Goal: Task Accomplishment & Management: Use online tool/utility

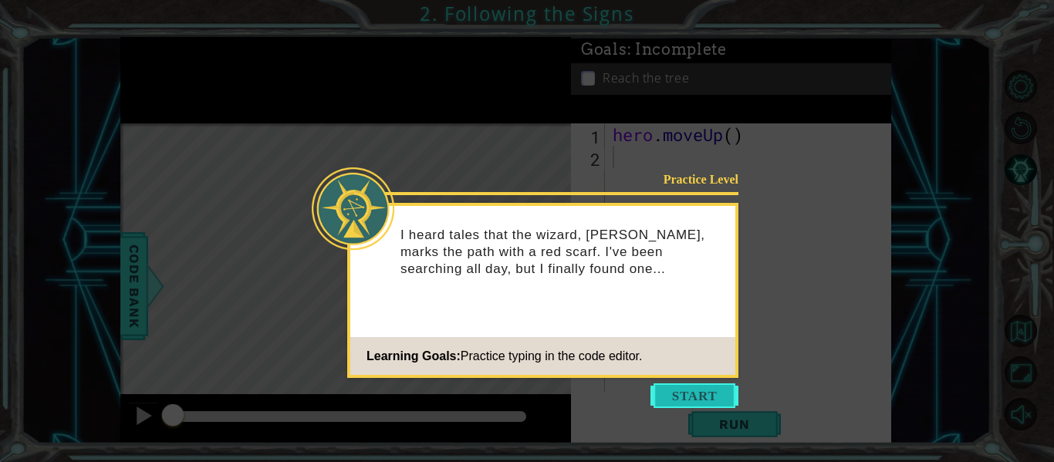
click at [695, 393] on button "Start" at bounding box center [694, 395] width 88 height 25
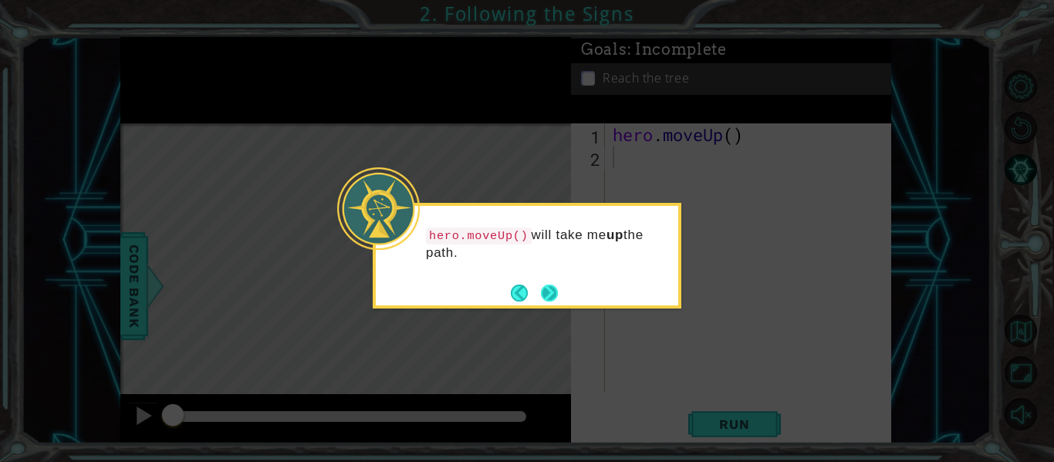
click at [553, 299] on button "Next" at bounding box center [549, 293] width 17 height 17
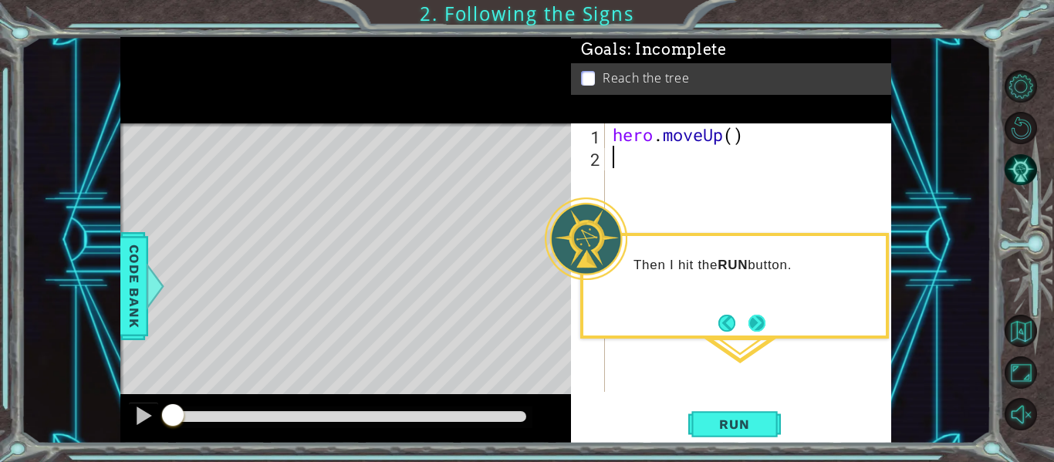
click at [758, 322] on button "Next" at bounding box center [757, 323] width 18 height 18
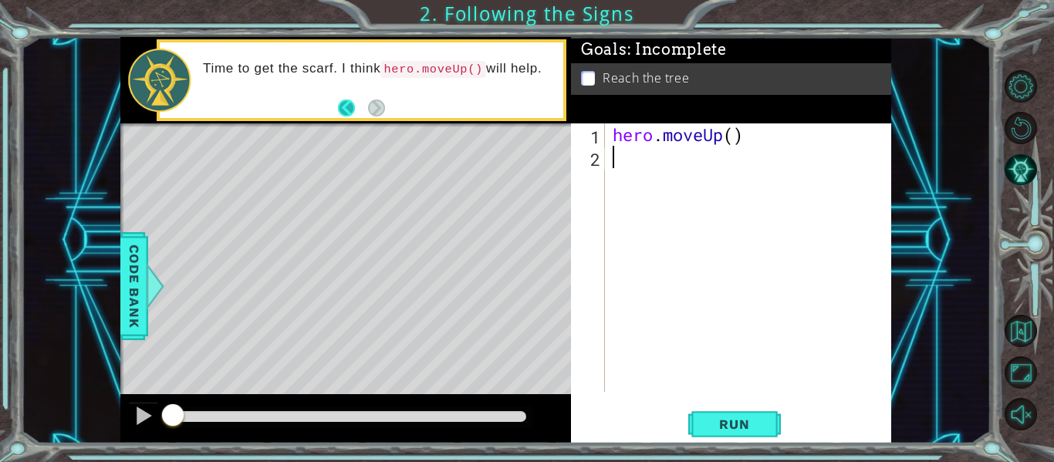
click at [349, 110] on button "Back" at bounding box center [353, 108] width 30 height 17
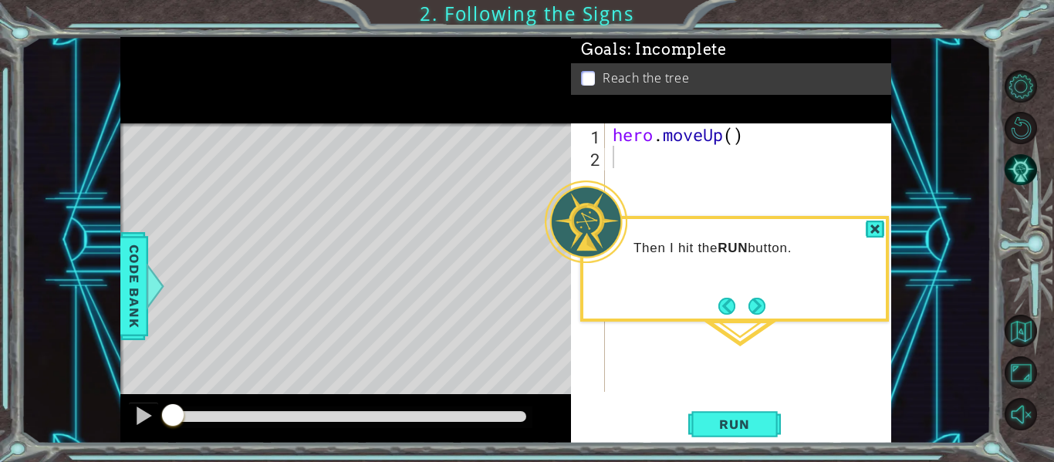
click at [757, 315] on button "Next" at bounding box center [756, 306] width 17 height 17
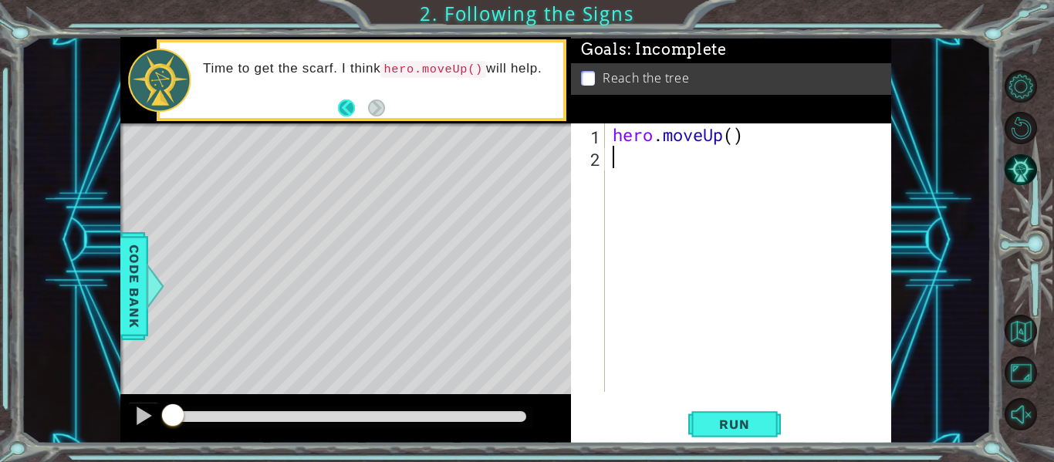
click at [366, 110] on footer at bounding box center [361, 107] width 47 height 23
click at [734, 137] on div "hero . moveUp ( )" at bounding box center [752, 279] width 286 height 313
type textarea "hero.moveUp(2)"
click at [727, 418] on span "Run" at bounding box center [734, 424] width 61 height 15
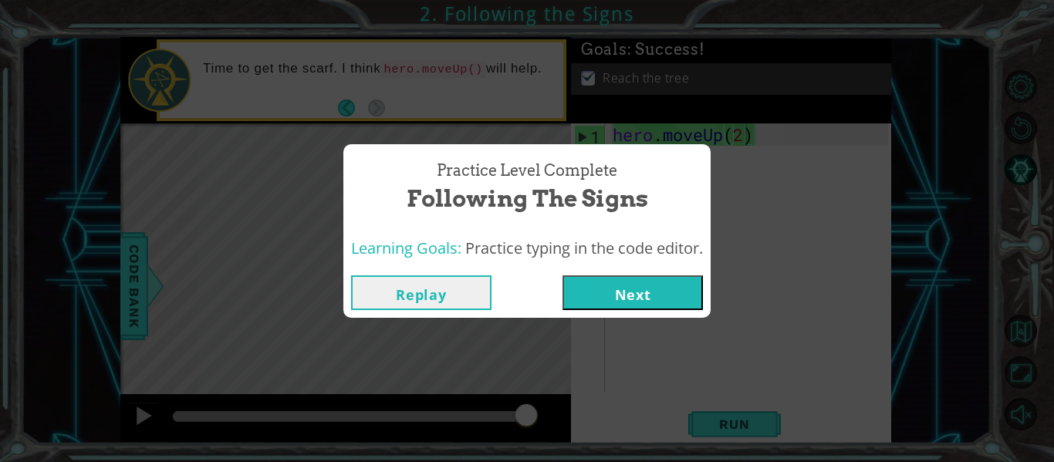
click at [648, 293] on button "Next" at bounding box center [632, 292] width 140 height 35
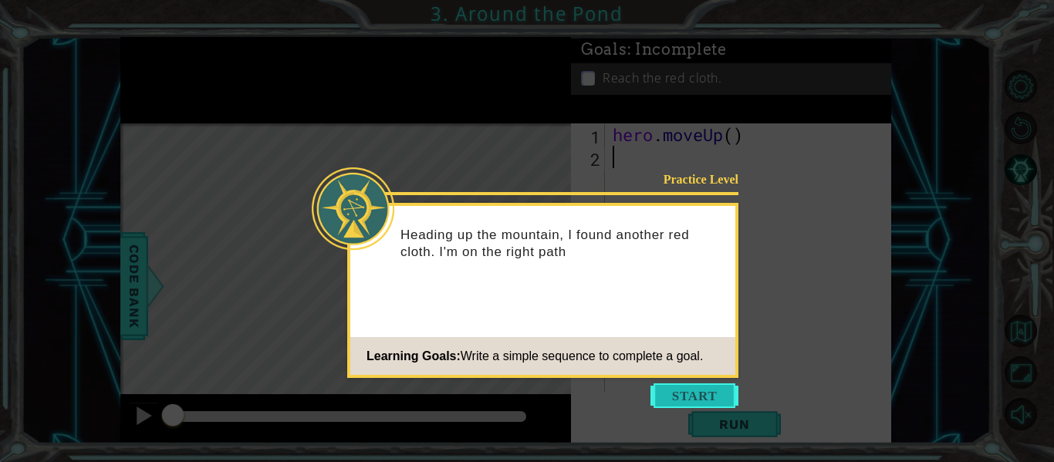
click at [710, 385] on button "Start" at bounding box center [694, 395] width 88 height 25
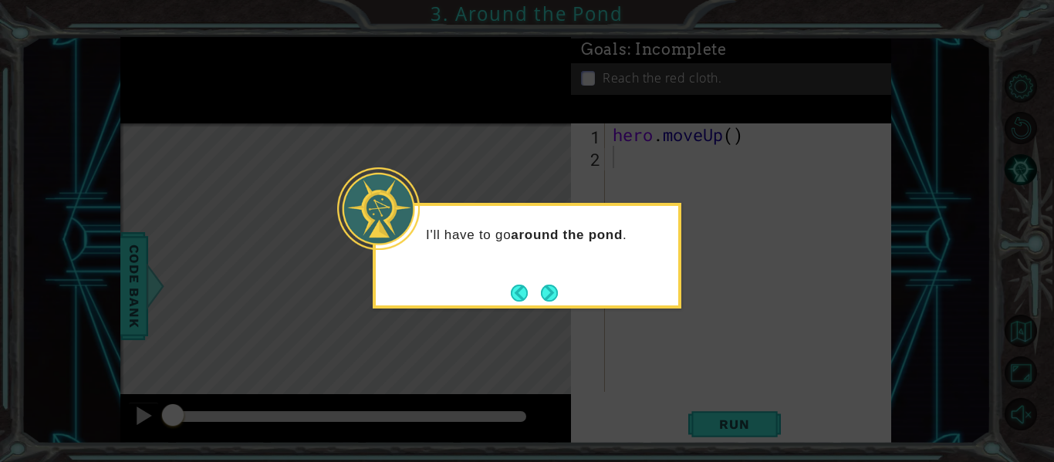
drag, startPoint x: 548, startPoint y: 290, endPoint x: 567, endPoint y: 292, distance: 19.3
click at [556, 292] on button "Next" at bounding box center [549, 293] width 17 height 17
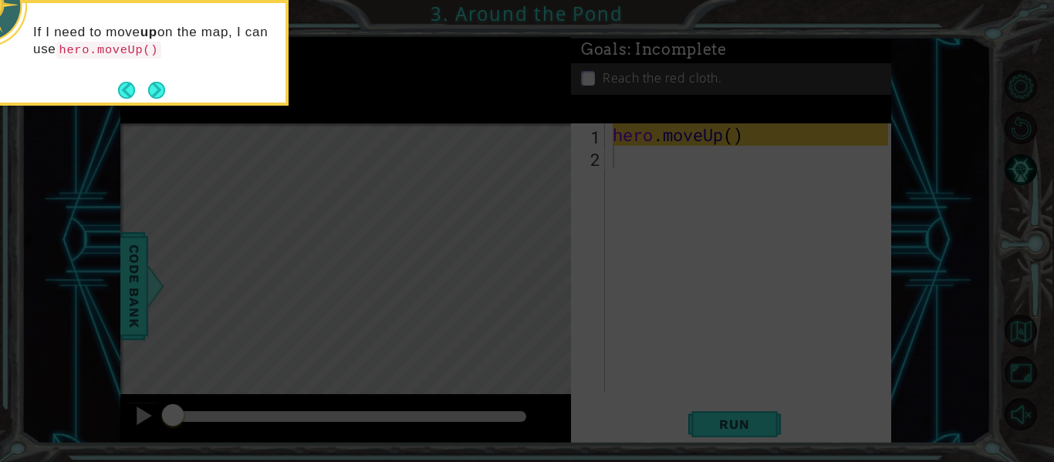
click at [159, 86] on button "Next" at bounding box center [156, 90] width 17 height 17
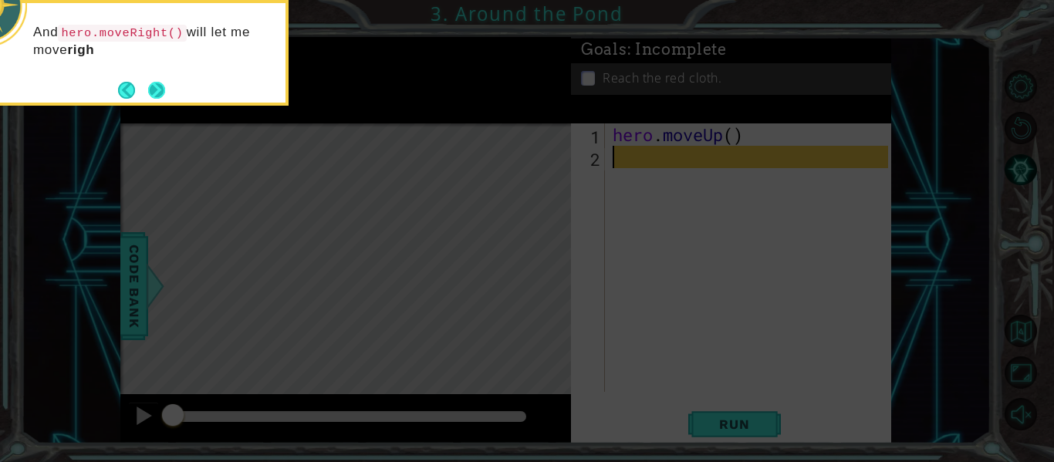
click at [160, 93] on button "Next" at bounding box center [156, 90] width 17 height 17
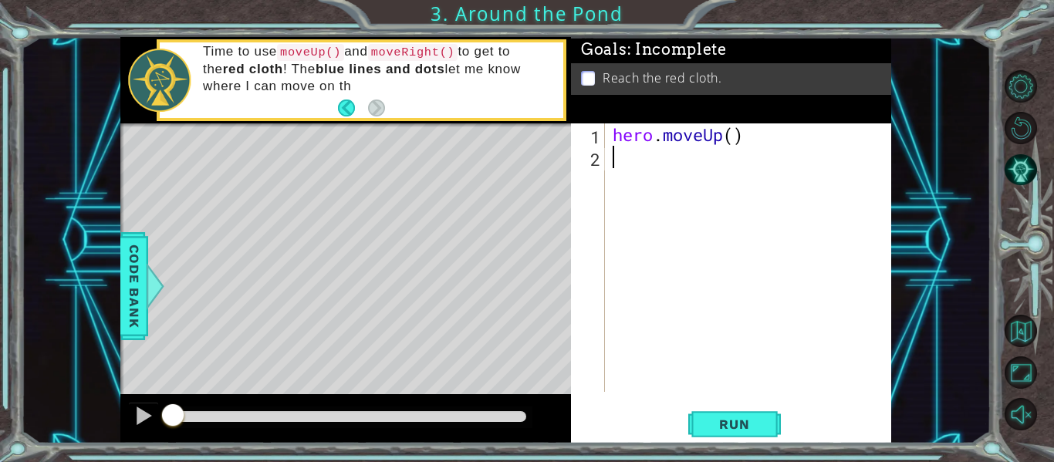
click at [731, 138] on div "hero . moveUp ( )" at bounding box center [752, 279] width 286 height 313
type textarea "hero.moveUp(2)"
click at [644, 164] on div "hero . moveUp ( 2 )" at bounding box center [752, 279] width 286 height 313
type textarea "hero.moveleft()"
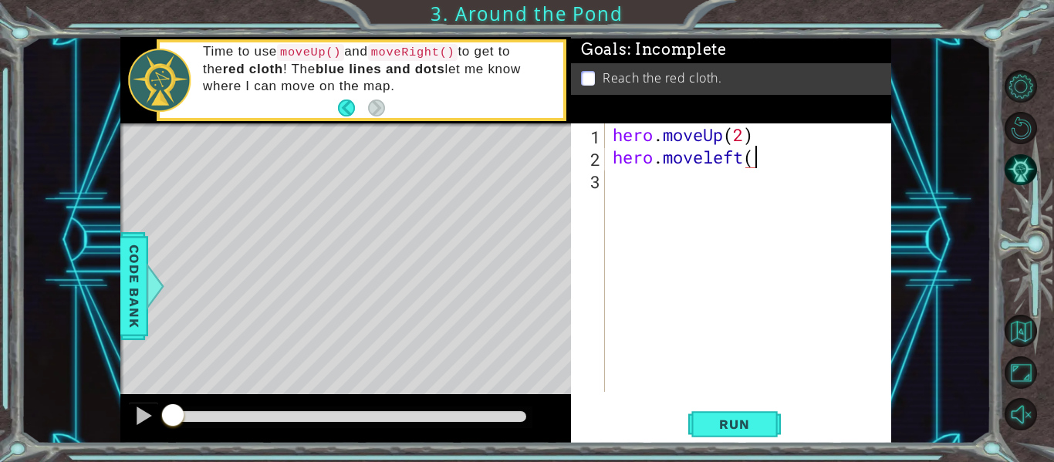
scroll to position [0, 6]
click at [636, 197] on div "hero . moveUp ( 2 ) hero . moveleft ( )" at bounding box center [752, 279] width 286 height 313
click at [737, 180] on div "hero . moveUp ( 2 ) hero . moveleft ( ) hero . moveup ( )" at bounding box center [752, 279] width 286 height 313
click at [742, 420] on span "Run" at bounding box center [734, 424] width 61 height 15
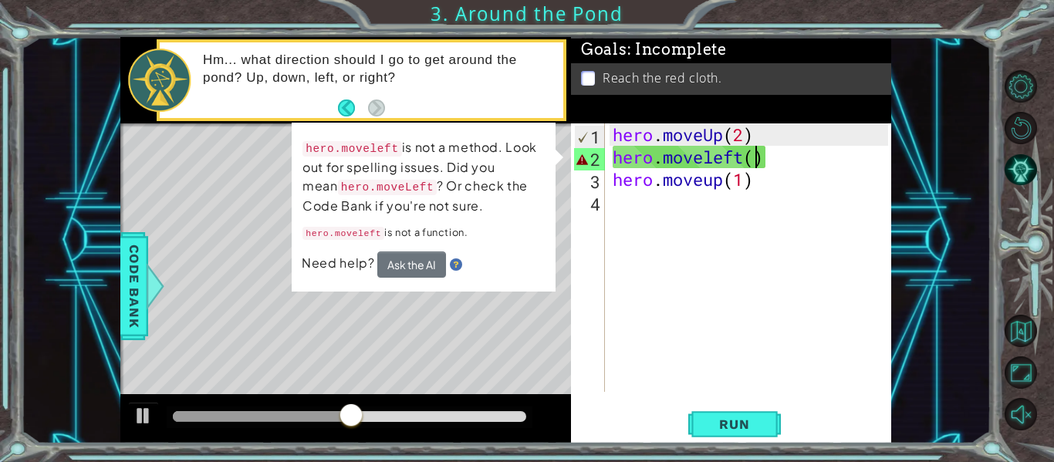
click at [756, 160] on div "hero . moveUp ( 2 ) hero . moveleft ( ) hero . moveup ( 1 )" at bounding box center [752, 279] width 286 height 313
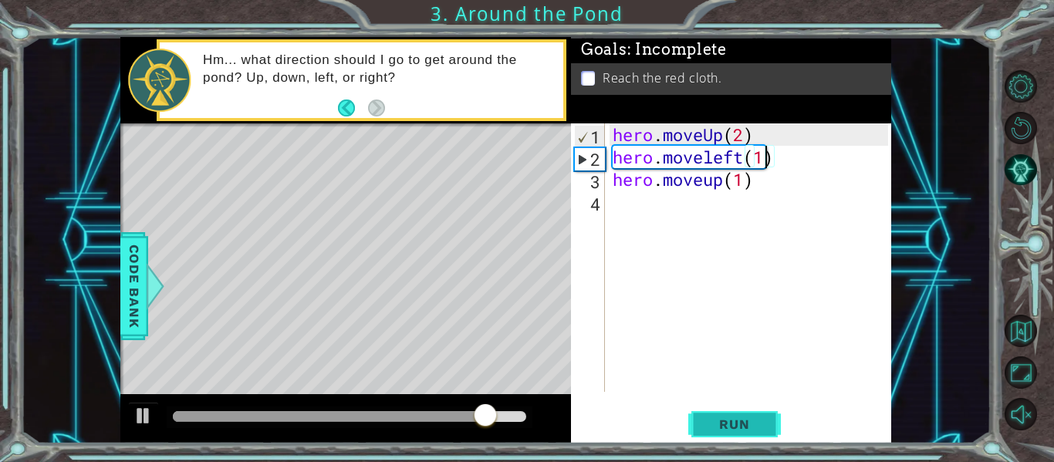
type textarea "hero.moveleft(1)"
click at [752, 430] on span "Run" at bounding box center [734, 424] width 61 height 15
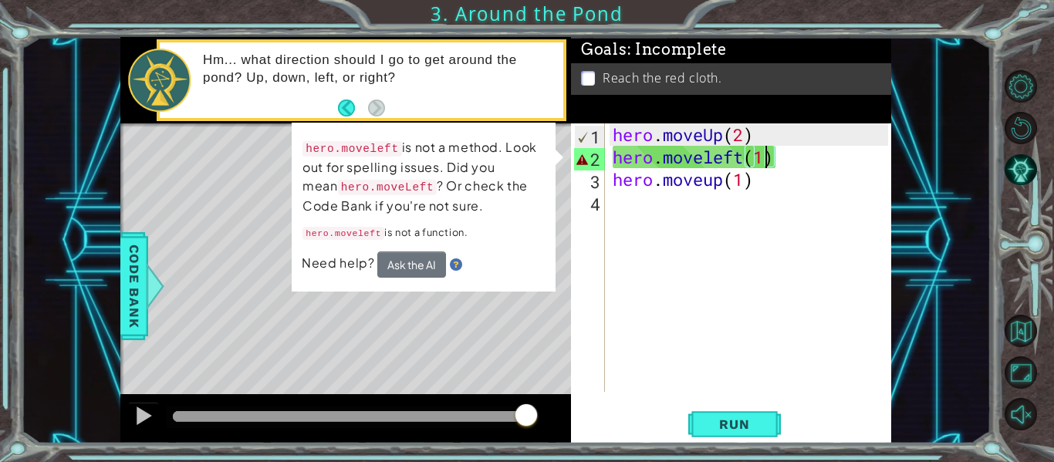
click at [698, 273] on div "hero . moveUp ( 2 ) hero . moveleft ( 1 ) hero . moveup ( 1 )" at bounding box center [752, 279] width 286 height 313
click at [414, 262] on button "Ask the AI" at bounding box center [410, 265] width 69 height 28
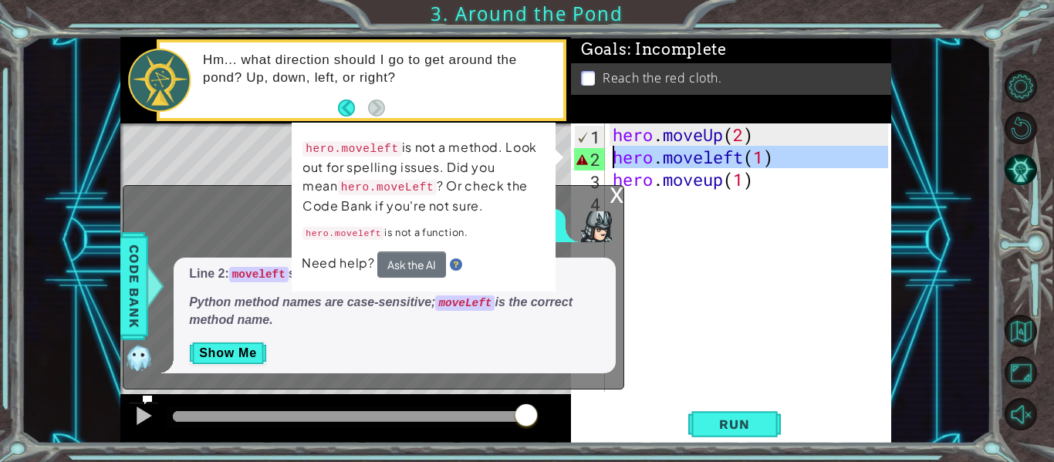
click at [581, 158] on div "2" at bounding box center [589, 159] width 31 height 22
type textarea "hero.moveleft(1)"
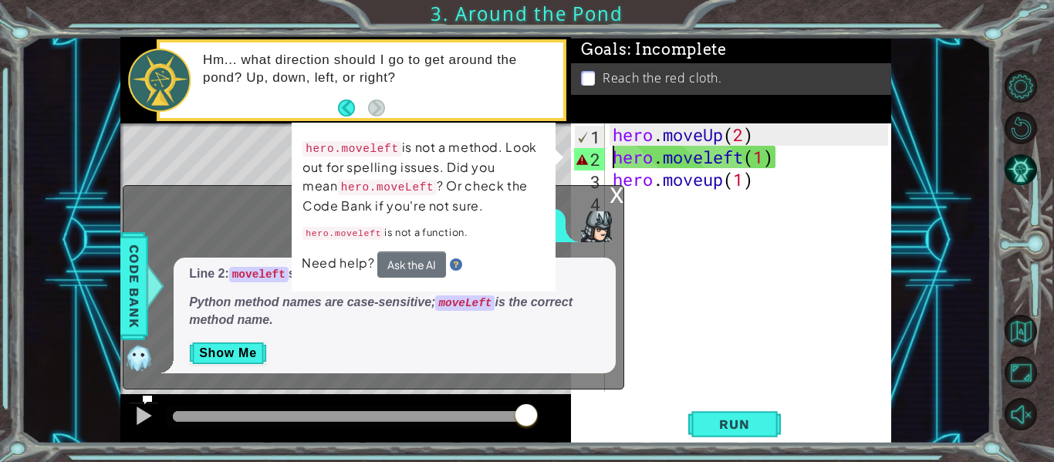
click at [540, 160] on p "hero.moveleft is not a method. Look out for spelling issues. Did you mean hero.…" at bounding box center [424, 176] width 244 height 81
click at [662, 158] on div "hero . moveUp ( 2 ) hero . moveleft ( 1 ) hero . moveup ( 1 )" at bounding box center [752, 279] width 286 height 313
click at [227, 350] on button "Show Me" at bounding box center [228, 353] width 78 height 25
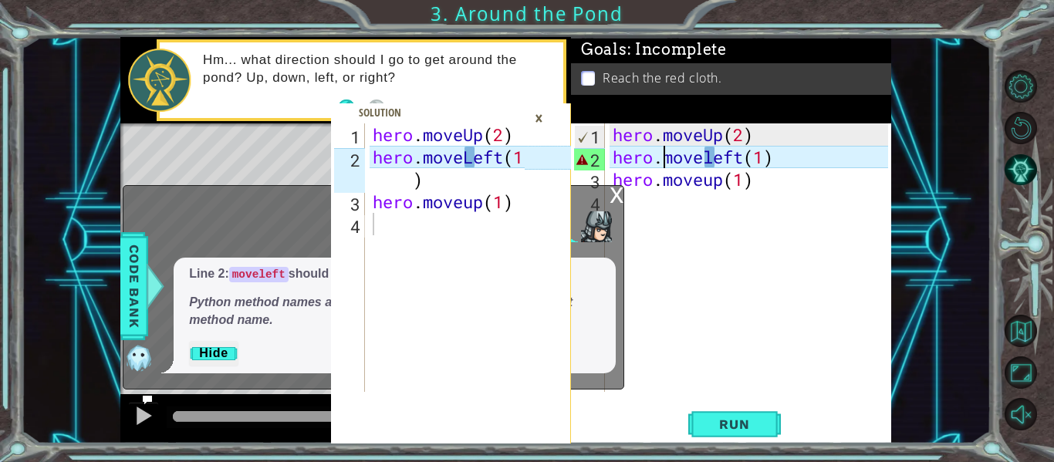
type textarea "hero.moveLeft(1)"
click at [473, 163] on div "hero . moveUp ( 2 ) hero . moveLeft ( 1 ) hero . moveup ( 1 )" at bounding box center [451, 279] width 163 height 313
click at [482, 154] on div "hero . moveUp ( 2 ) hero . moveLeft ( 1 ) hero . moveup ( 1 )" at bounding box center [451, 279] width 163 height 313
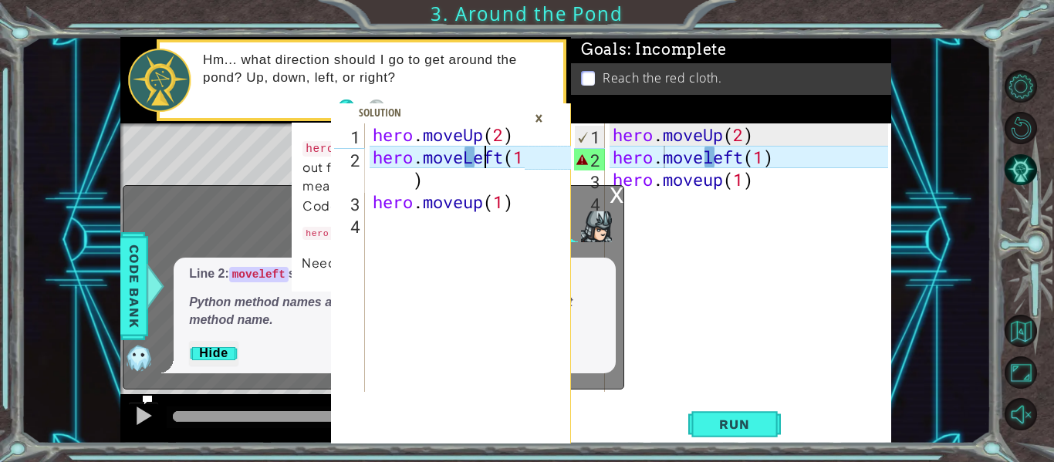
click at [745, 160] on div "hero . moveUp ( 2 ) hero . moveleft ( 1 ) hero . moveup ( 1 )" at bounding box center [752, 279] width 286 height 313
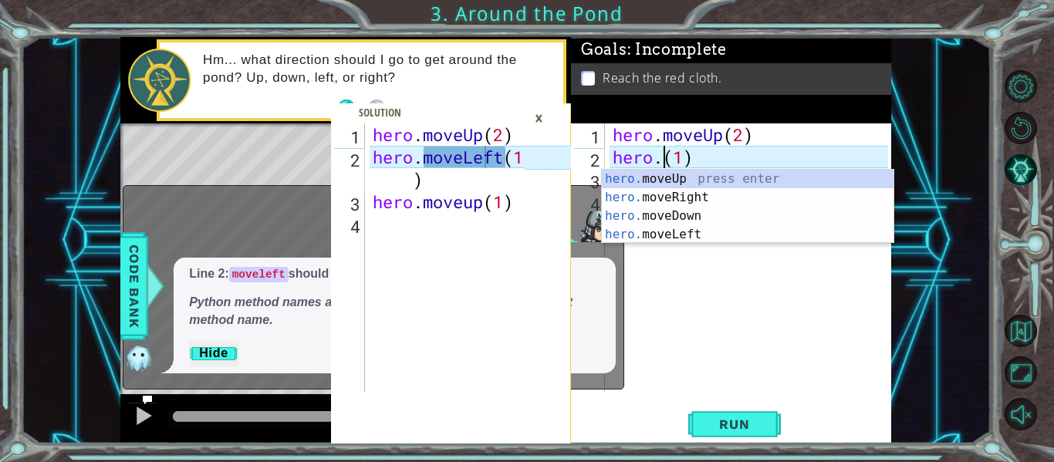
scroll to position [0, 3]
click at [656, 238] on div "hero. moveUp press enter hero. moveRight press enter hero. moveDown press enter…" at bounding box center [748, 225] width 292 height 111
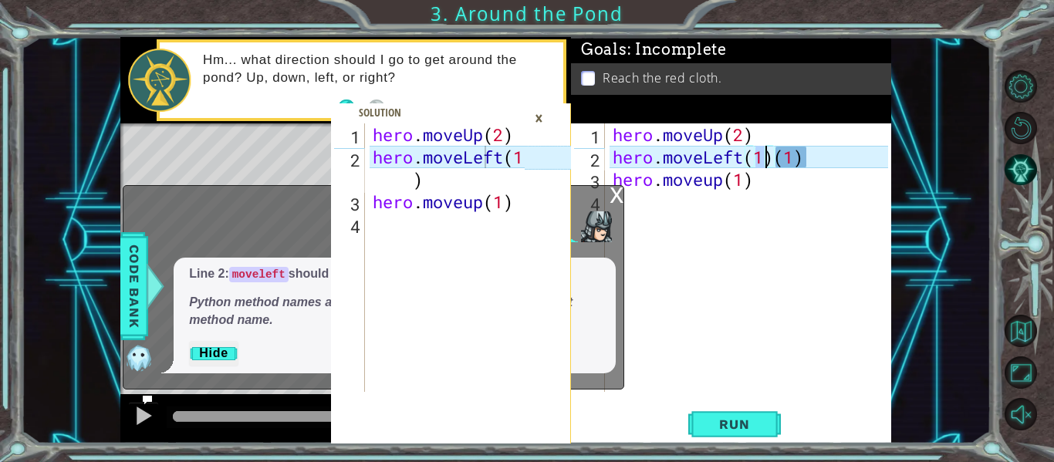
click at [817, 161] on div "hero . moveUp ( 2 ) hero . moveLeft ( 1 ) ( 1 ) hero . moveup ( 1 )" at bounding box center [752, 279] width 286 height 313
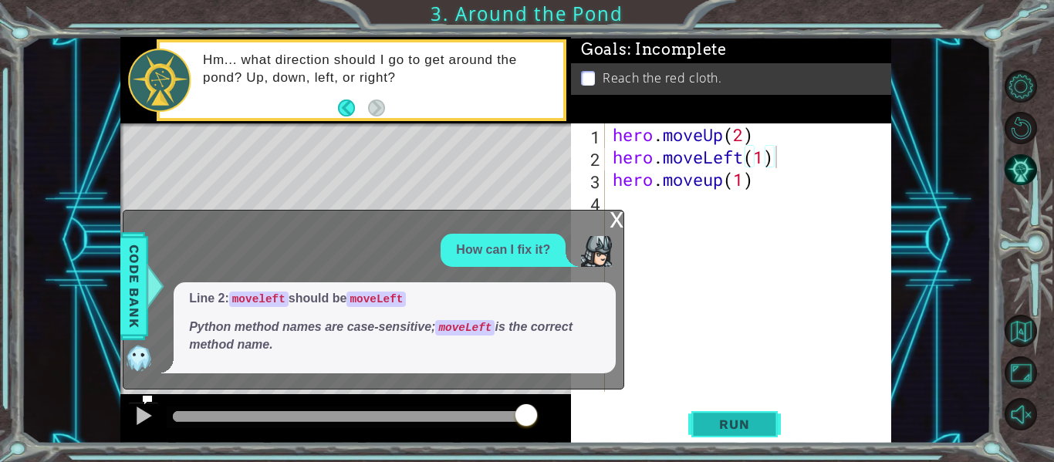
click at [719, 430] on span "Run" at bounding box center [734, 424] width 61 height 15
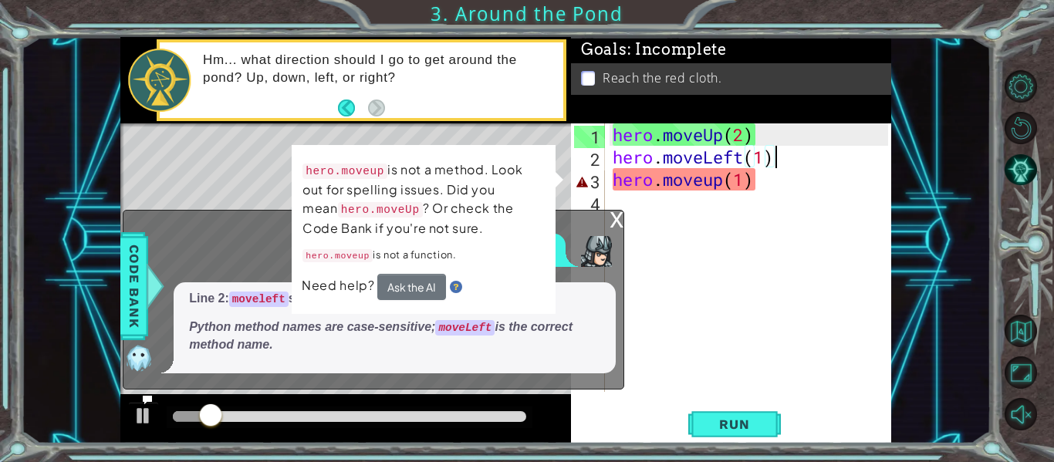
click at [611, 214] on div "x" at bounding box center [616, 218] width 14 height 15
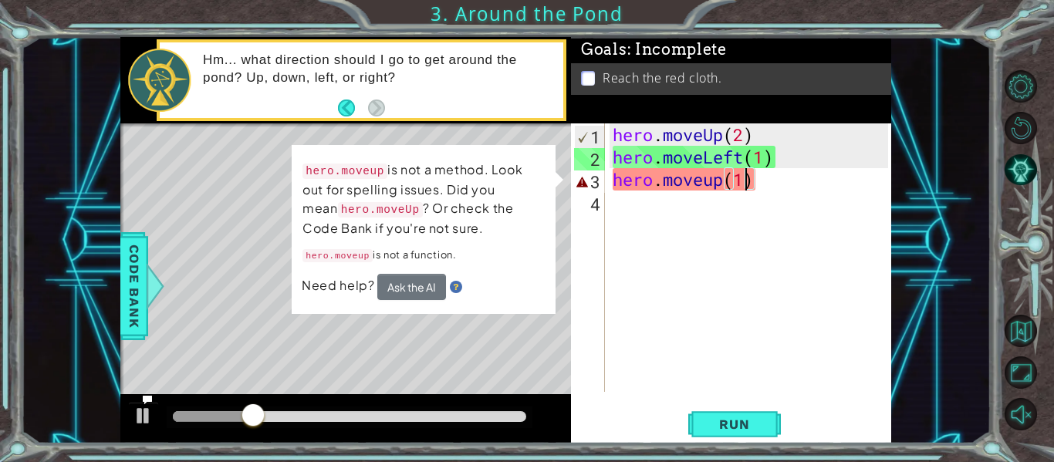
click at [743, 181] on div "hero . moveUp ( 2 ) hero . moveLeft ( 1 ) hero . moveup ( 1 )" at bounding box center [752, 279] width 286 height 313
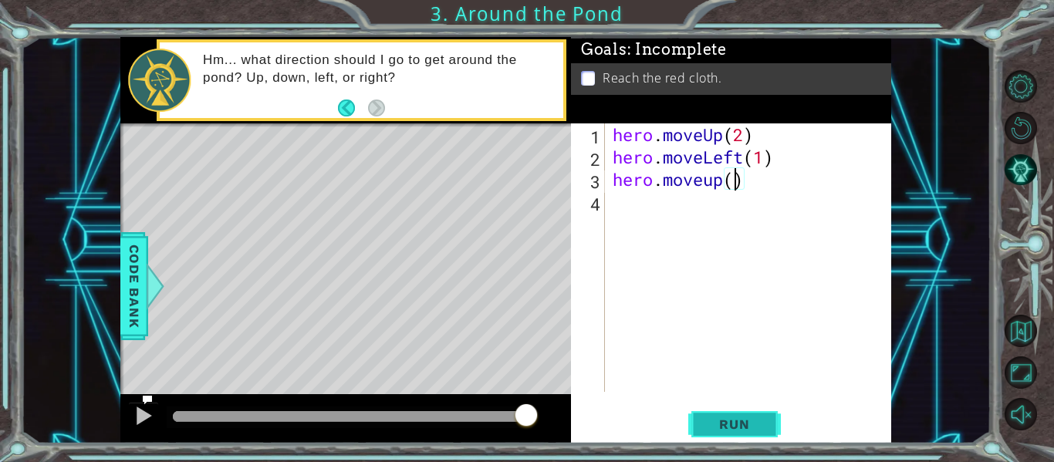
click at [728, 419] on span "Run" at bounding box center [734, 424] width 61 height 15
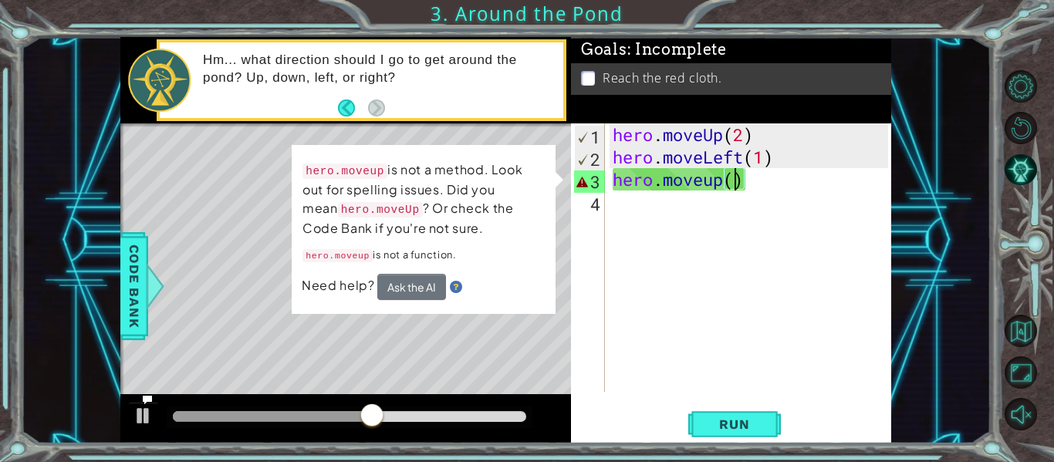
click at [755, 184] on div "hero . moveUp ( 2 ) hero . moveLeft ( 1 ) hero . moveup ( )" at bounding box center [752, 279] width 286 height 313
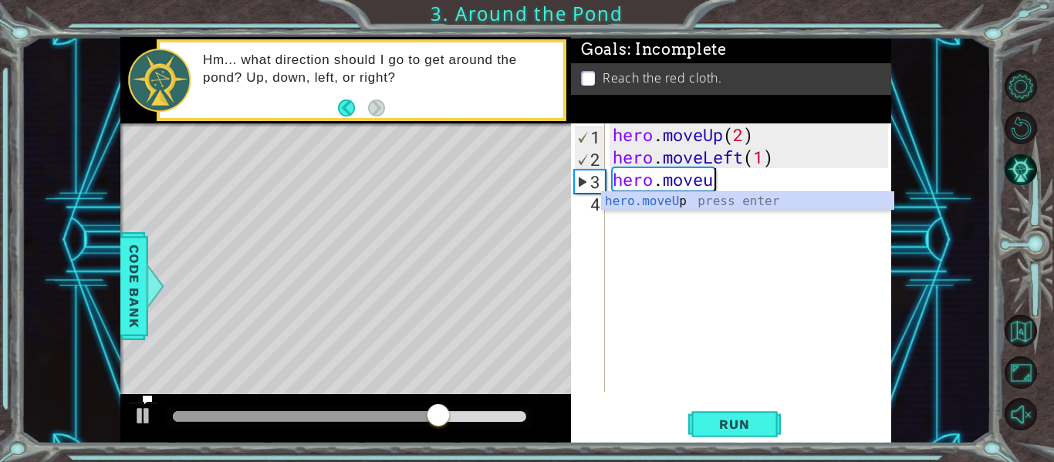
type textarea "hero.move"
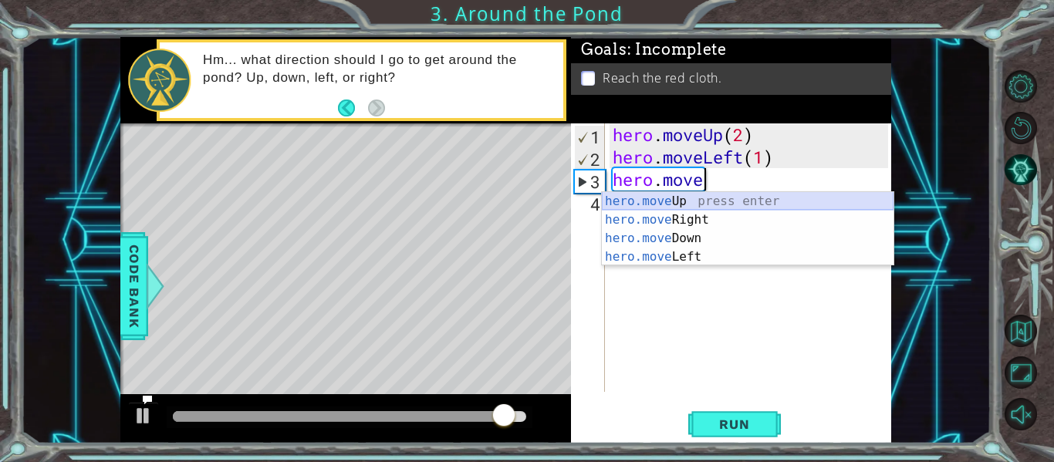
click at [682, 200] on div "hero.move Up press enter hero.move Right press enter hero.move Down press enter…" at bounding box center [748, 247] width 292 height 111
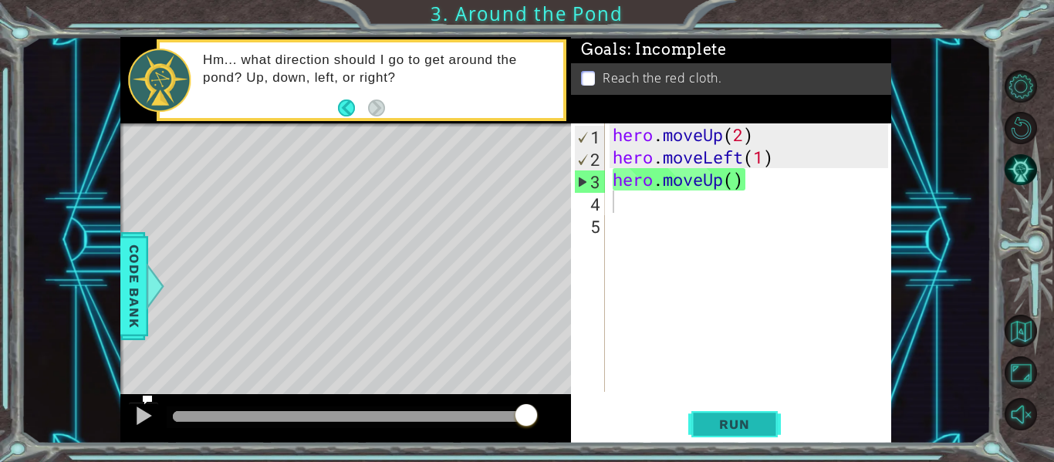
click at [727, 422] on span "Run" at bounding box center [734, 424] width 61 height 15
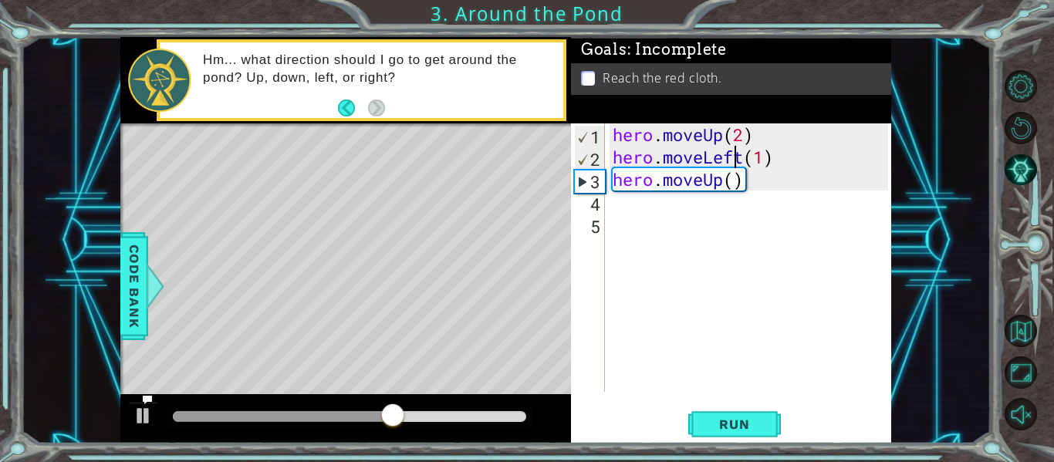
click at [739, 156] on div "hero . moveUp ( 2 ) hero . moveLeft ( 1 ) hero . moveUp ( )" at bounding box center [752, 279] width 286 height 313
click at [739, 154] on div "hero . moveUp ( 2 ) hero . moveLeft ( 1 ) hero . moveUp ( )" at bounding box center [752, 279] width 286 height 313
click at [744, 161] on div "hero . moveUp ( 2 ) hero . moveLeft ( 1 ) hero . moveUp ( )" at bounding box center [752, 279] width 286 height 313
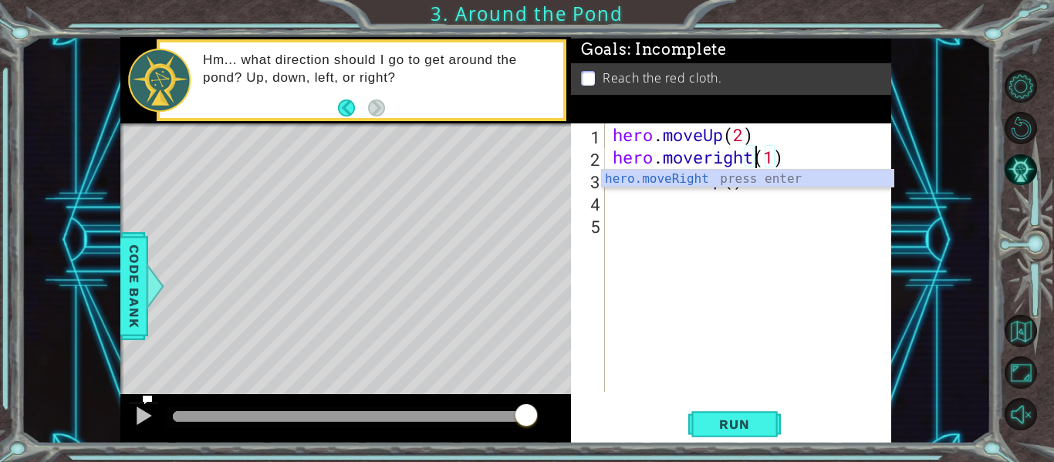
scroll to position [0, 7]
click at [698, 180] on div "hero.moveRight press enter" at bounding box center [748, 198] width 292 height 56
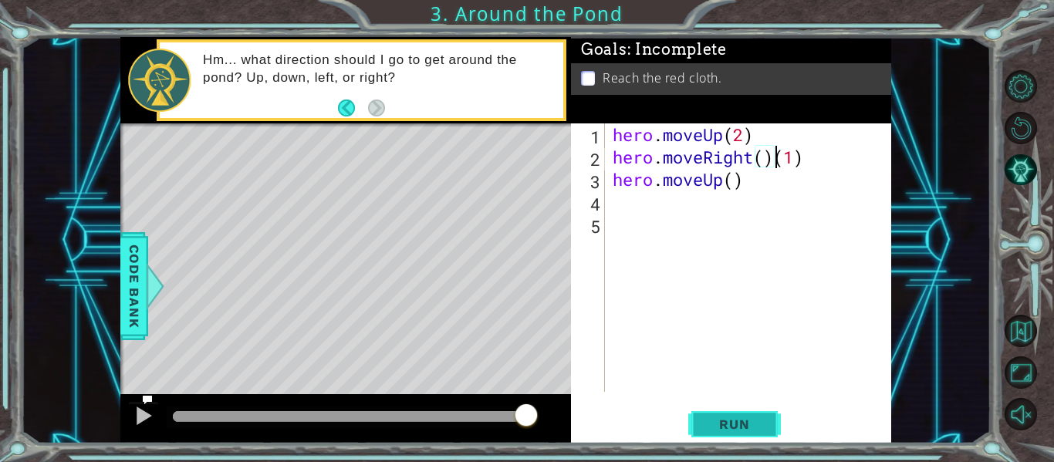
click at [751, 421] on span "Run" at bounding box center [734, 424] width 61 height 15
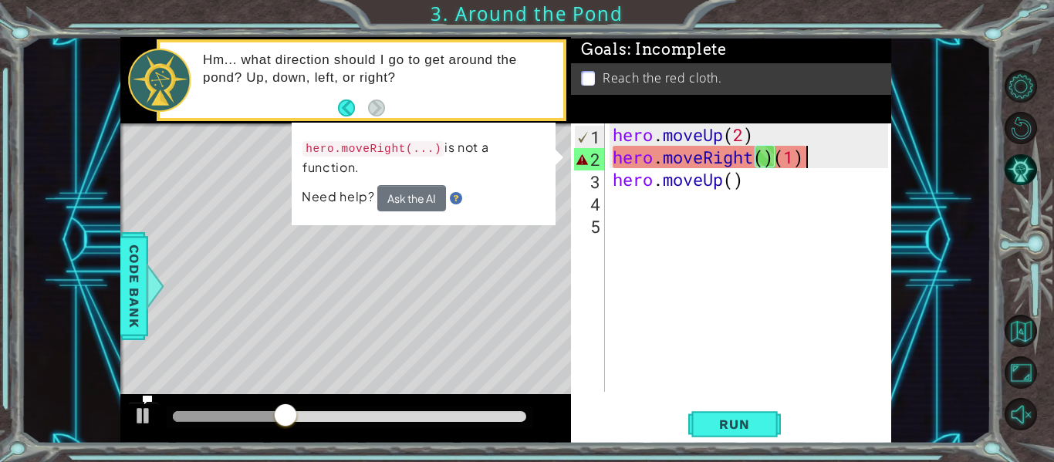
click at [819, 163] on div "hero . moveUp ( 2 ) hero . moveRight ( ) ( 1 ) hero . moveUp ( )" at bounding box center [752, 279] width 286 height 313
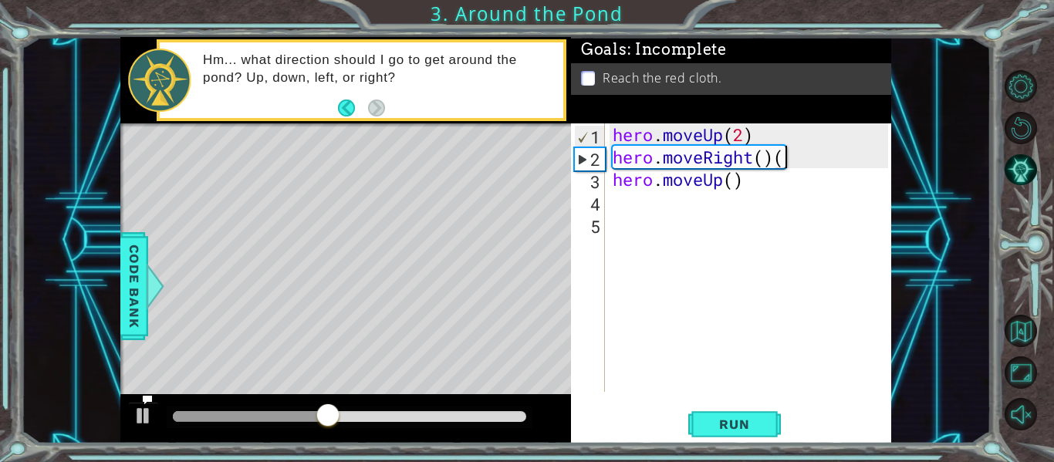
type textarea "hero.moveRight()"
click at [761, 430] on span "Run" at bounding box center [734, 424] width 61 height 15
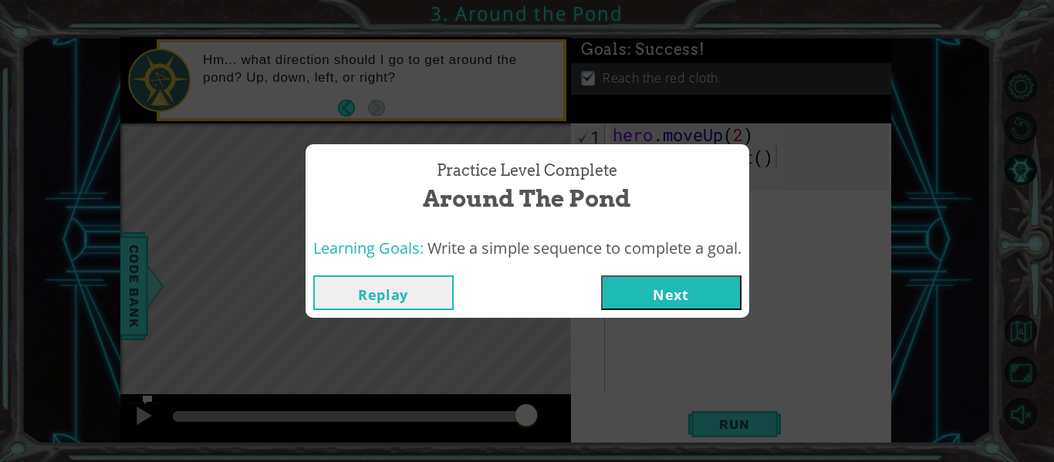
click at [700, 297] on button "Next" at bounding box center [671, 292] width 140 height 35
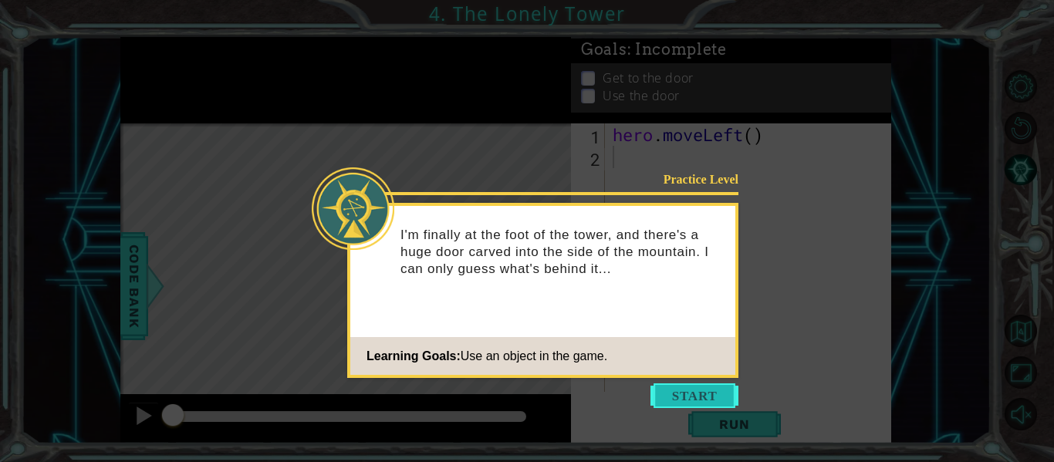
click at [711, 393] on button "Start" at bounding box center [694, 395] width 88 height 25
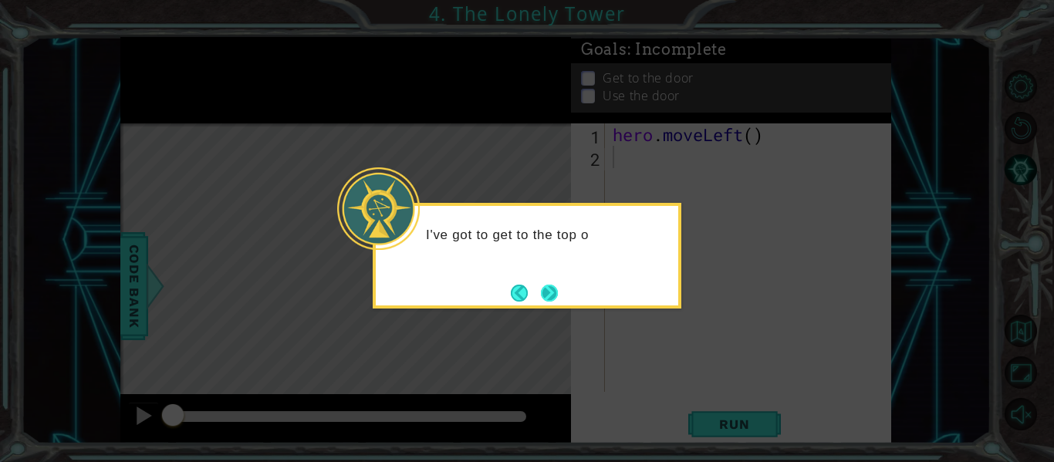
click at [552, 293] on button "Next" at bounding box center [549, 293] width 17 height 17
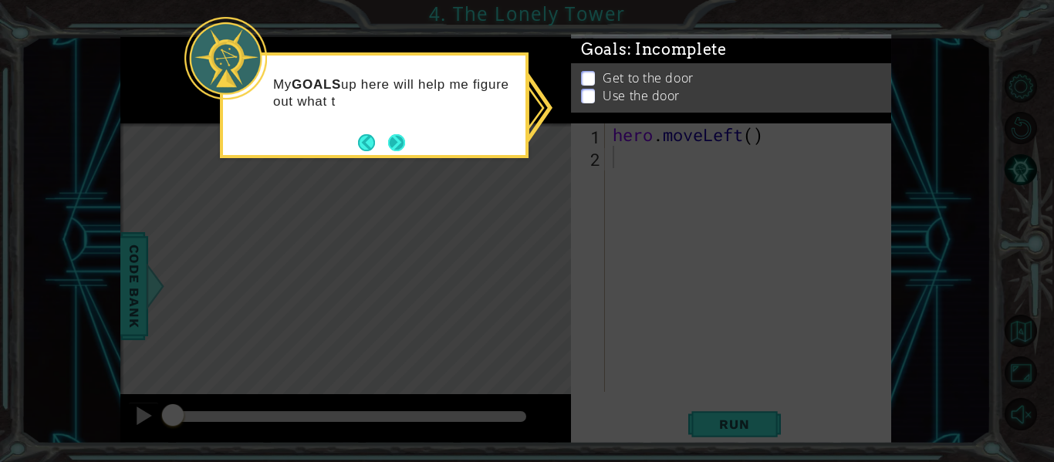
click at [392, 143] on button "Next" at bounding box center [396, 142] width 17 height 17
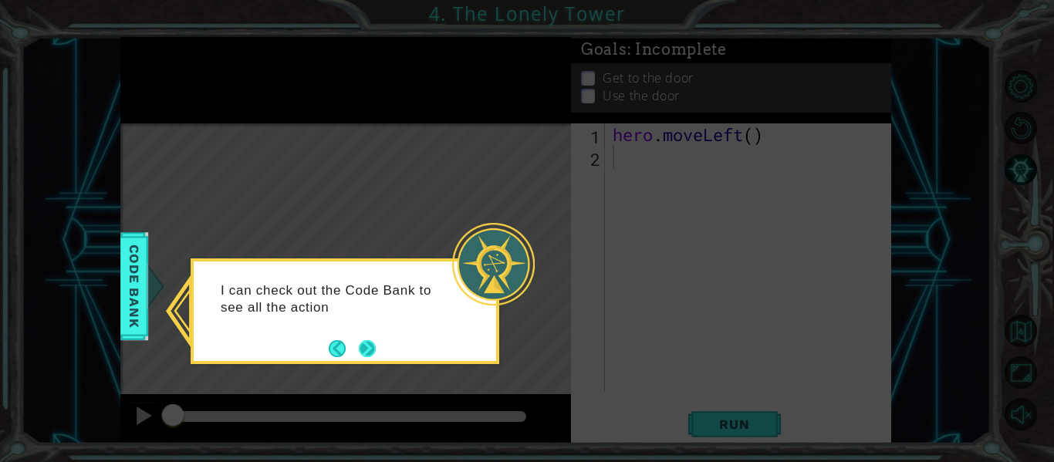
click at [363, 354] on button "Next" at bounding box center [367, 348] width 17 height 17
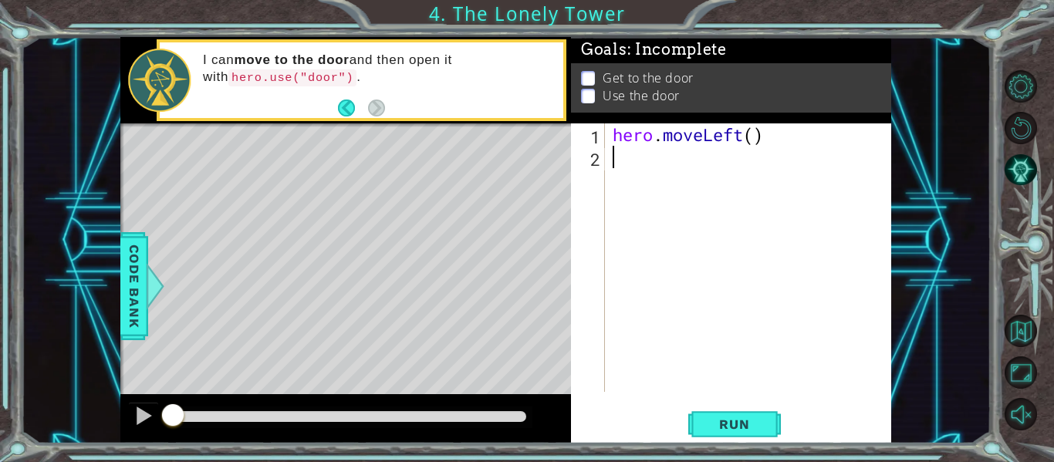
click at [755, 140] on div "hero . moveLeft ( )" at bounding box center [752, 279] width 286 height 313
type textarea "hero.moveLeft(2)"
click at [623, 164] on div "hero . moveLeft ( 2 )" at bounding box center [752, 279] width 286 height 313
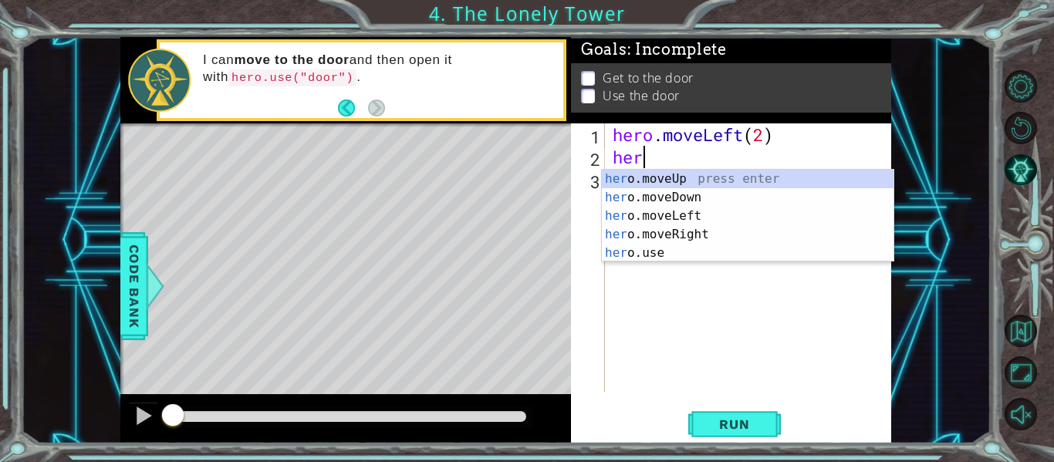
scroll to position [0, 1]
type textarea "hero."
click at [662, 177] on div "hero. moveUp press enter hero. moveDown press enter hero. moveLeft press enter …" at bounding box center [748, 235] width 292 height 130
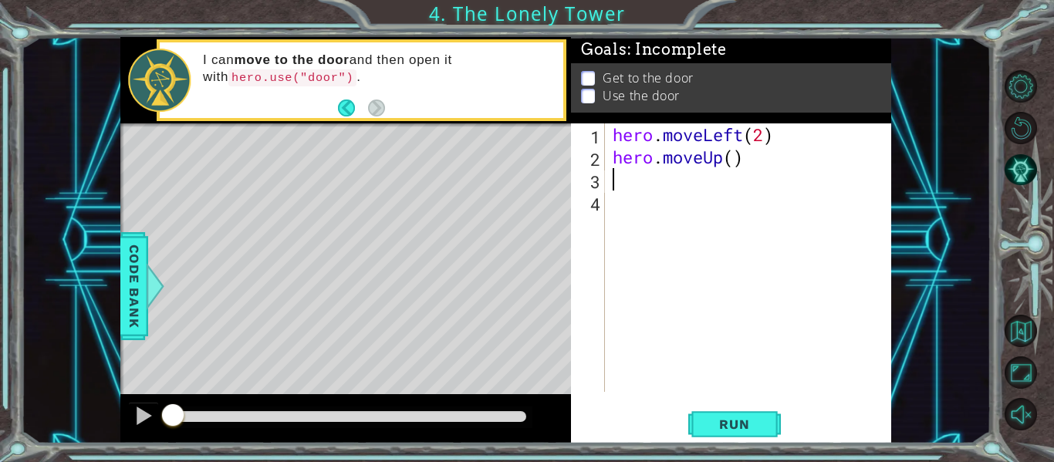
scroll to position [0, 0]
click at [734, 165] on div "hero . moveLeft ( 2 ) hero . moveUp ( )" at bounding box center [752, 279] width 286 height 313
type textarea "hero.moveUp(2)"
click at [653, 183] on div "hero . moveLeft ( 2 ) hero . moveUp ( 2 )" at bounding box center [752, 279] width 286 height 313
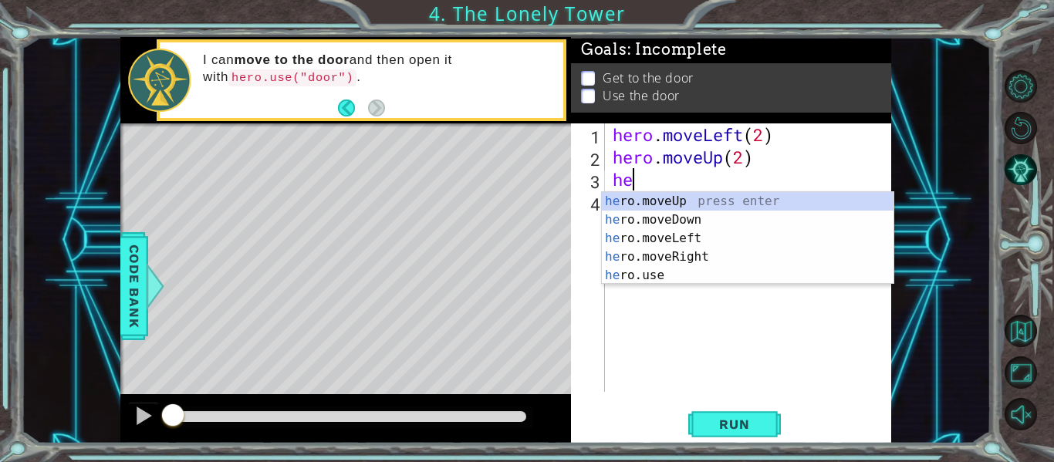
scroll to position [0, 1]
type textarea "hero."
click at [707, 258] on div "hero. moveUp press enter hero. moveDown press enter hero. moveLeft press enter …" at bounding box center [748, 257] width 292 height 130
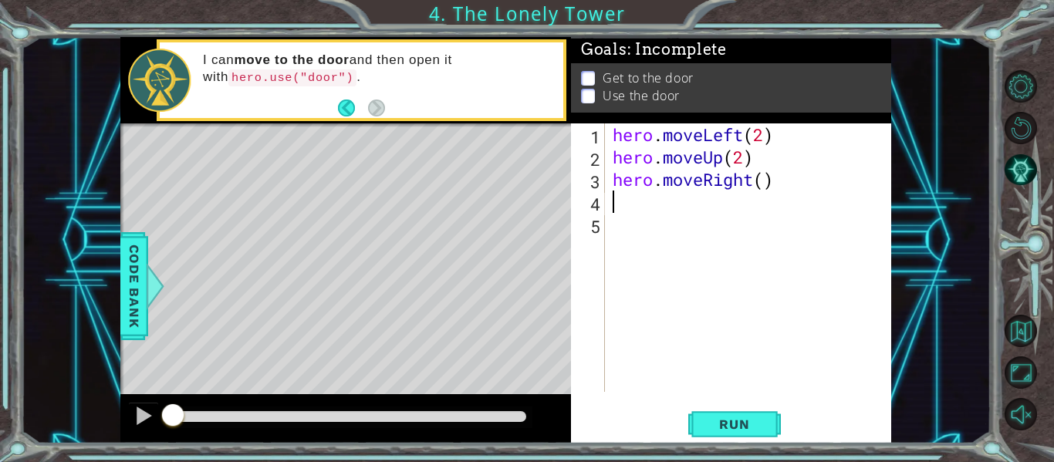
scroll to position [0, 0]
click at [761, 184] on div "hero . moveLeft ( 2 ) hero . moveUp ( 2 ) hero . moveRight ( )" at bounding box center [752, 279] width 286 height 313
type textarea "hero.moveRight(2)"
click at [644, 208] on div "hero . moveLeft ( 2 ) hero . moveUp ( 2 ) hero . moveRight ( 2 )" at bounding box center [752, 279] width 286 height 313
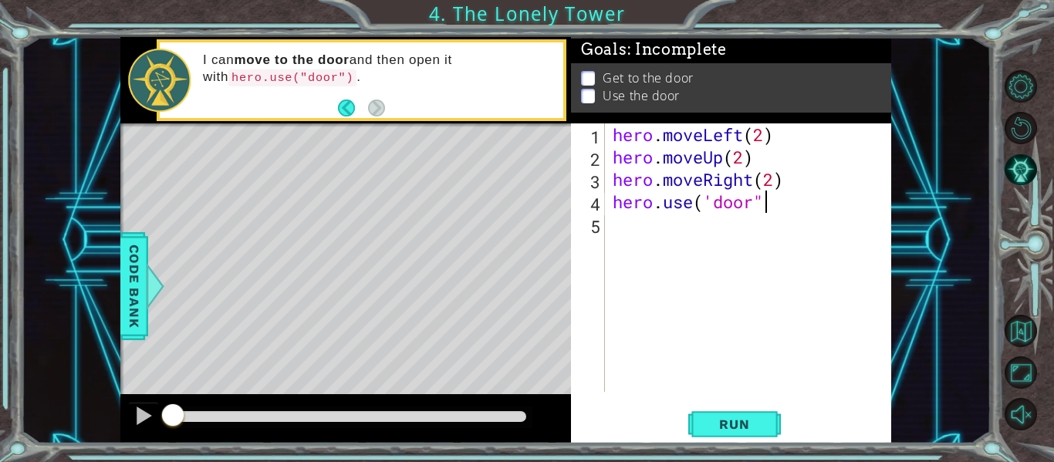
scroll to position [0, 6]
click at [714, 201] on div "hero . moveLeft ( 2 ) hero . moveUp ( 2 ) hero . moveRight ( 2 ) hero . use ( '…" at bounding box center [752, 279] width 286 height 313
click at [761, 203] on div "hero . moveLeft ( 2 ) hero . moveUp ( 2 ) hero . moveRight ( 2 ) hero . use ( "…" at bounding box center [752, 279] width 286 height 313
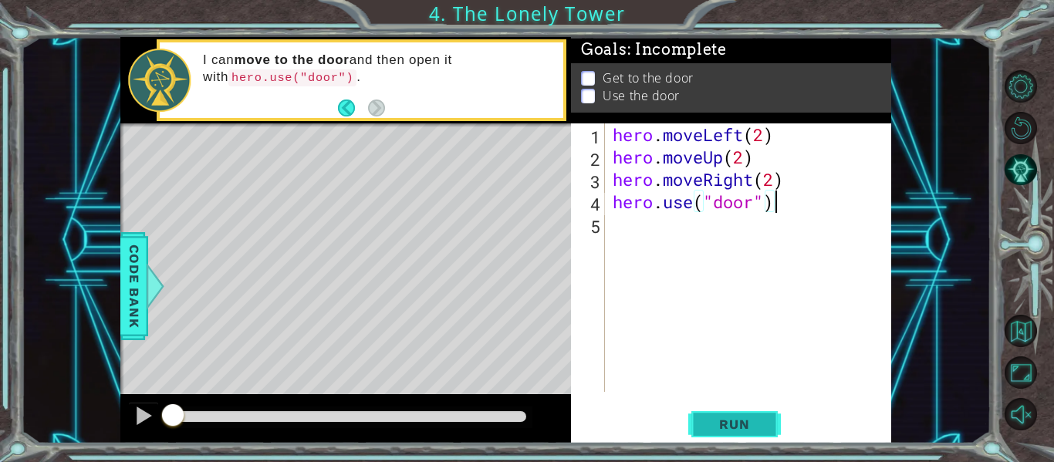
type textarea "hero.use("door")"
click at [727, 427] on span "Run" at bounding box center [734, 424] width 61 height 15
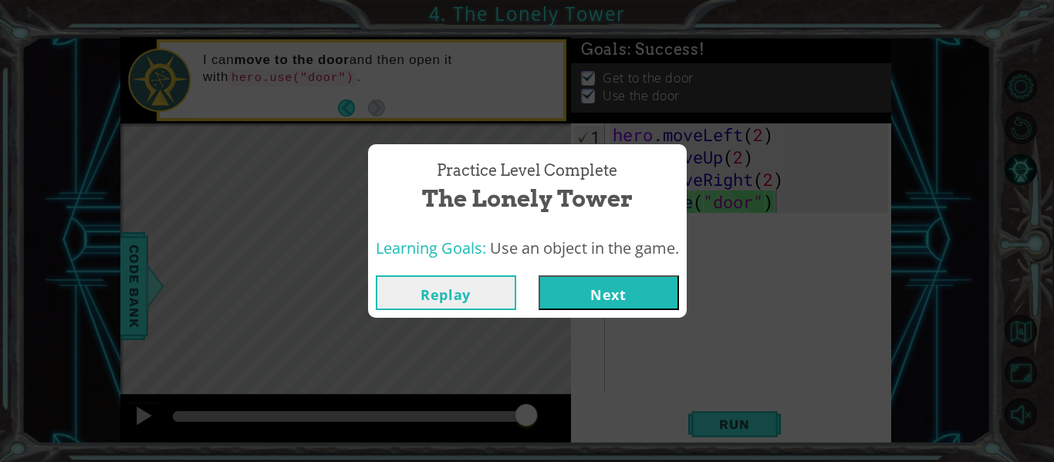
click at [622, 294] on button "Next" at bounding box center [608, 292] width 140 height 35
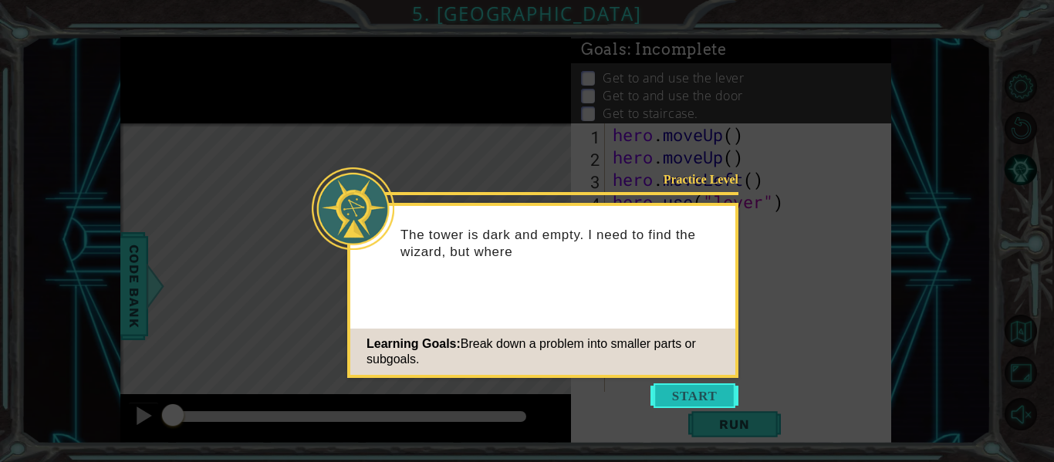
click at [688, 399] on button "Start" at bounding box center [694, 395] width 88 height 25
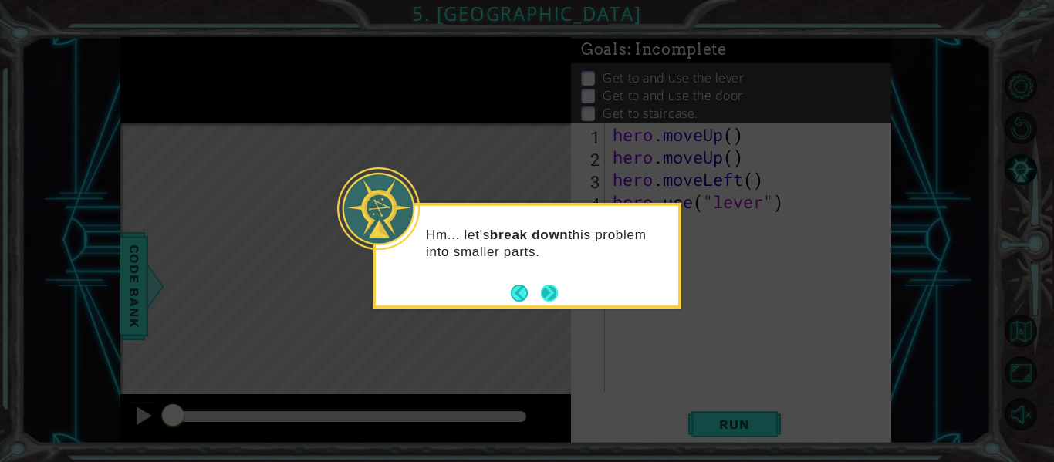
click at [550, 298] on button "Next" at bounding box center [549, 293] width 17 height 17
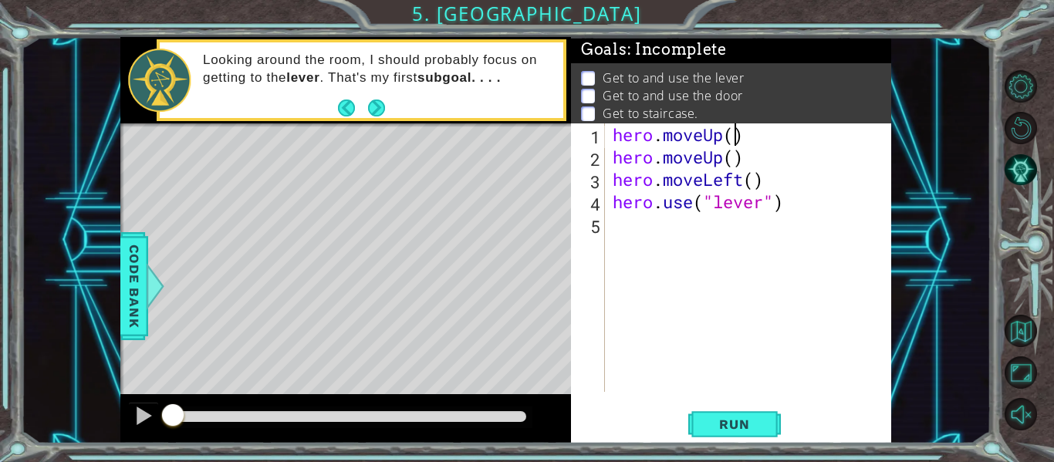
click at [731, 143] on div "hero . moveUp ( ) hero . moveUp ( ) hero . moveLeft ( ) hero . use ( "lever" )" at bounding box center [752, 279] width 286 height 313
click at [747, 161] on div "hero . moveUp ( 2 ) hero . moveUp ( ) hero . moveLeft ( ) hero . use ( "lever" )" at bounding box center [752, 279] width 286 height 313
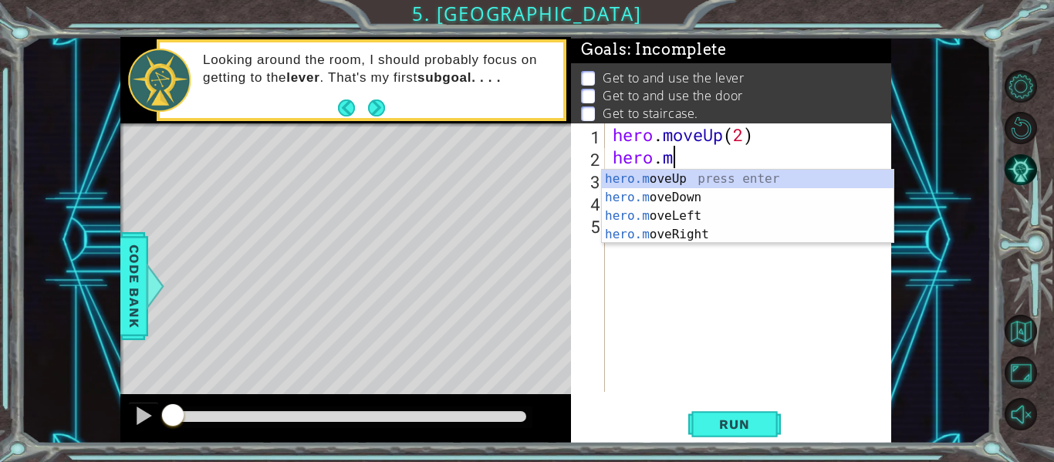
scroll to position [0, 0]
type textarea "h"
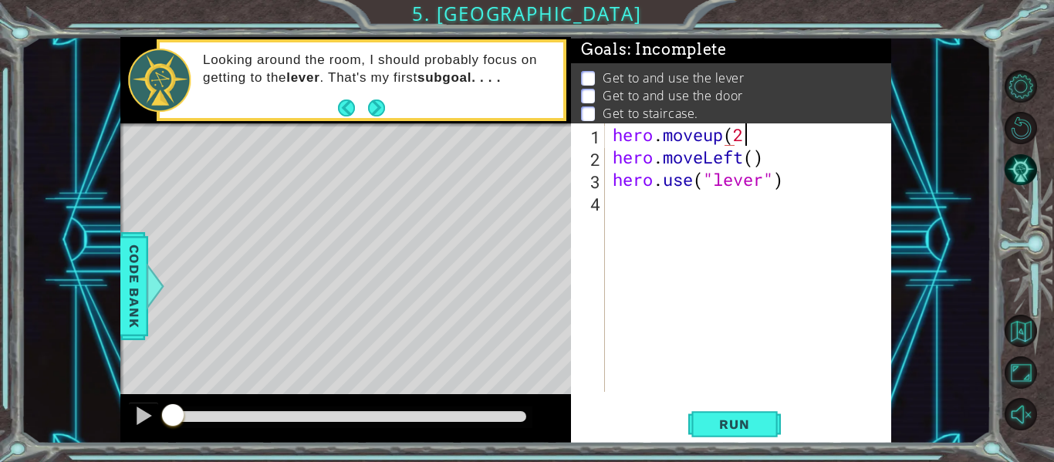
scroll to position [0, 5]
click at [740, 423] on span "Run" at bounding box center [734, 424] width 61 height 15
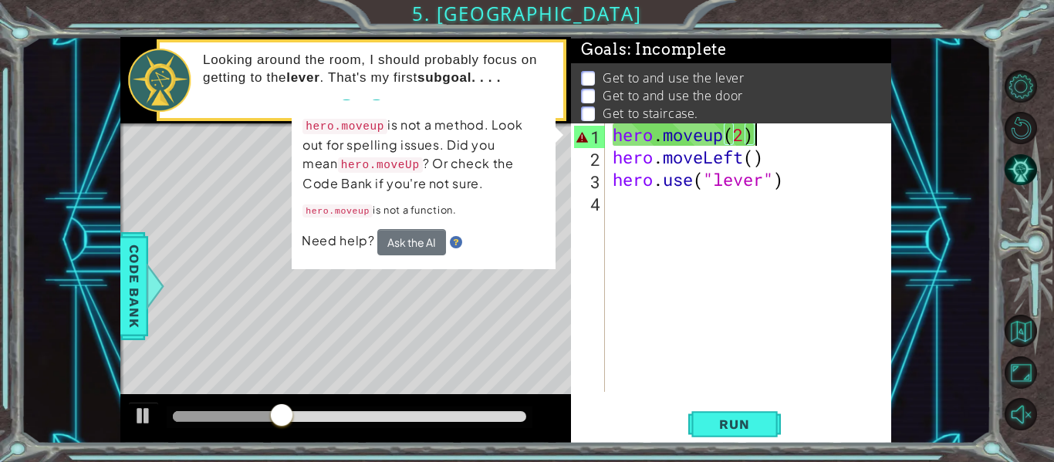
click at [715, 138] on div "hero . moveup ( 2 ) hero . moveLeft ( ) hero . use ( "lever" )" at bounding box center [752, 279] width 286 height 313
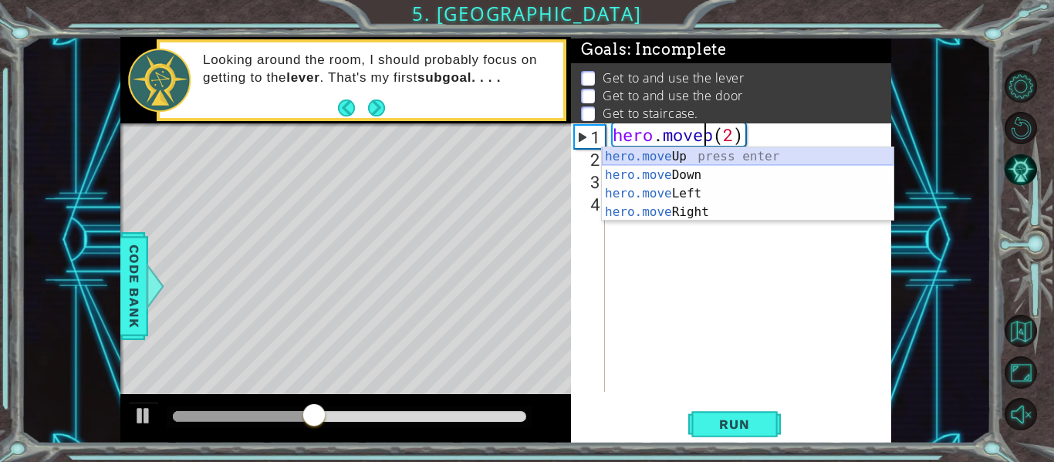
click at [716, 150] on div "hero.move Up press enter hero.move Down press enter hero.move Left press enter …" at bounding box center [748, 202] width 292 height 111
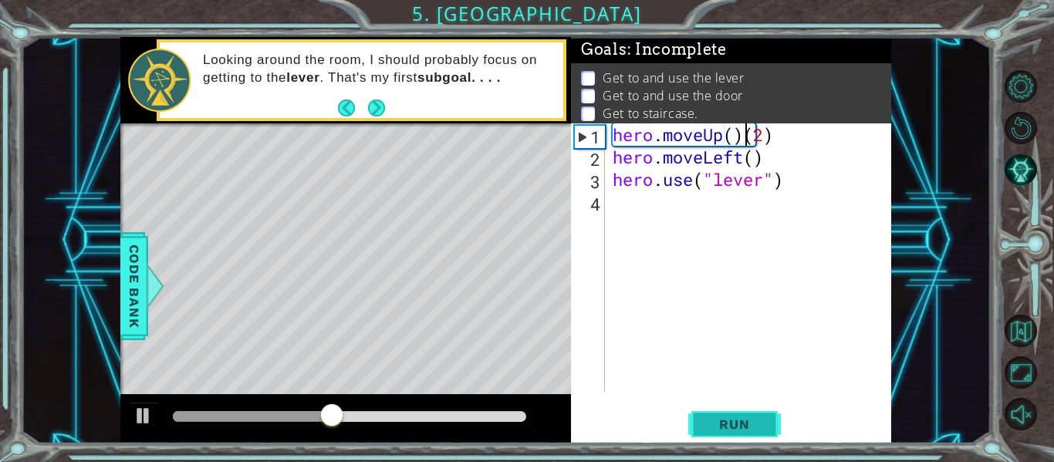
click at [743, 419] on span "Run" at bounding box center [734, 424] width 61 height 15
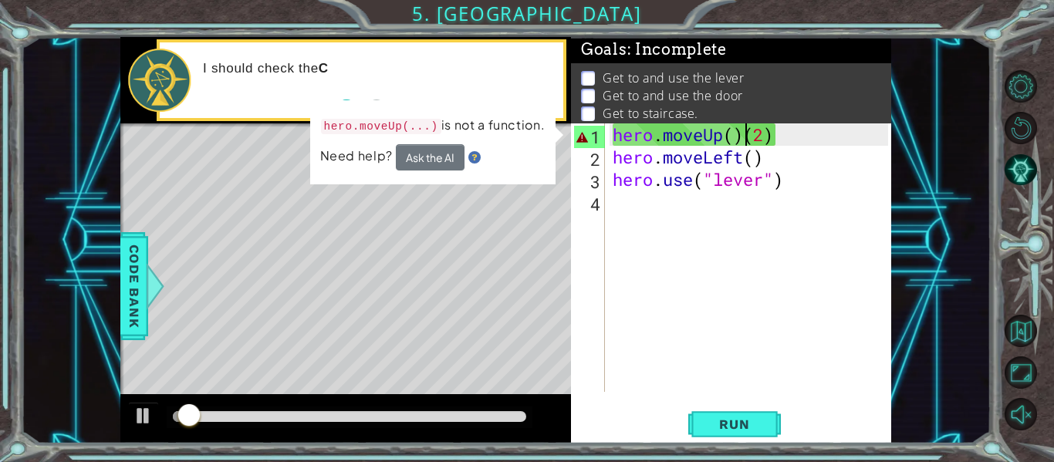
click at [776, 132] on div "hero . moveUp ( ) ( 2 ) hero . moveLeft ( ) hero . use ( "lever" )" at bounding box center [752, 279] width 286 height 313
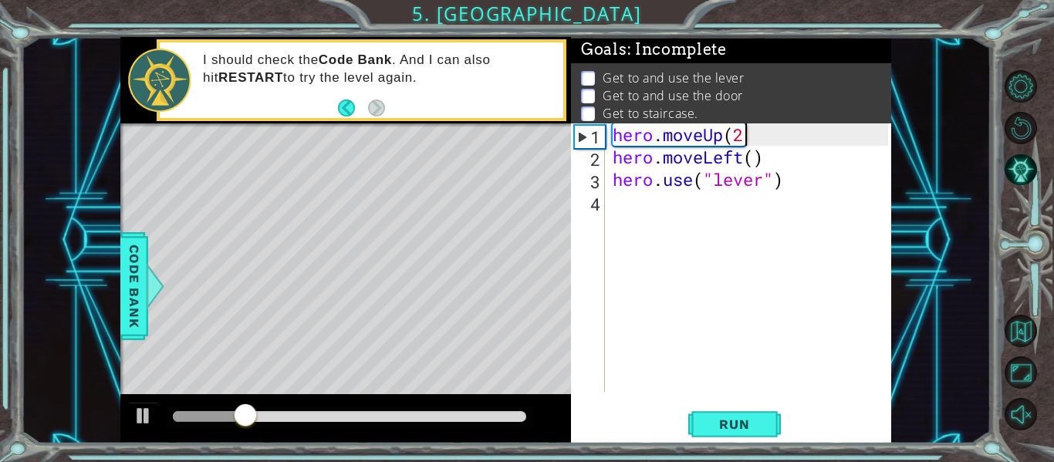
type textarea "hero.moveUp(2)"
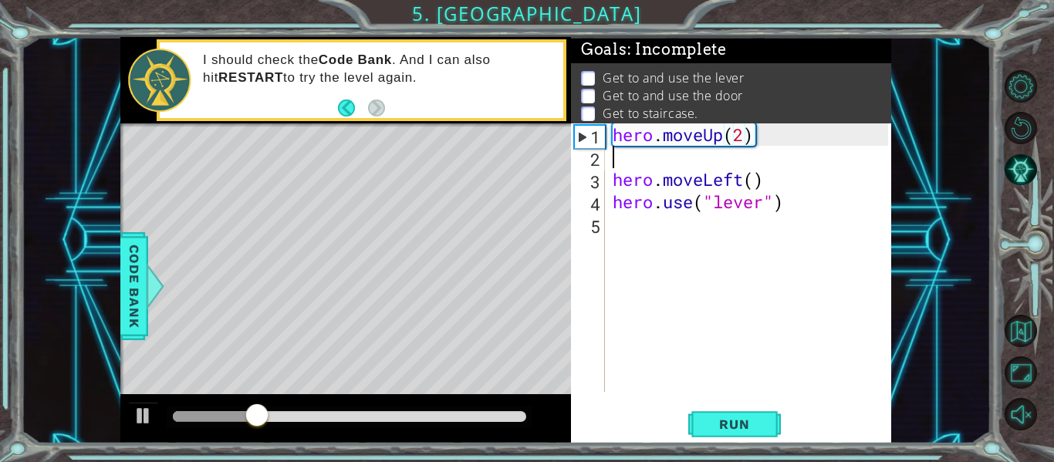
scroll to position [0, 0]
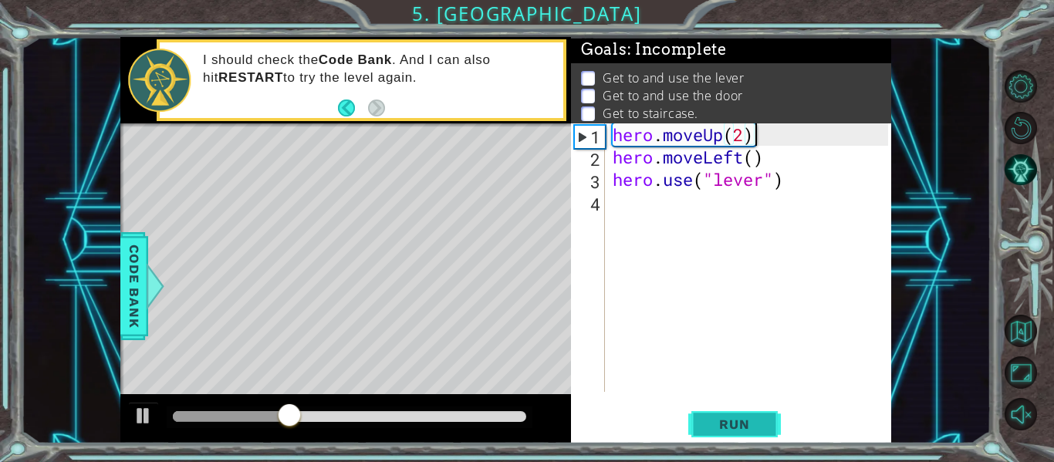
type textarea "hero.moveUp(2)"
click at [736, 424] on span "Run" at bounding box center [734, 424] width 61 height 15
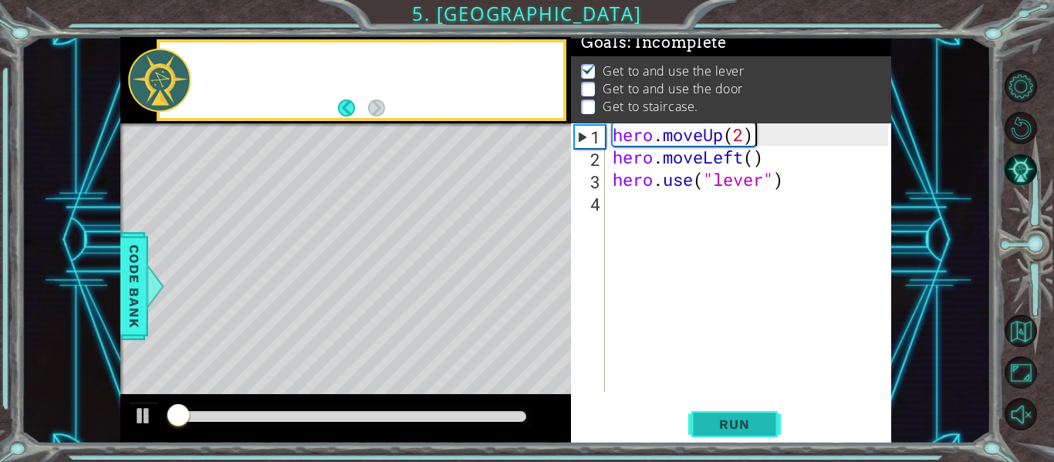
scroll to position [13, 0]
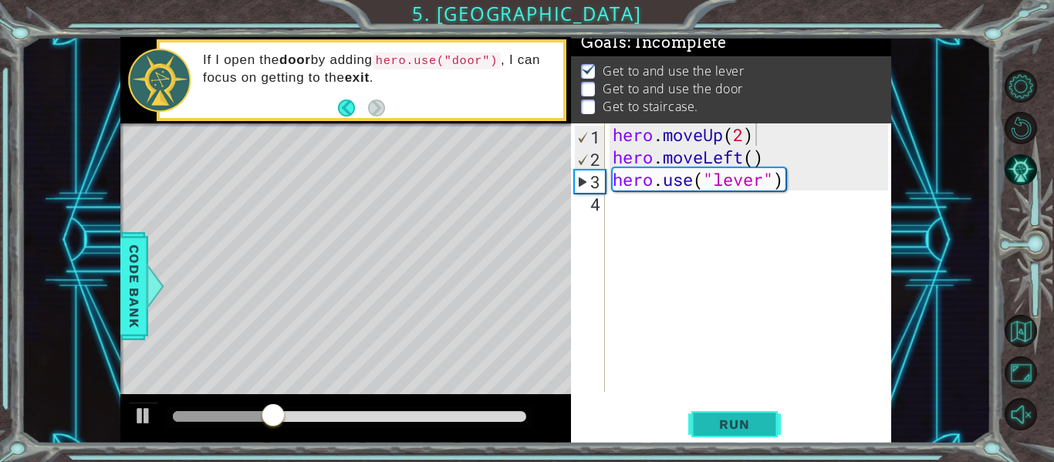
click at [751, 426] on span "Run" at bounding box center [734, 424] width 61 height 15
click at [648, 215] on div "hero . moveUp ( 2 ) hero . moveLeft ( ) hero . use ( "lever" )" at bounding box center [752, 279] width 286 height 313
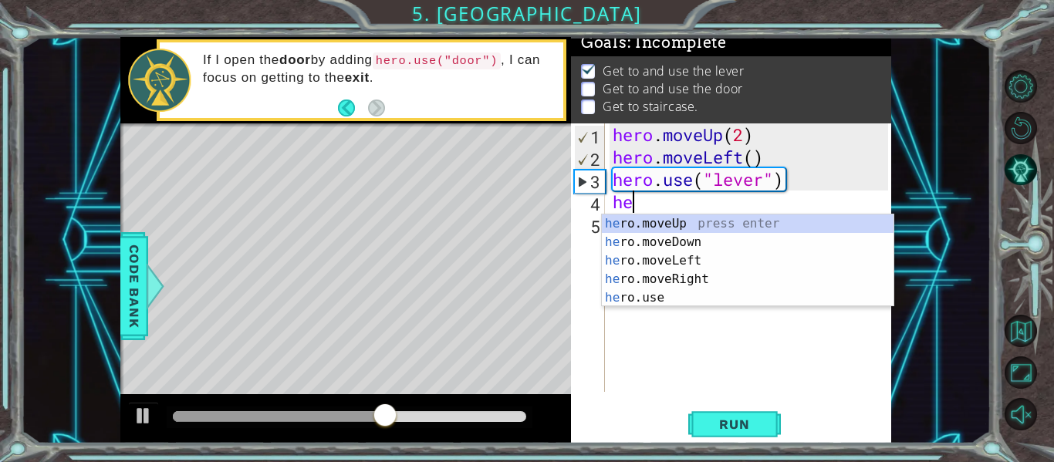
scroll to position [0, 1]
type textarea "hero"
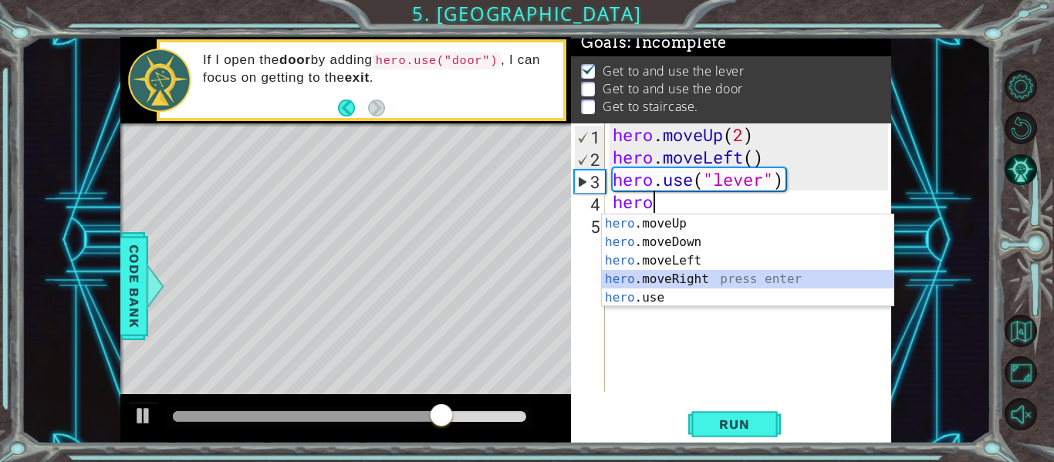
click at [720, 277] on div "hero .moveUp press enter hero .moveDown press enter hero .moveLeft press enter …" at bounding box center [748, 279] width 292 height 130
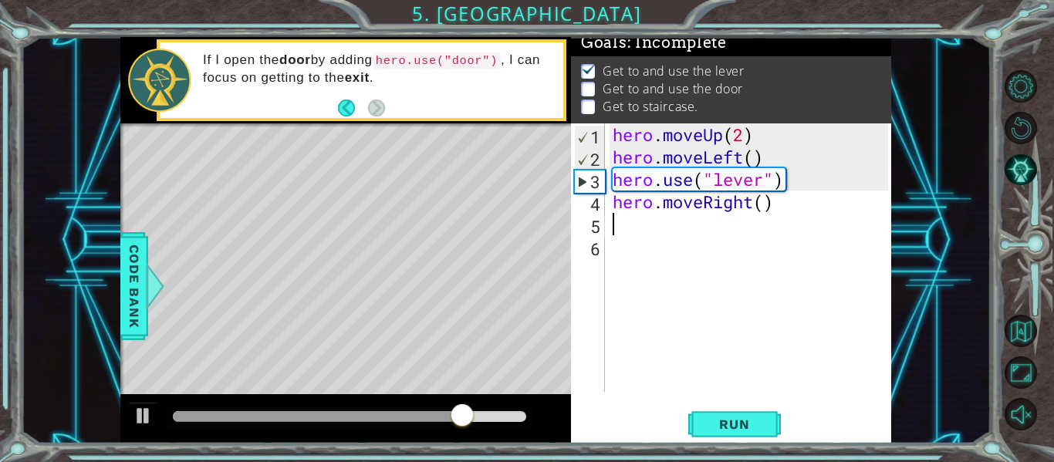
click at [764, 202] on div "hero . moveUp ( 2 ) hero . moveLeft ( ) hero . use ( "lever" ) hero . moveRight…" at bounding box center [752, 279] width 286 height 313
type textarea "hero.moveRight(3)"
click at [632, 230] on div "hero . moveUp ( 2 ) hero . moveLeft ( ) hero . use ( "lever" ) hero . moveRight…" at bounding box center [752, 279] width 286 height 313
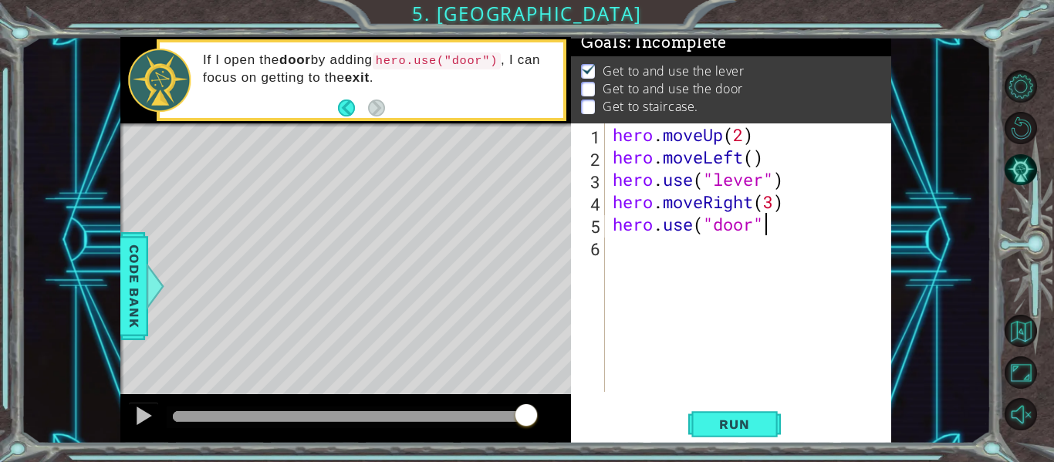
scroll to position [0, 6]
type textarea "hero.use("door")"
click at [640, 258] on div "hero . moveUp ( 2 ) hero . moveLeft ( ) hero . use ( "lever" ) hero . moveRight…" at bounding box center [752, 279] width 286 height 313
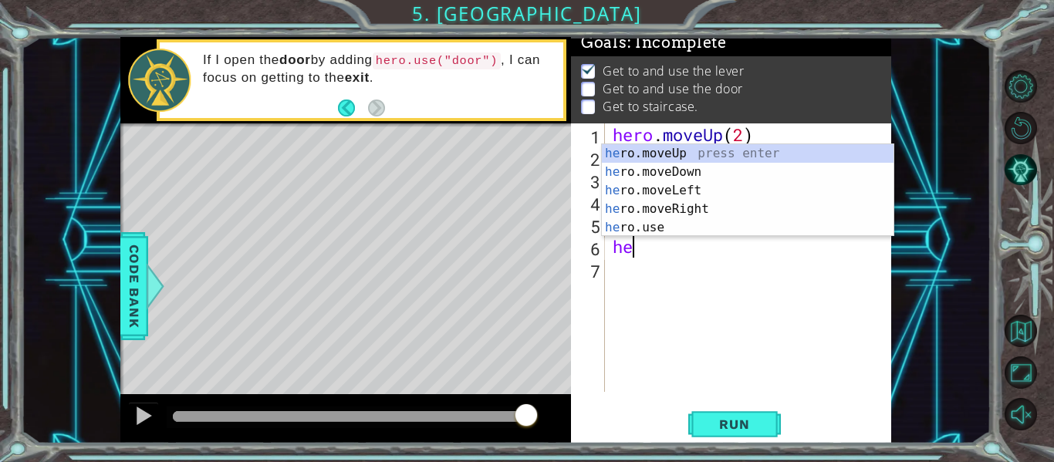
scroll to position [0, 1]
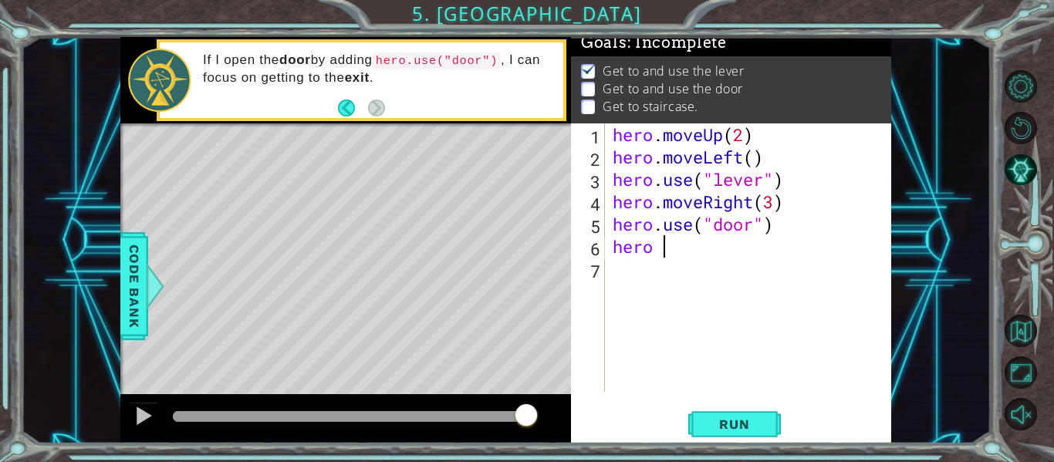
type textarea "hero m"
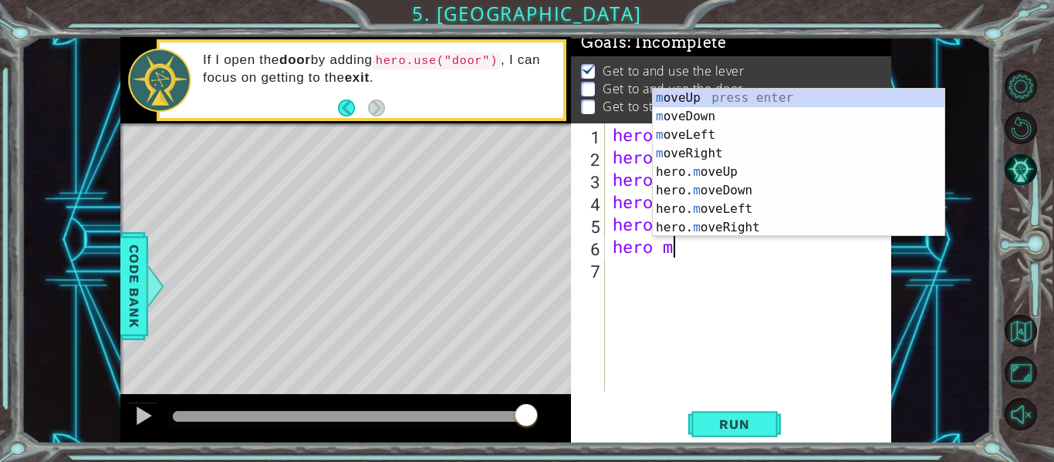
scroll to position [0, 2]
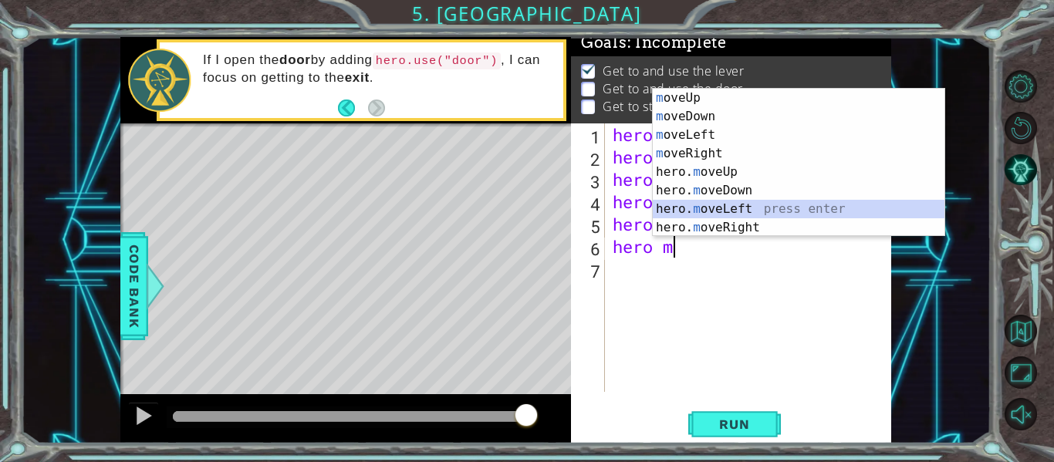
click at [754, 207] on div "m oveUp press enter m oveDown press enter m oveLeft press enter m oveRight pres…" at bounding box center [799, 181] width 292 height 185
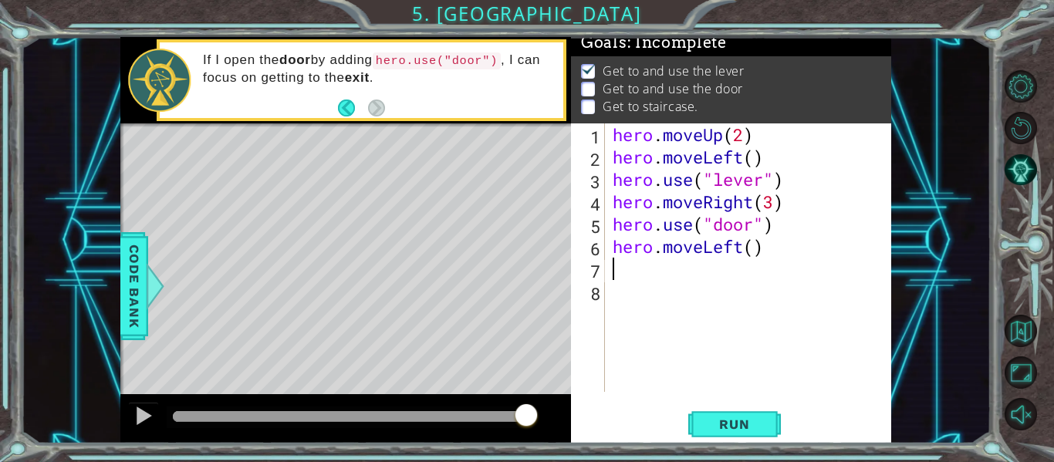
click at [754, 247] on div "hero . moveUp ( 2 ) hero . moveLeft ( ) hero . use ( "lever" ) hero . moveRight…" at bounding box center [752, 279] width 286 height 313
type textarea "hero.moveLeft(3)"
click at [633, 273] on div "hero . moveUp ( 2 ) hero . moveLeft ( ) hero . use ( "lever" ) hero . moveRight…" at bounding box center [752, 279] width 286 height 313
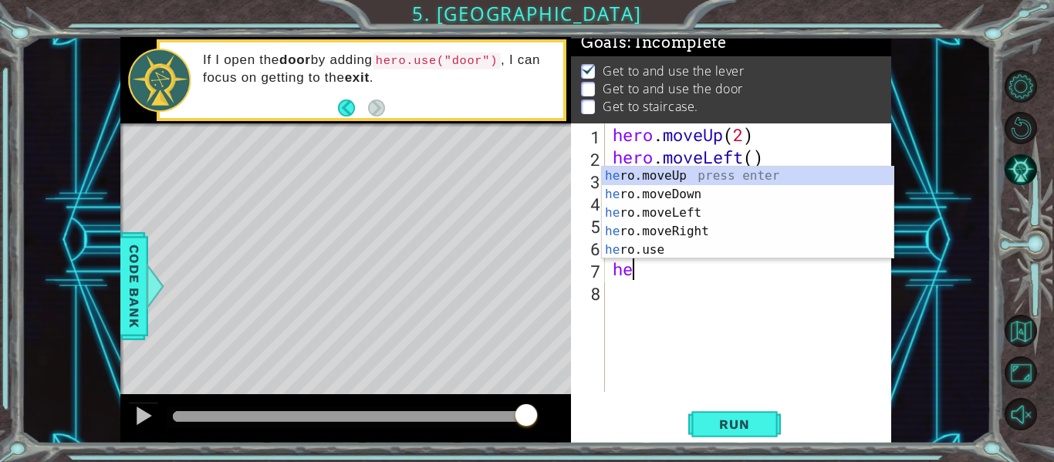
type textarea "her"
click at [687, 177] on div "her o.moveUp press enter her o.moveDown press enter her o.moveLeft press enter …" at bounding box center [748, 232] width 292 height 130
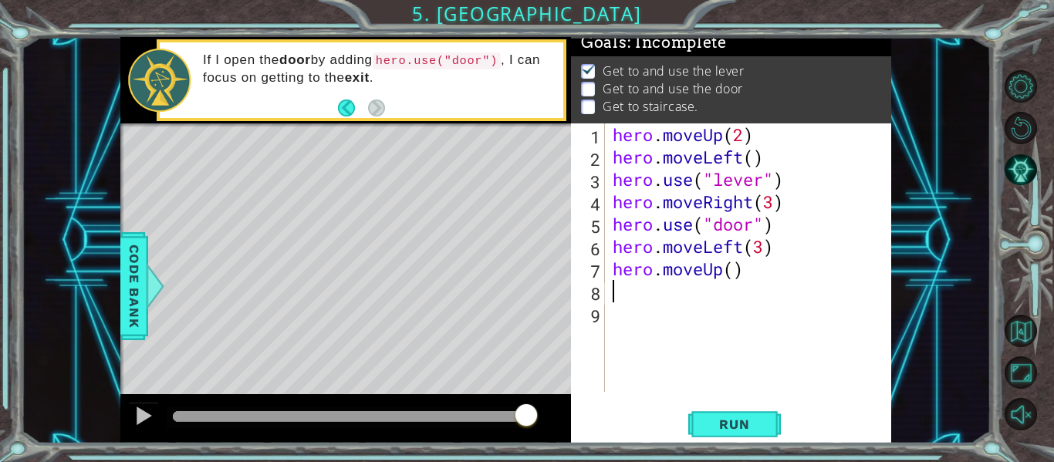
scroll to position [0, 0]
click at [748, 423] on span "Run" at bounding box center [734, 424] width 61 height 15
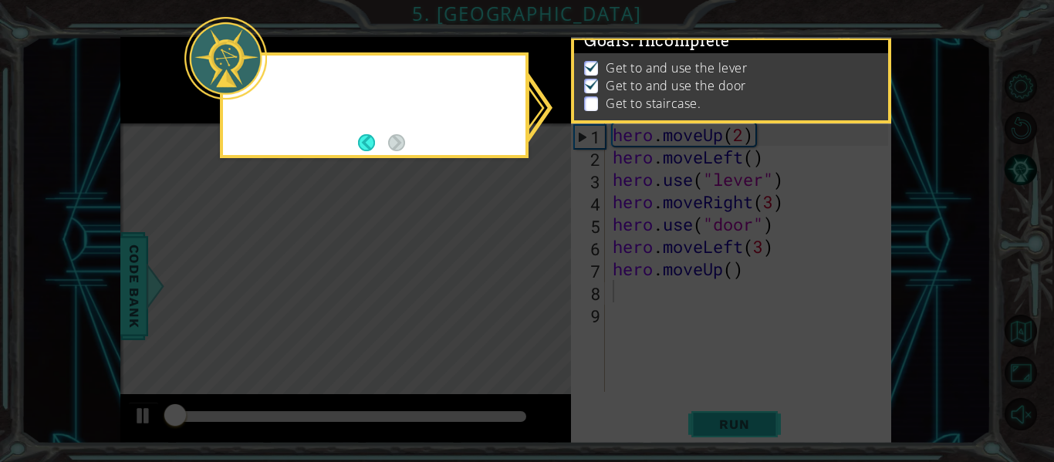
scroll to position [13, 0]
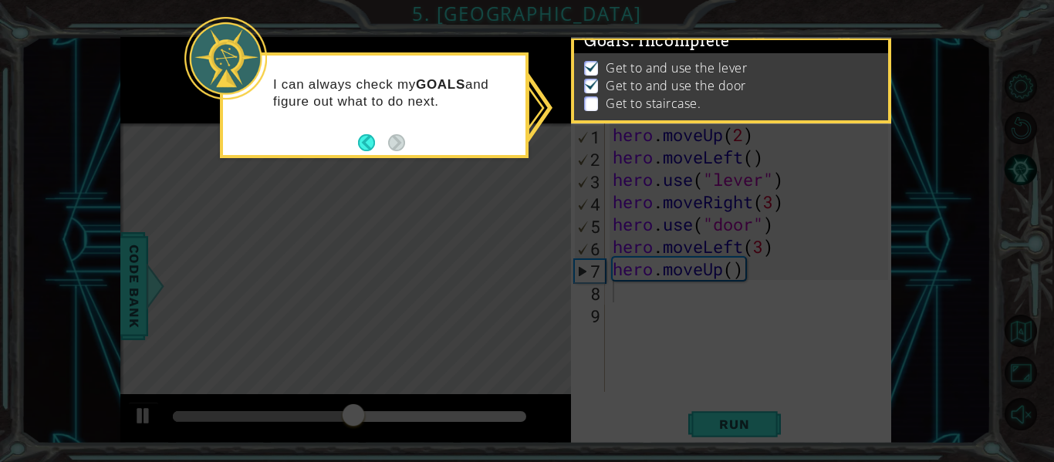
drag, startPoint x: 502, startPoint y: 312, endPoint x: 440, endPoint y: 306, distance: 62.0
drag, startPoint x: 440, startPoint y: 306, endPoint x: 749, endPoint y: 317, distance: 308.8
click at [749, 317] on icon at bounding box center [527, 231] width 1054 height 462
click at [826, 332] on icon at bounding box center [527, 231] width 1054 height 462
click at [785, 77] on li "Get to and use the door" at bounding box center [733, 86] width 298 height 18
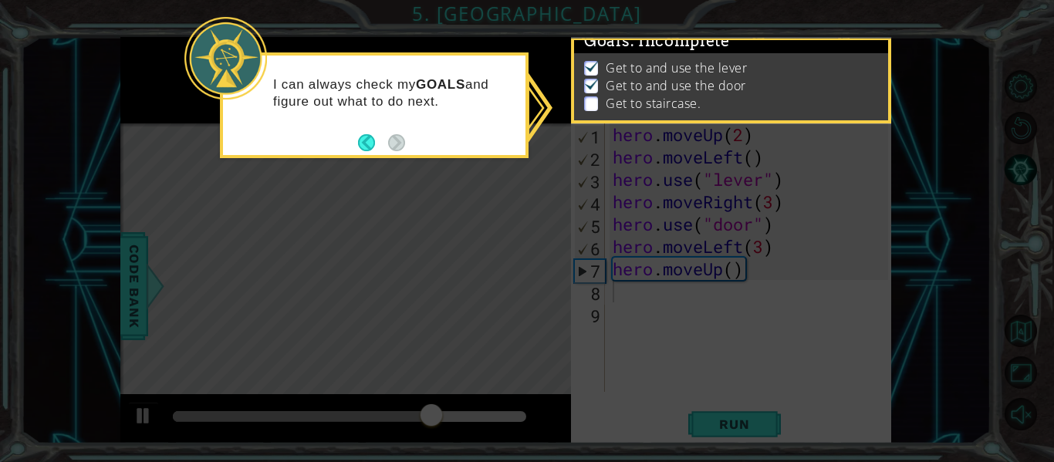
click at [640, 95] on p "Get to staircase." at bounding box center [653, 103] width 95 height 17
click at [371, 140] on button "Back" at bounding box center [373, 142] width 30 height 17
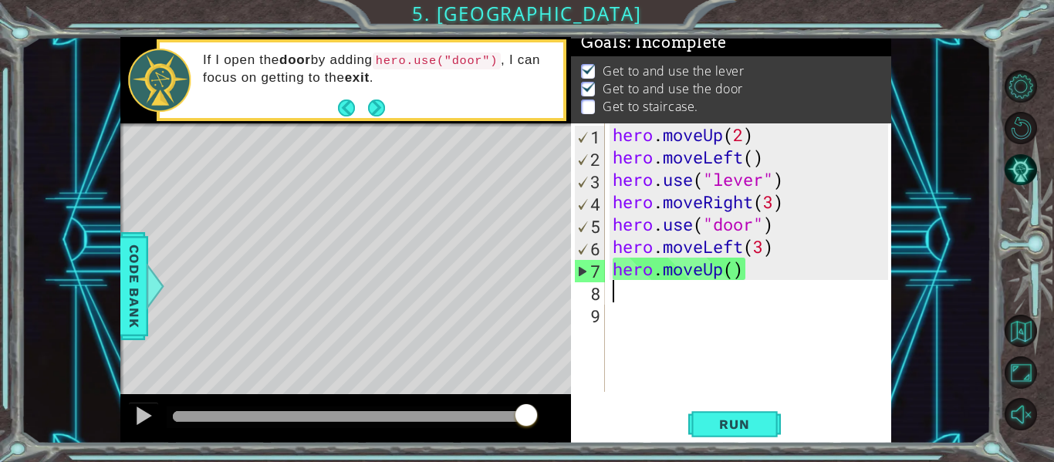
click at [788, 232] on div "hero . moveUp ( 2 ) hero . moveLeft ( ) hero . use ( "lever" ) hero . moveRight…" at bounding box center [752, 279] width 286 height 313
type textarea "hero.use("door")"
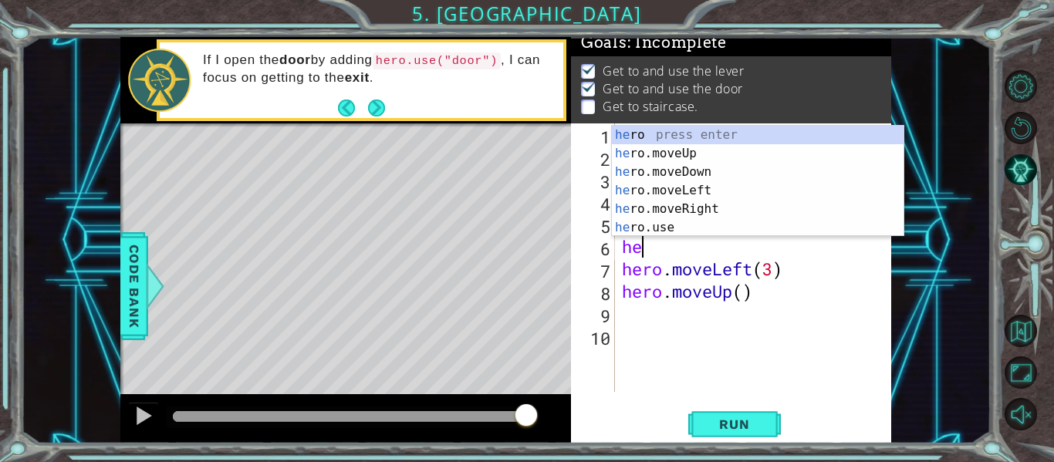
scroll to position [0, 1]
type textarea "hero"
click at [706, 154] on div "hero press enter hero .moveUp press enter hero .moveDown press enter hero .move…" at bounding box center [758, 200] width 292 height 148
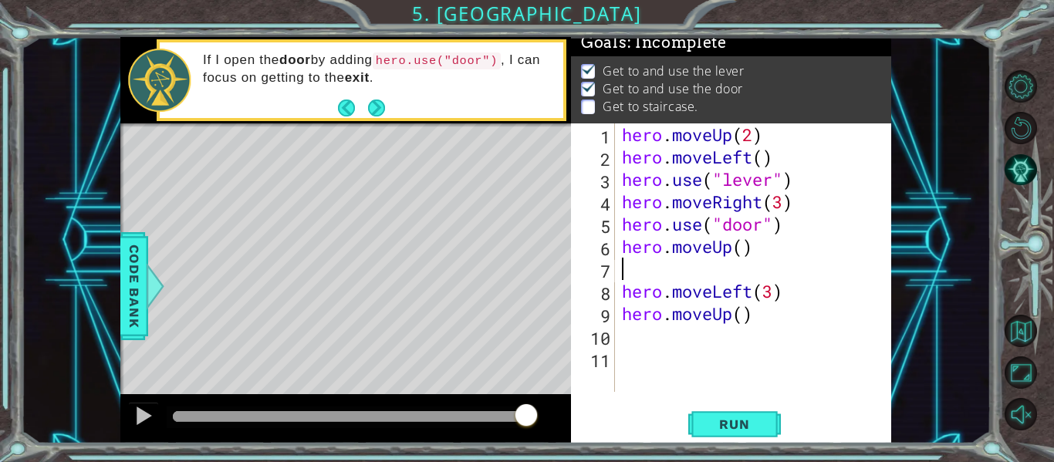
scroll to position [0, 0]
click at [744, 251] on div "hero . moveUp ( 2 ) hero . moveLeft ( ) hero . use ( "lever" ) hero . moveRight…" at bounding box center [757, 279] width 277 height 313
click at [664, 285] on div "hero . moveUp ( 2 ) hero . moveLeft ( ) hero . use ( "lever" ) hero . moveRight…" at bounding box center [757, 279] width 277 height 313
type textarea "hero.moveLeft(3)"
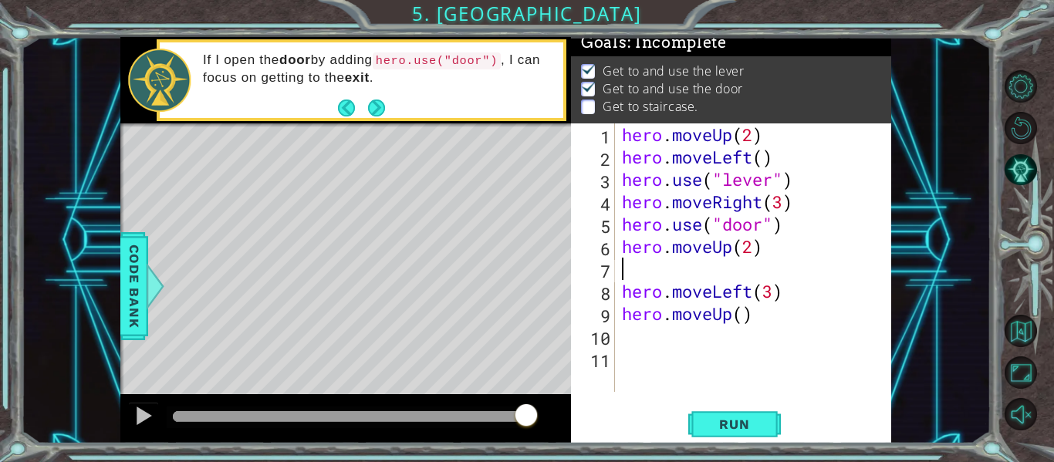
click at [682, 264] on div "hero . moveUp ( 2 ) hero . moveLeft ( ) hero . use ( "lever" ) hero . moveRight…" at bounding box center [757, 279] width 277 height 313
type textarea "hero.moveUp(2)"
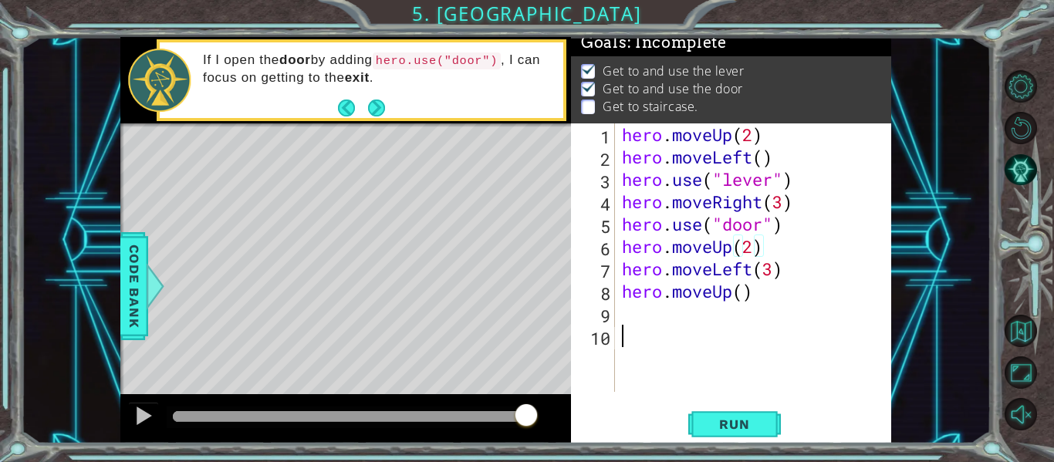
click at [646, 346] on div "hero . moveUp ( 2 ) hero . moveLeft ( ) hero . use ( "lever" ) hero . moveRight…" at bounding box center [757, 279] width 277 height 313
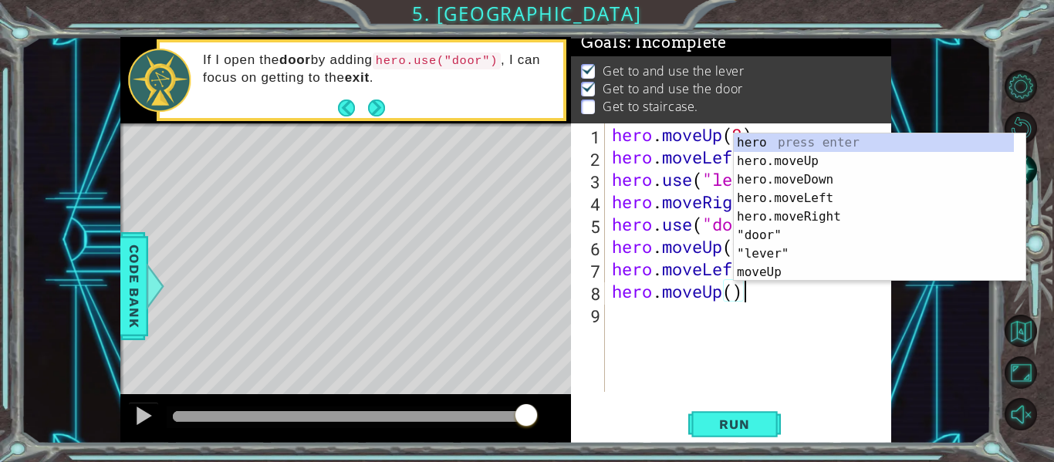
type textarea "hero.moveUp()"
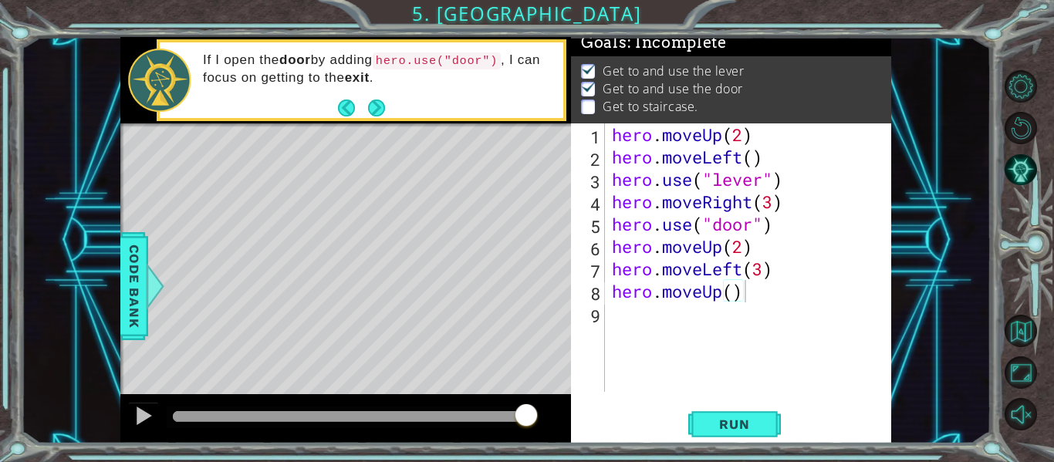
click at [799, 399] on div "hero.moveUp() 1 2 3 4 5 6 7 8 9 hero . moveUp ( 2 ) hero . moveLeft ( ) hero . …" at bounding box center [731, 283] width 320 height 320
click at [725, 420] on span "Run" at bounding box center [734, 424] width 61 height 15
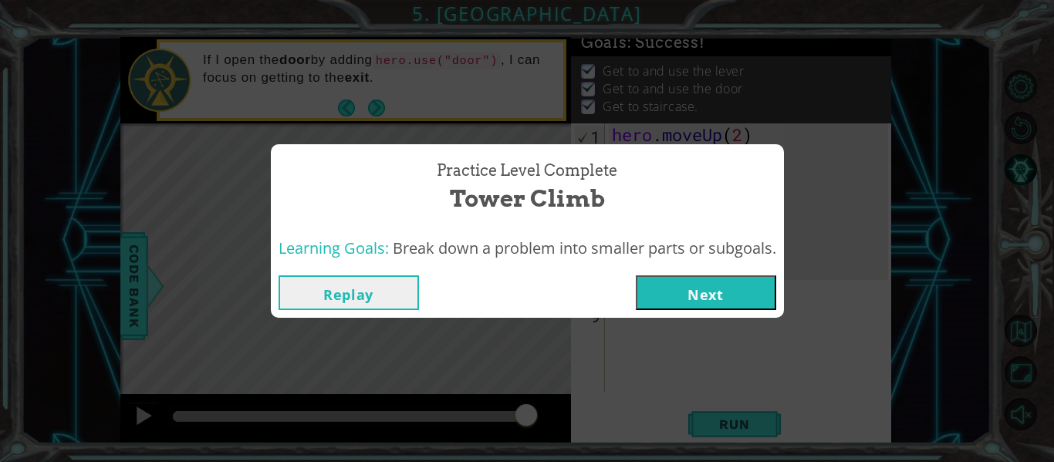
click at [744, 294] on button "Next" at bounding box center [706, 292] width 140 height 35
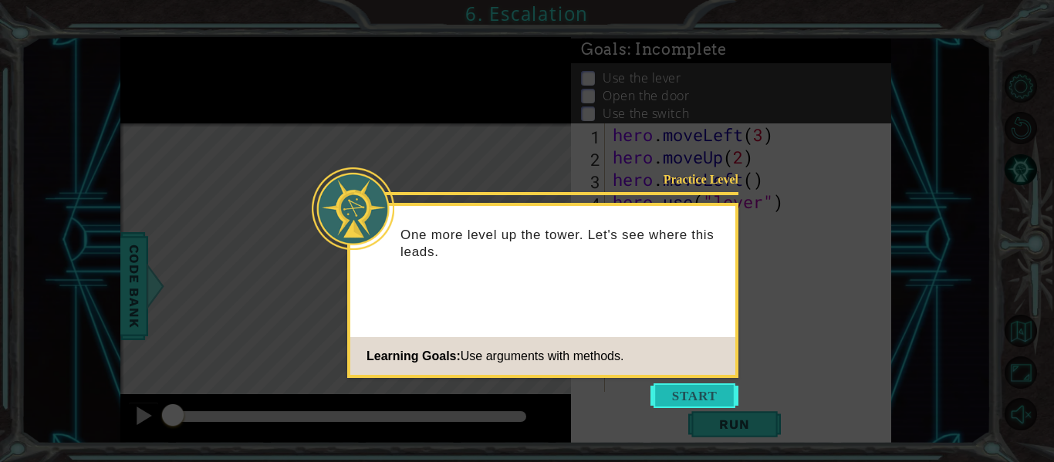
click at [725, 390] on button "Start" at bounding box center [694, 395] width 88 height 25
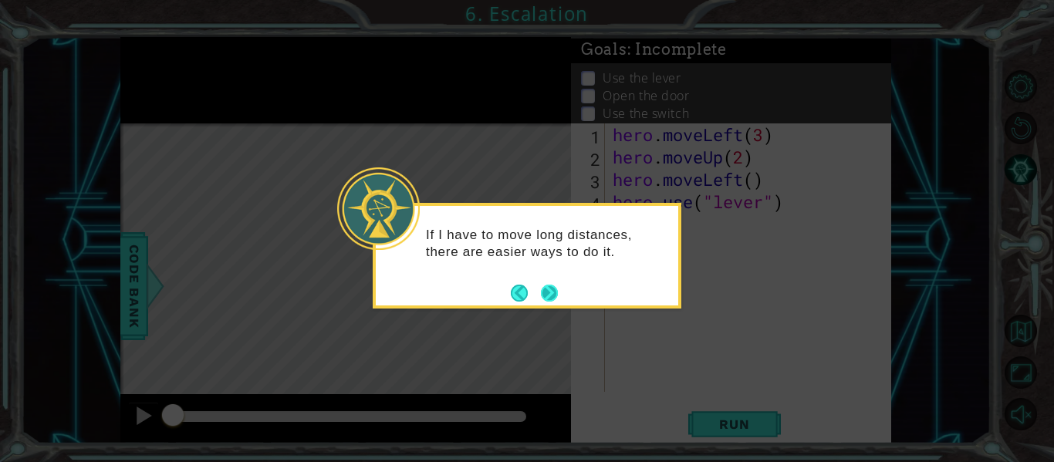
click at [546, 289] on button "Next" at bounding box center [549, 293] width 17 height 17
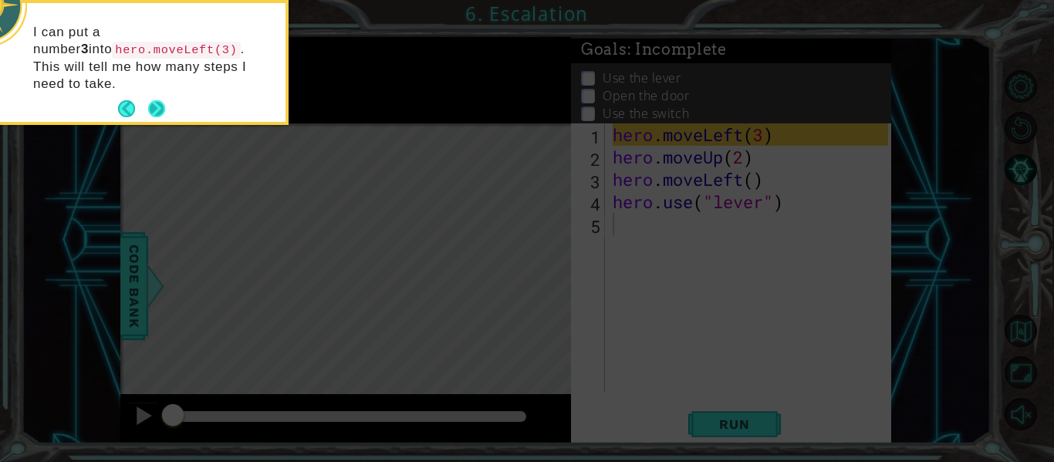
click at [157, 100] on button "Next" at bounding box center [156, 108] width 17 height 17
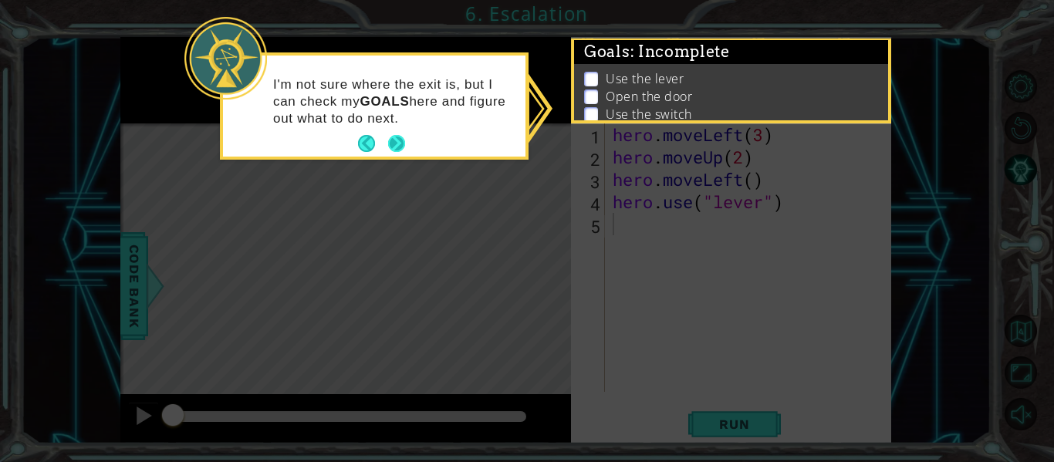
click at [400, 145] on button "Next" at bounding box center [396, 143] width 17 height 17
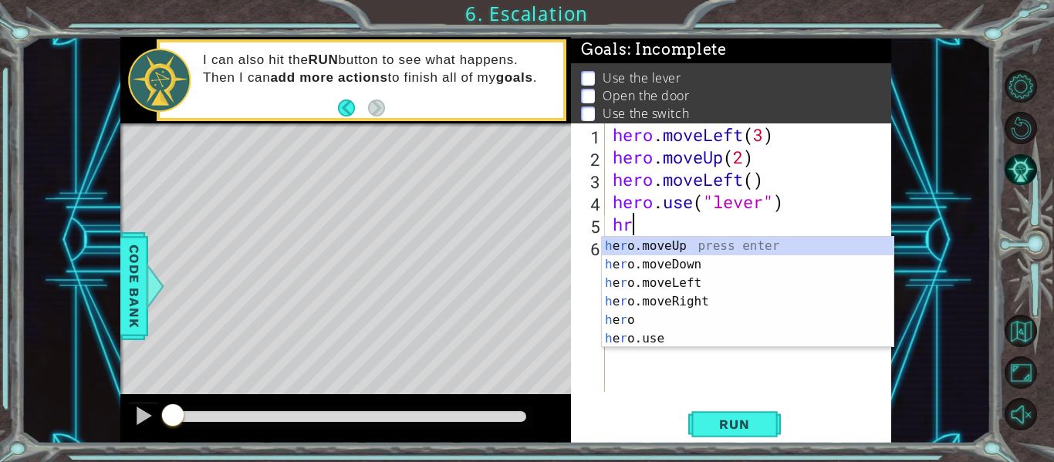
scroll to position [0, 1]
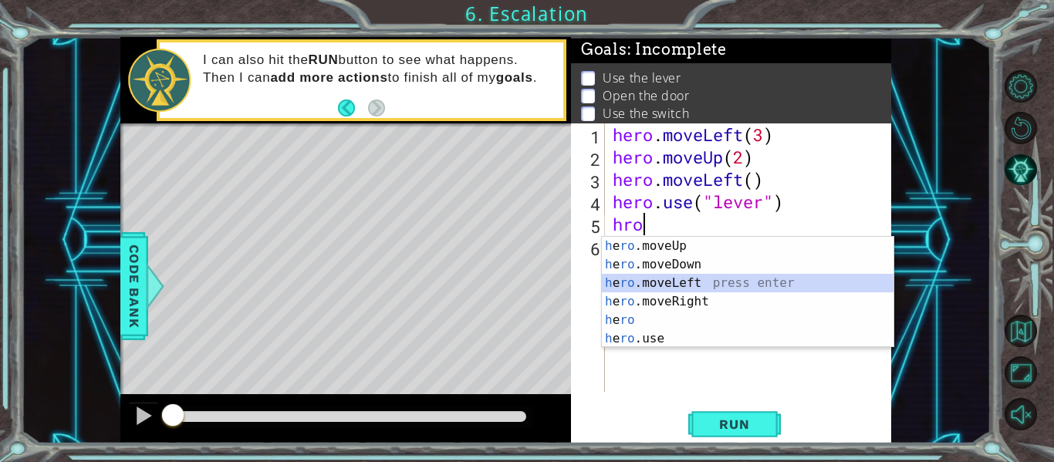
click at [704, 280] on div "h e ro .moveUp press enter h e ro .moveDown press enter h e ro .moveLeft press …" at bounding box center [748, 311] width 292 height 148
type textarea "hero.moveLeft(1)"
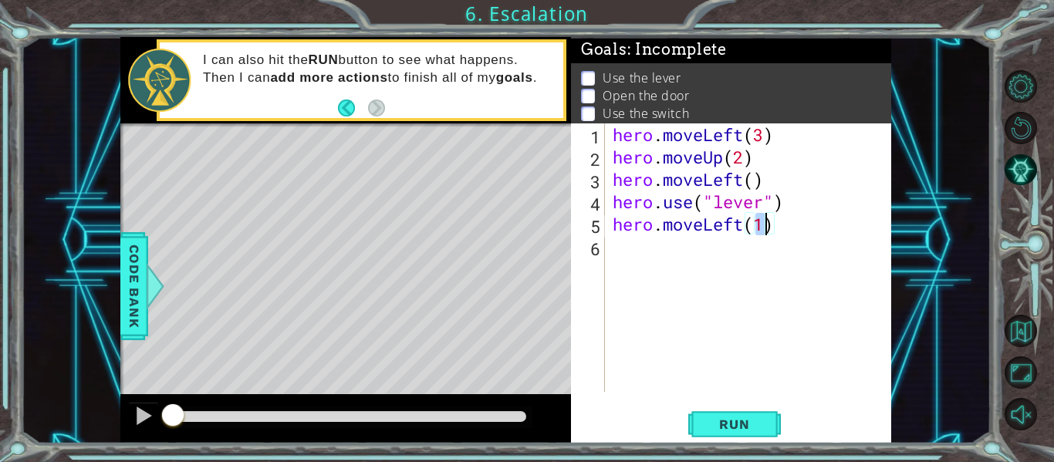
click at [626, 248] on div "hero . moveLeft ( 3 ) hero . moveUp ( 2 ) hero . moveLeft ( ) hero . use ( "lev…" at bounding box center [752, 279] width 286 height 313
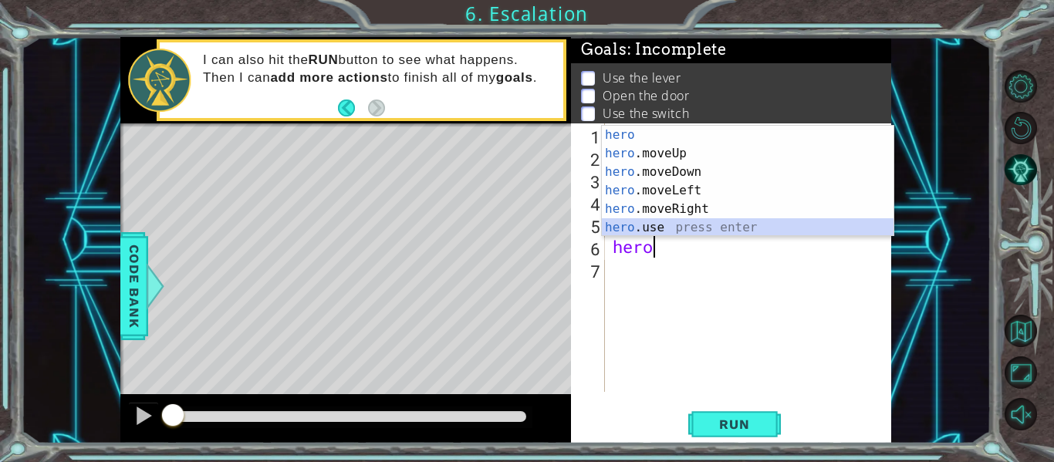
click at [659, 230] on div "hero press enter hero .moveUp press enter hero .moveDown press enter hero .move…" at bounding box center [748, 200] width 292 height 148
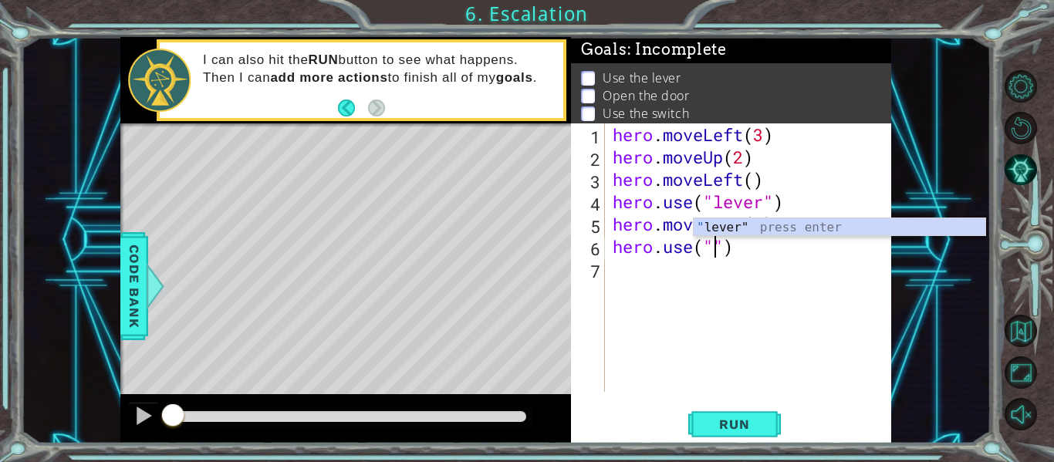
scroll to position [0, 5]
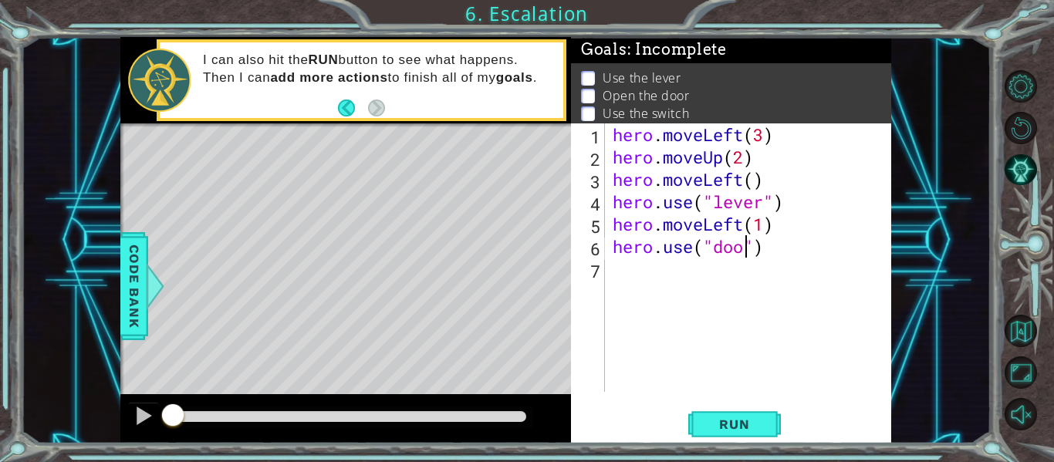
type textarea "hero.use("door")"
click at [651, 274] on div "hero . moveLeft ( 3 ) hero . moveUp ( 2 ) hero . moveLeft ( ) hero . use ( "lev…" at bounding box center [752, 279] width 286 height 313
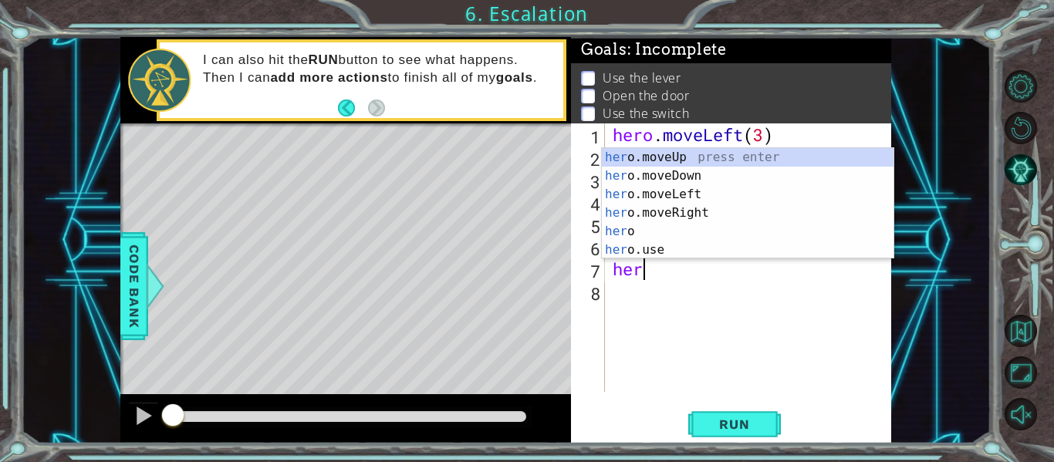
scroll to position [0, 1]
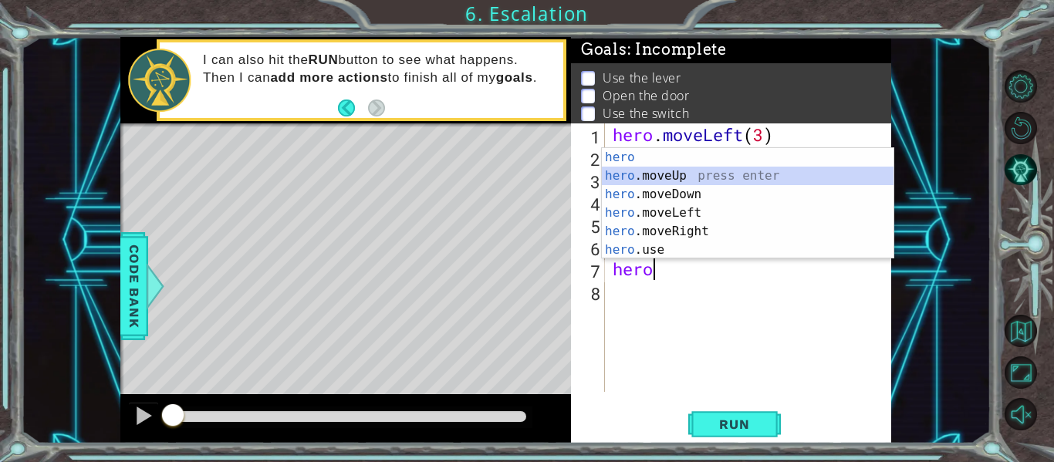
click at [673, 175] on div "hero press enter hero .moveUp press enter hero .moveDown press enter hero .move…" at bounding box center [748, 222] width 292 height 148
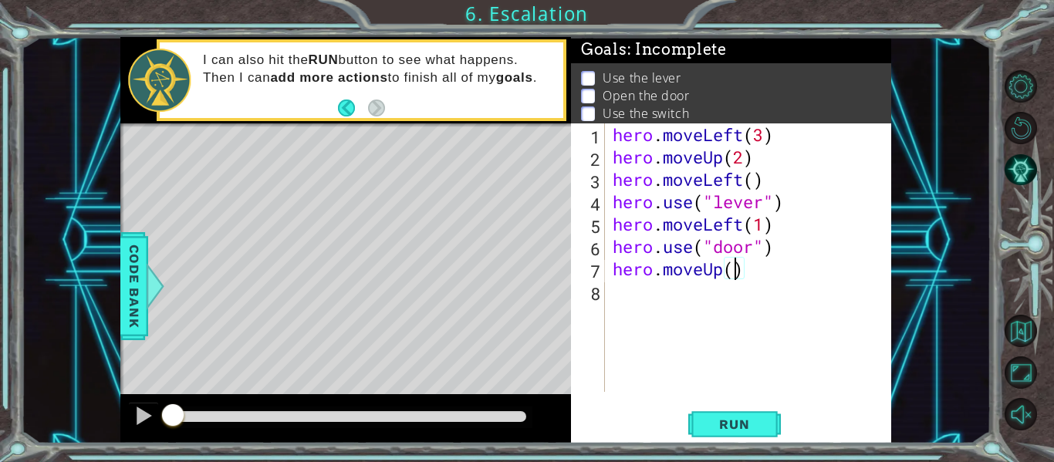
type textarea "hero.moveUp(2)"
click at [620, 303] on div "hero . moveLeft ( 3 ) hero . moveUp ( 2 ) hero . moveLeft ( ) hero . use ( "lev…" at bounding box center [752, 279] width 286 height 313
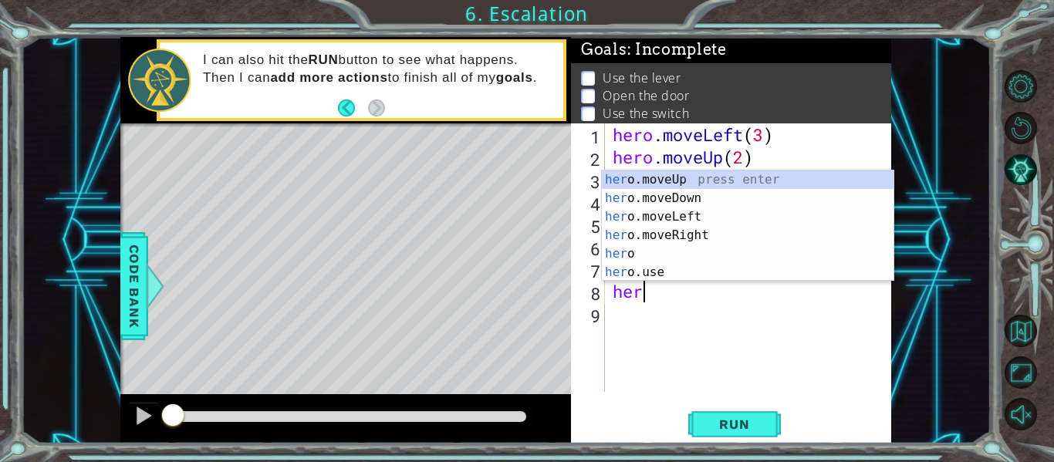
scroll to position [0, 1]
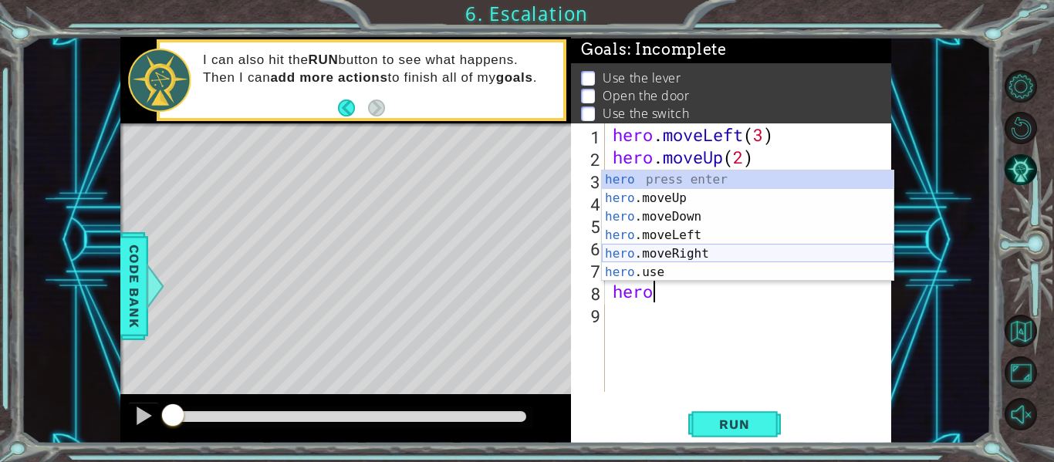
click at [680, 249] on div "hero press enter hero .moveUp press enter hero .moveDown press enter hero .move…" at bounding box center [748, 244] width 292 height 148
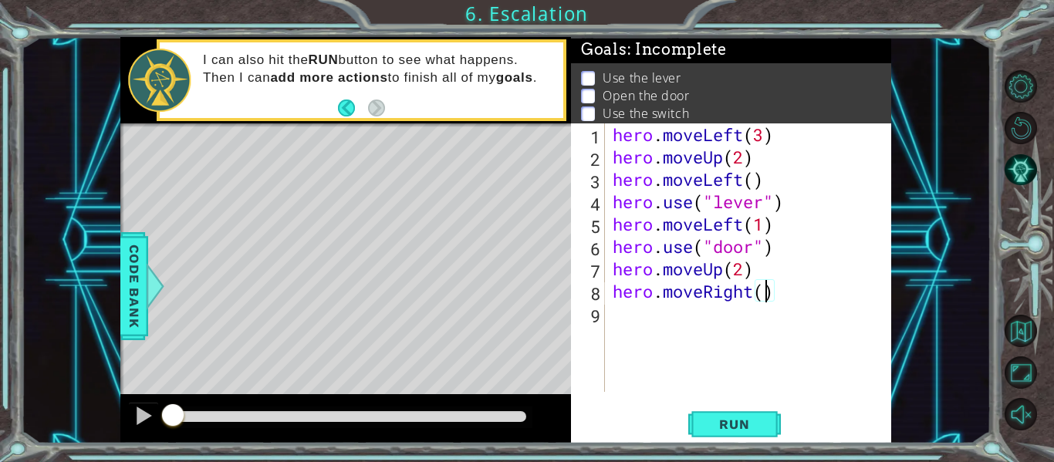
type textarea "hero.moveRight(2)"
click at [647, 319] on div "hero . moveLeft ( 3 ) hero . moveUp ( 2 ) hero . moveLeft ( ) hero . use ( "lev…" at bounding box center [752, 279] width 286 height 313
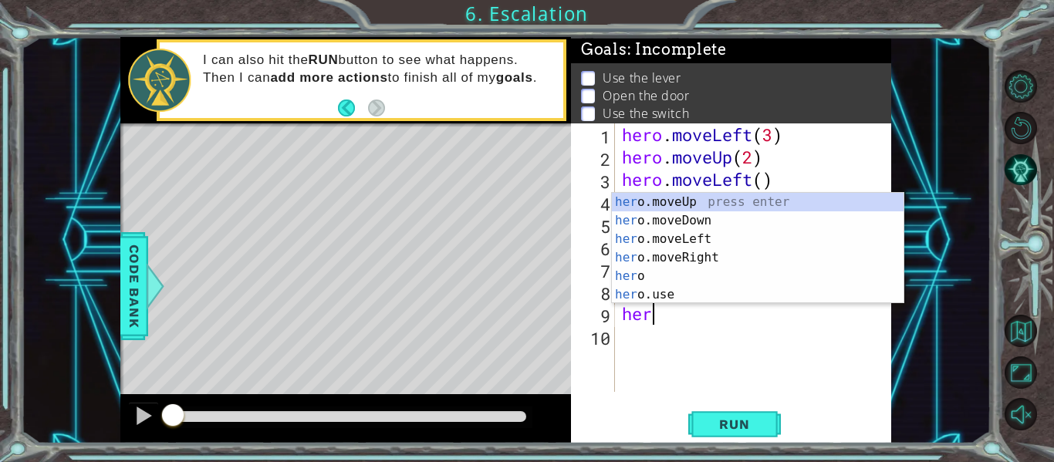
scroll to position [0, 1]
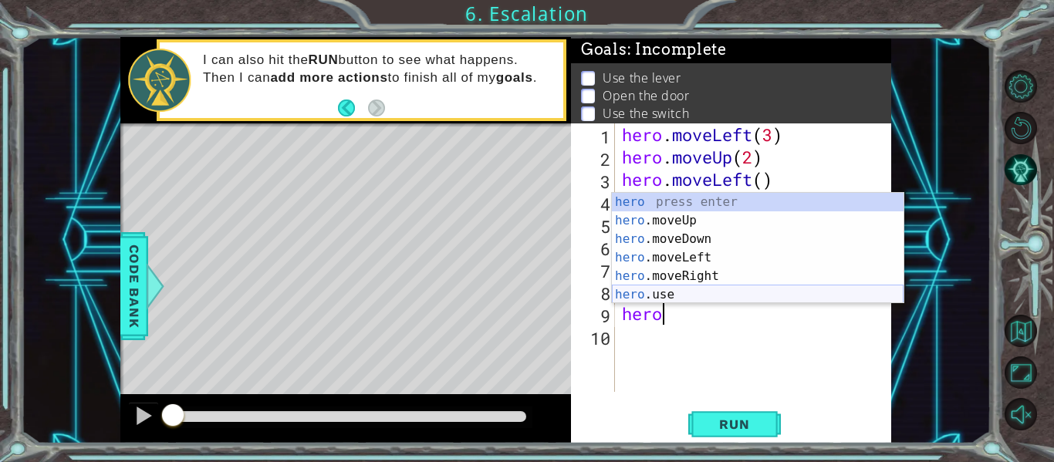
click at [690, 294] on div "hero press enter hero .moveUp press enter hero .moveDown press enter hero .move…" at bounding box center [758, 267] width 292 height 148
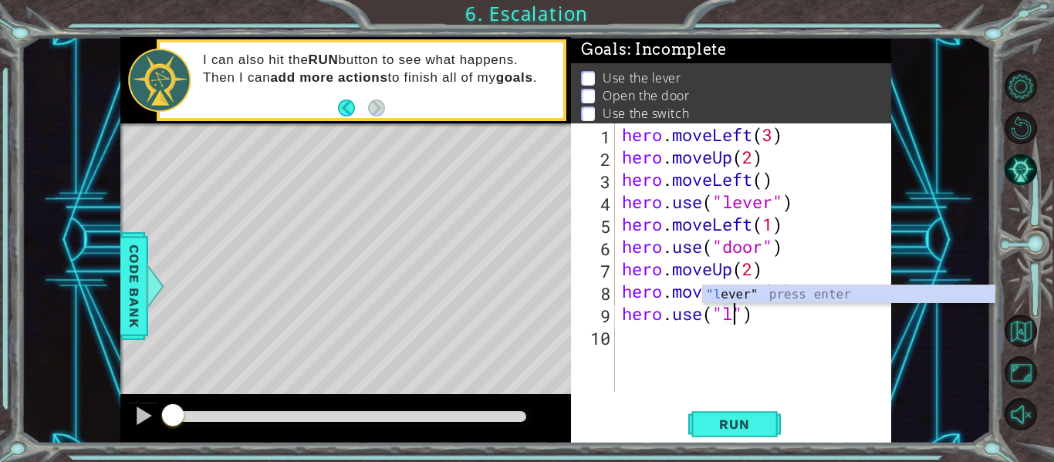
scroll to position [0, 5]
click at [737, 294] on div ""le ver" press enter" at bounding box center [849, 313] width 292 height 56
type textarea "hero.use("lever")"
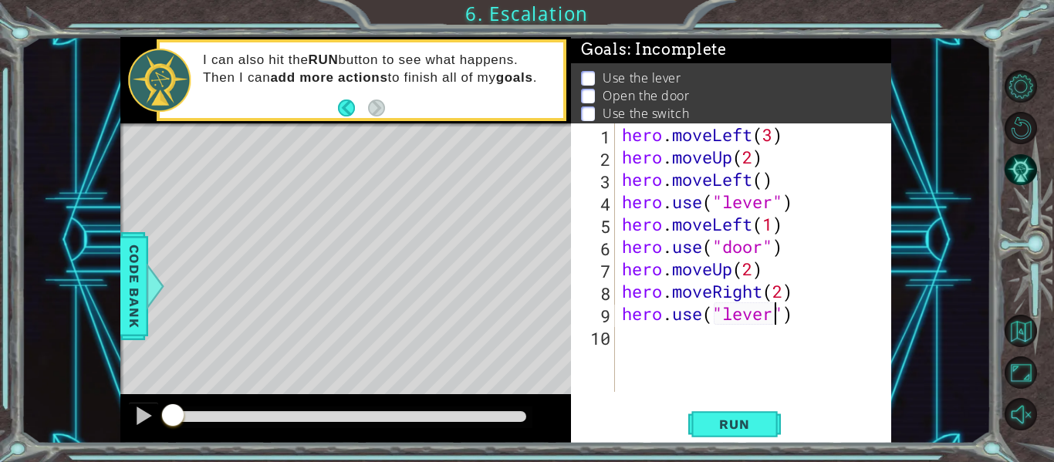
click at [613, 346] on div "10" at bounding box center [594, 338] width 41 height 22
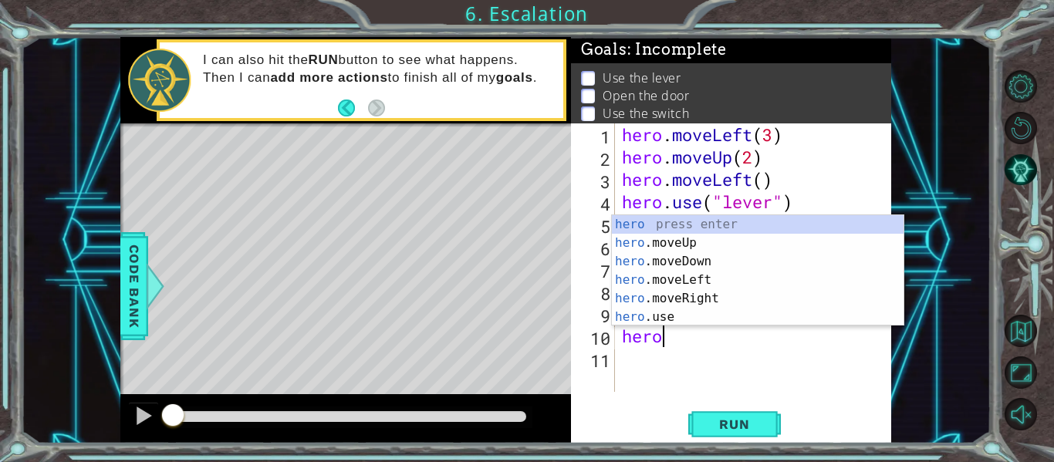
scroll to position [0, 1]
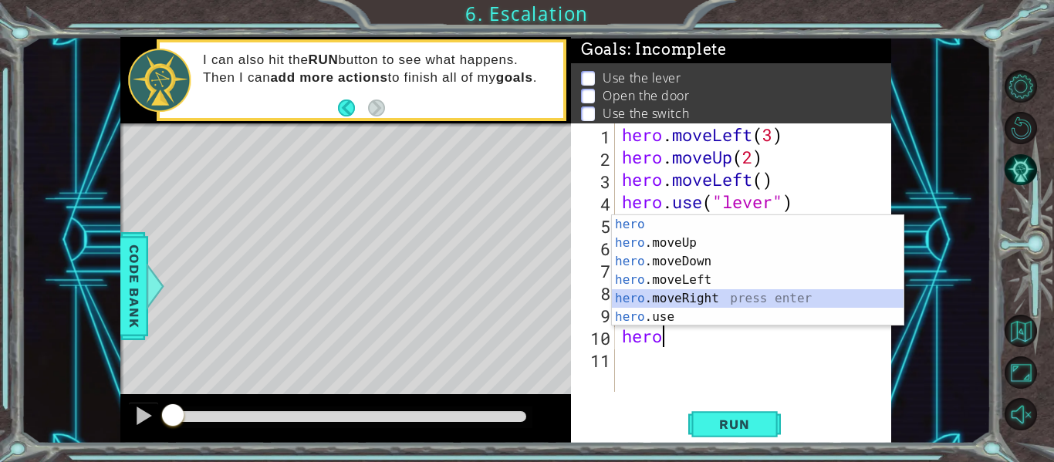
click at [711, 295] on div "hero press enter hero .moveUp press enter hero .moveDown press enter hero .move…" at bounding box center [758, 289] width 292 height 148
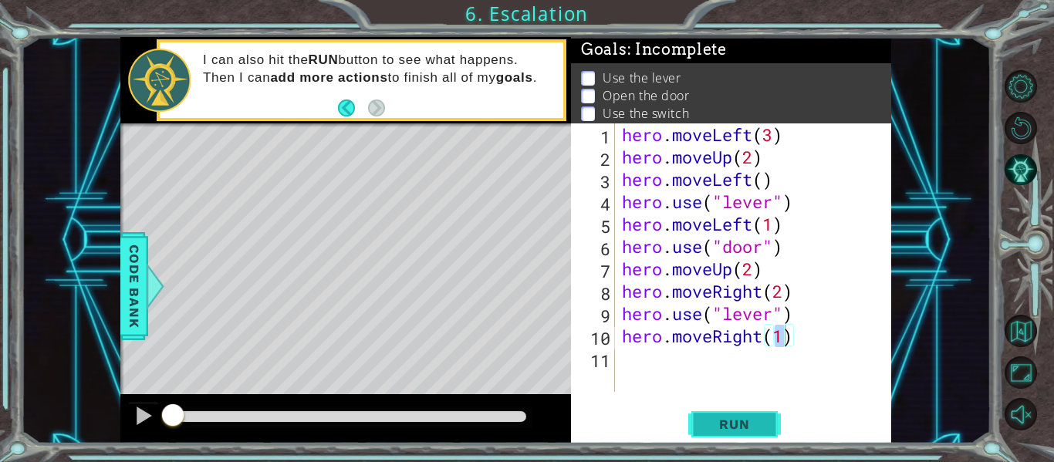
click at [739, 424] on span "Run" at bounding box center [734, 424] width 61 height 15
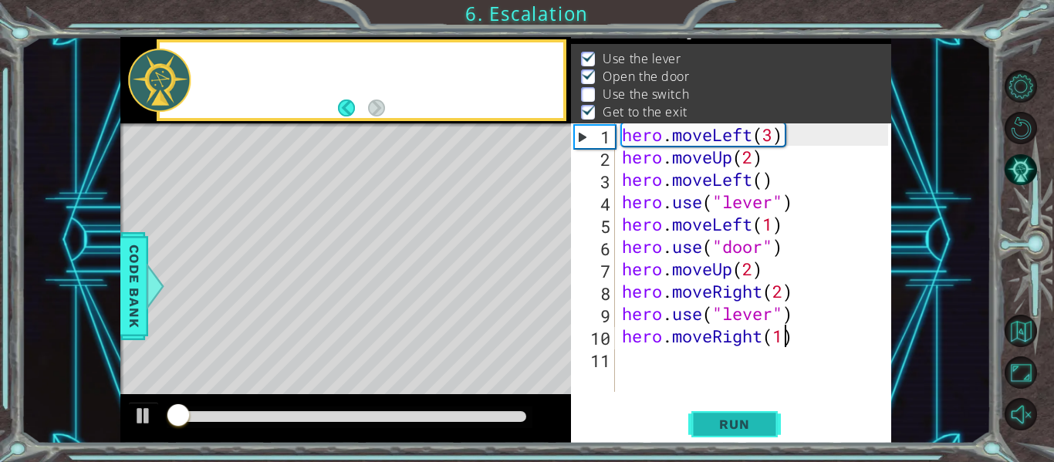
scroll to position [22, 0]
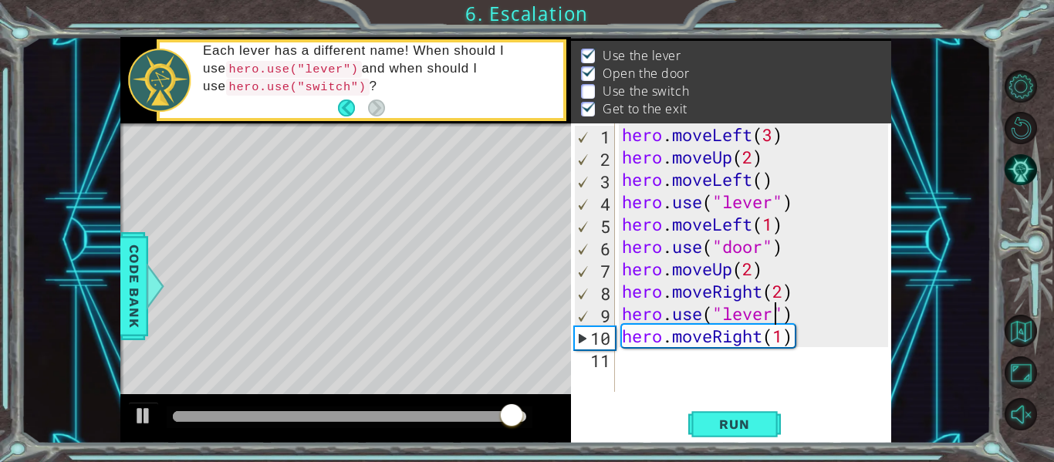
click at [773, 317] on div "hero . moveLeft ( 3 ) hero . moveUp ( 2 ) hero . moveLeft ( ) hero . use ( "lev…" at bounding box center [757, 279] width 277 height 313
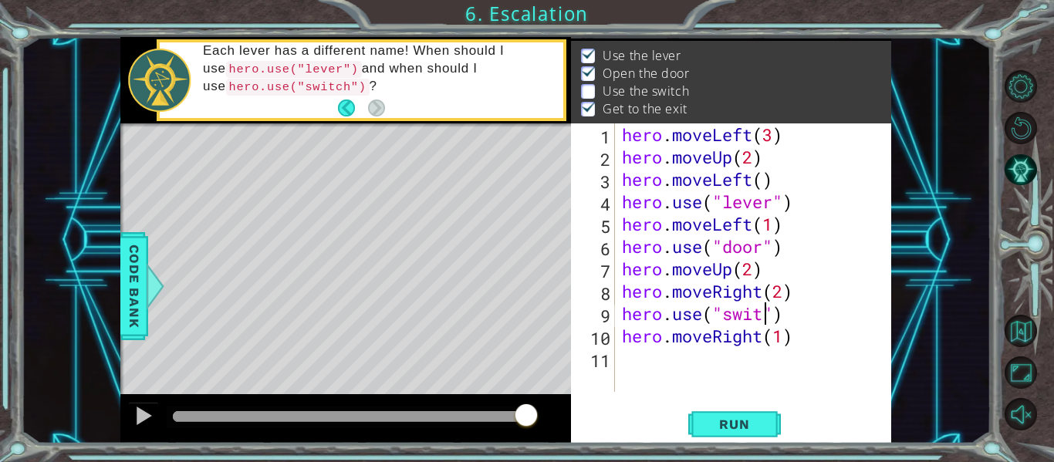
scroll to position [0, 7]
type textarea "hero.use("switch")"
click at [714, 356] on div "hero . moveLeft ( 3 ) hero . moveUp ( 2 ) hero . moveLeft ( ) hero . use ( "lev…" at bounding box center [757, 279] width 277 height 313
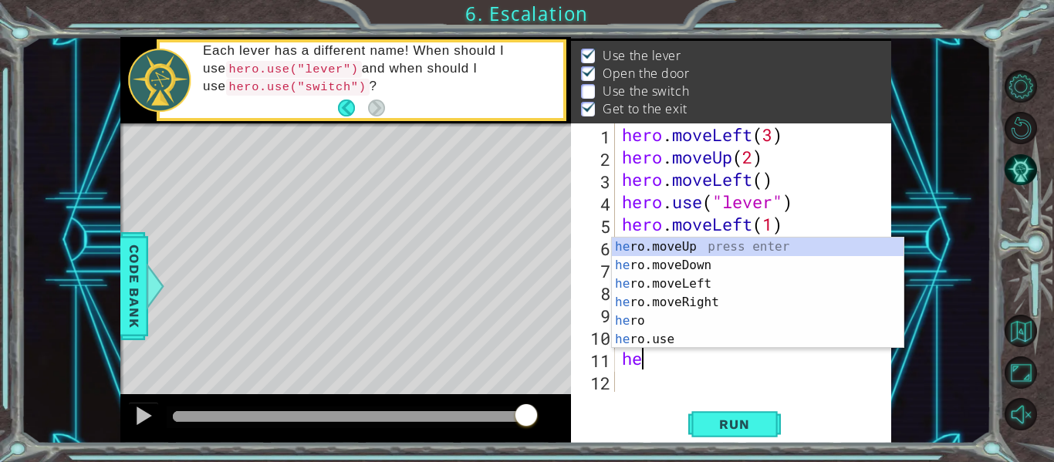
scroll to position [0, 1]
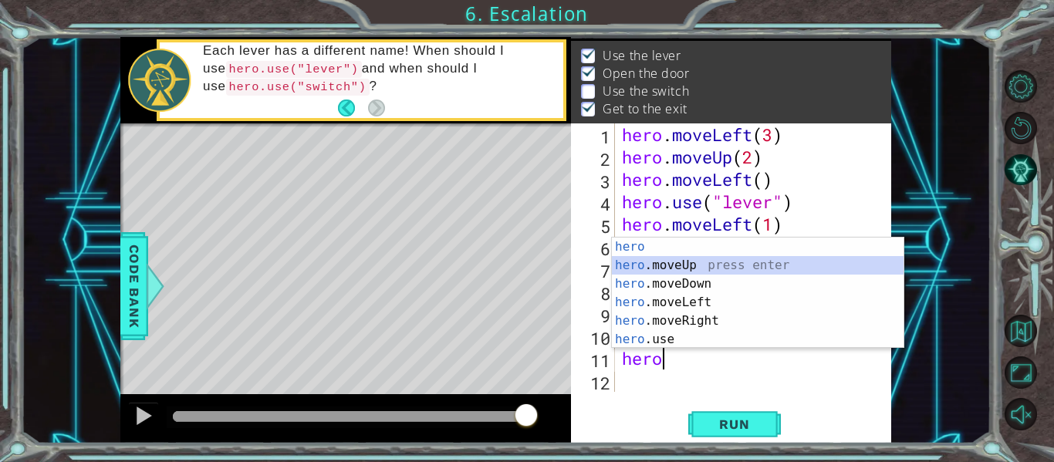
click at [681, 272] on div "hero press enter hero .moveUp press enter hero .moveDown press enter hero .move…" at bounding box center [758, 312] width 292 height 148
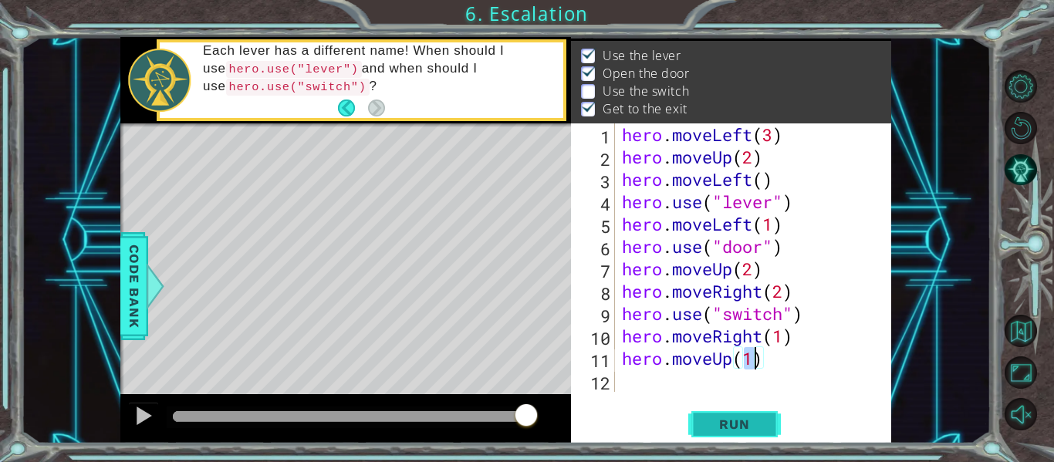
type textarea "hero.moveUp(1)"
click at [734, 419] on span "Run" at bounding box center [734, 424] width 61 height 15
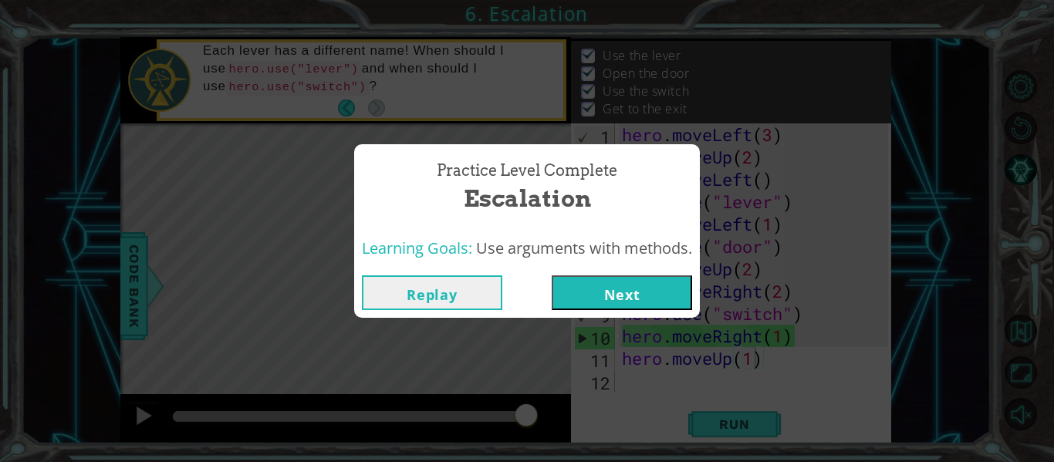
click at [670, 293] on button "Next" at bounding box center [622, 292] width 140 height 35
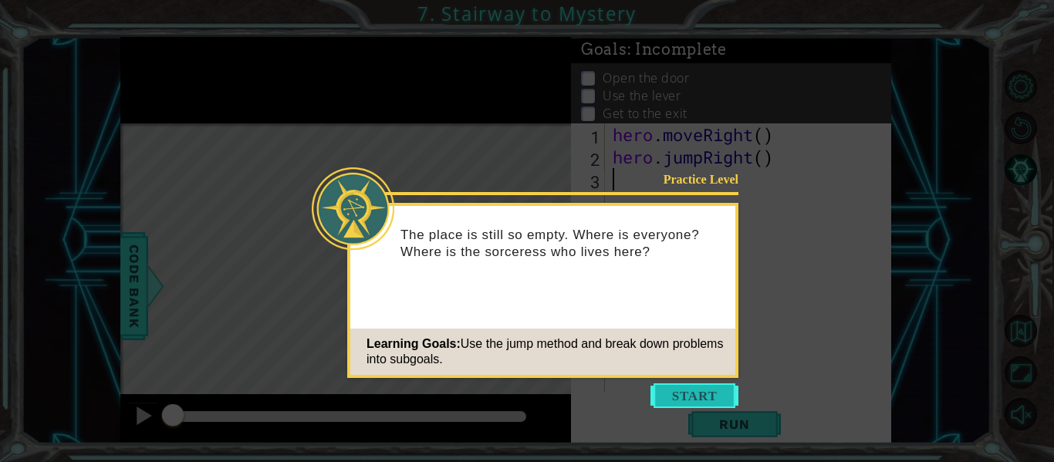
click at [707, 395] on button "Start" at bounding box center [694, 395] width 88 height 25
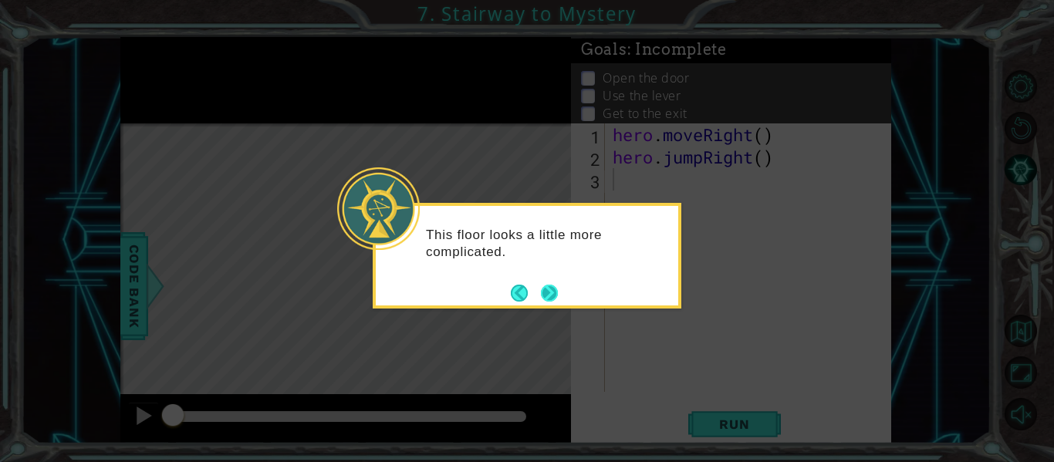
click at [550, 285] on button "Next" at bounding box center [549, 293] width 17 height 17
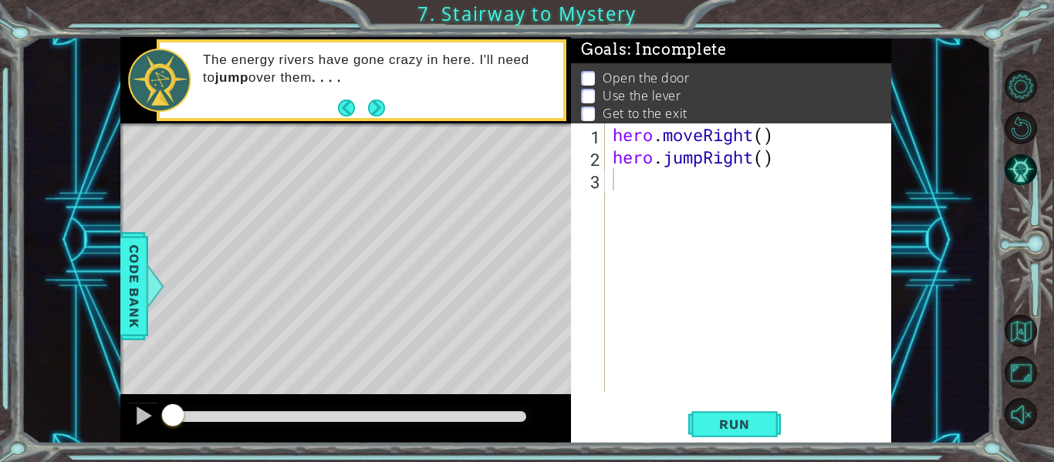
click at [368, 109] on button "Next" at bounding box center [376, 107] width 17 height 17
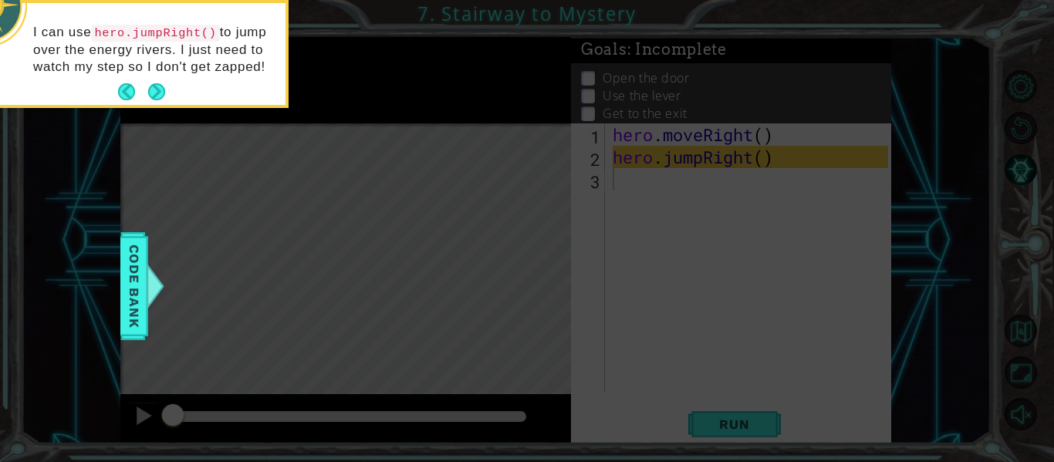
click at [165, 90] on button "Next" at bounding box center [156, 91] width 17 height 17
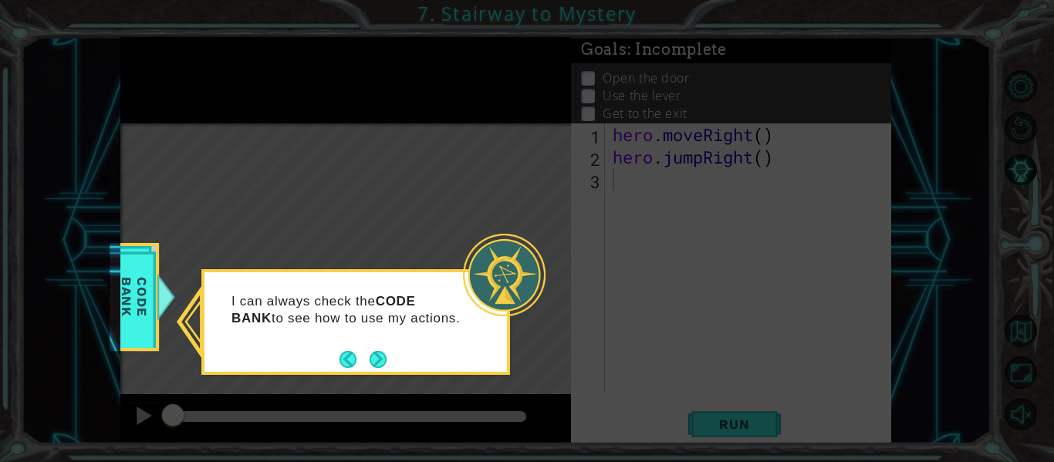
click at [380, 362] on button "Next" at bounding box center [378, 359] width 17 height 17
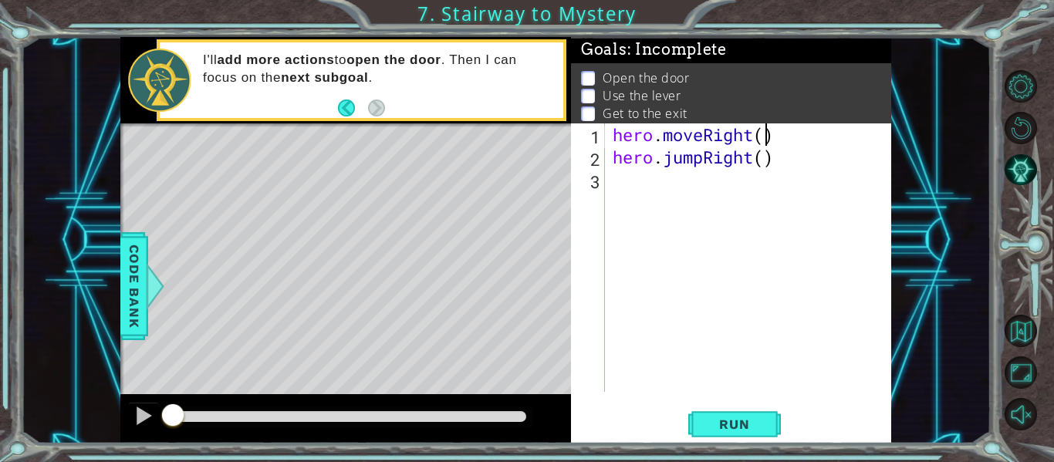
click at [764, 139] on div "hero . moveRight ( ) hero . jumpRight ( )" at bounding box center [752, 279] width 286 height 313
click at [764, 160] on div "hero . moveRight ( 1 ) hero . jumpRight ( )" at bounding box center [752, 279] width 286 height 313
type textarea "hero.jumpRight(1)"
click at [640, 191] on div "hero . moveRight ( 1 ) hero . jumpRight ( 1 )" at bounding box center [752, 279] width 286 height 313
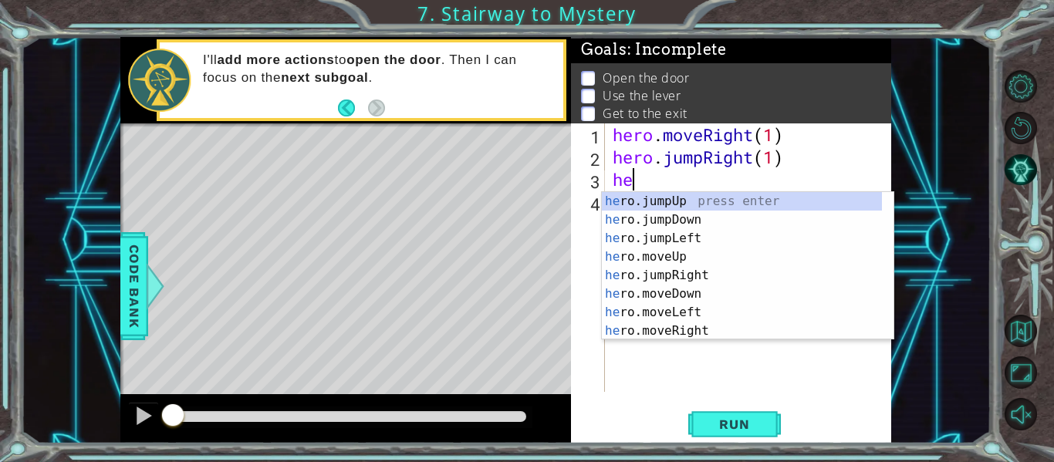
scroll to position [0, 1]
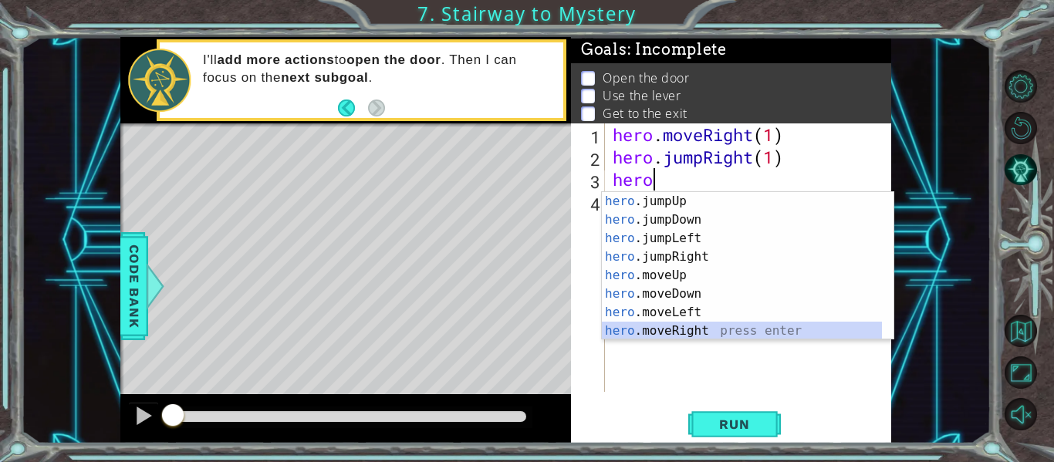
click at [722, 329] on div "hero .jumpUp press enter hero .jumpDown press enter hero .jumpLeft press enter …" at bounding box center [742, 284] width 280 height 185
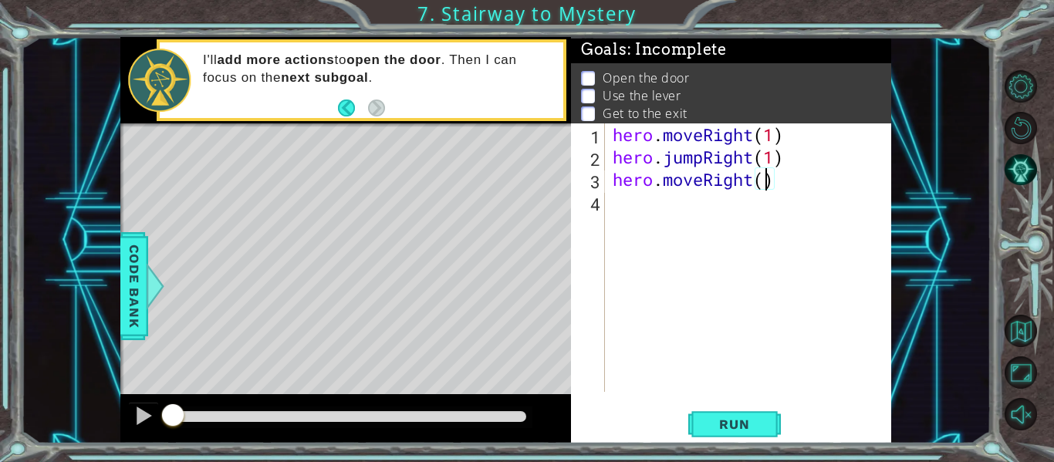
type textarea "hero.moveRight(2)"
click at [636, 208] on div "hero . moveRight ( 1 ) hero . jumpRight ( 1 ) hero . moveRight ( 2 )" at bounding box center [752, 279] width 286 height 313
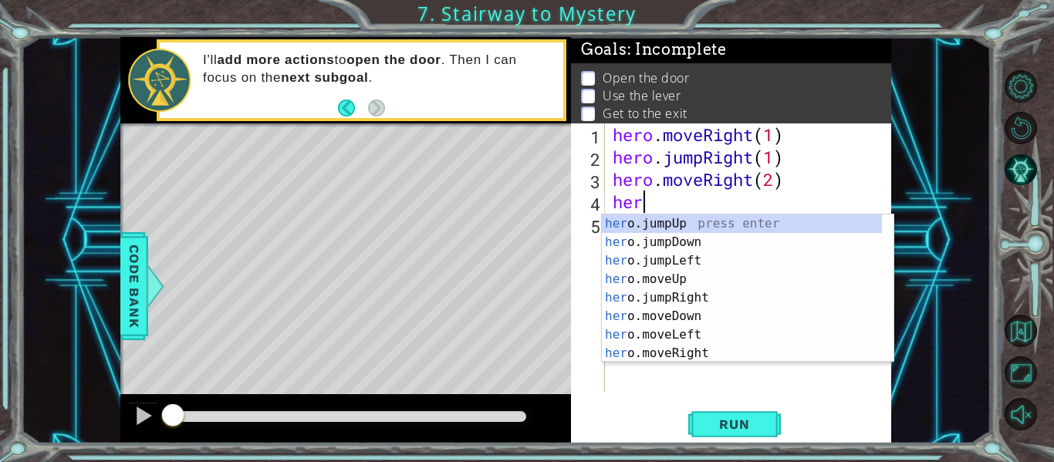
scroll to position [0, 1]
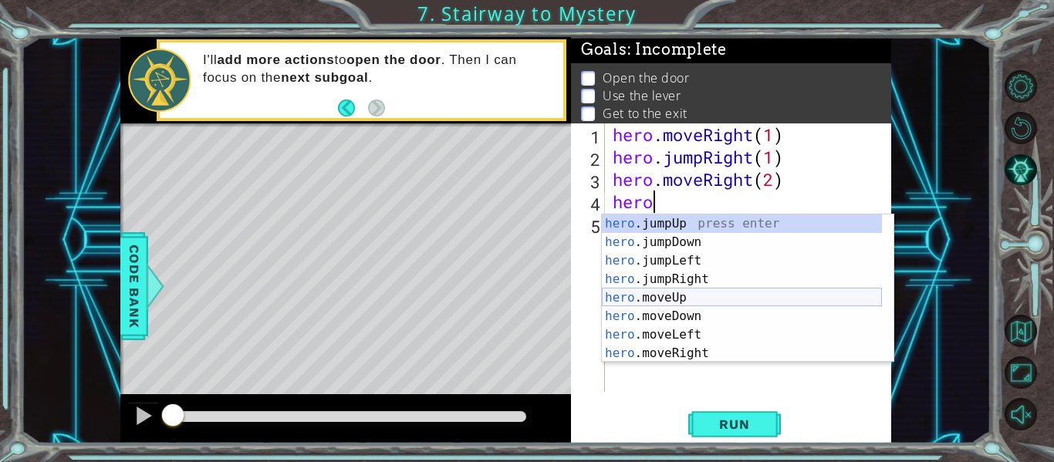
click at [709, 297] on div "hero .jumpUp press enter hero .jumpDown press enter hero .jumpLeft press enter …" at bounding box center [742, 306] width 280 height 185
type textarea "hero.moveUp(1)"
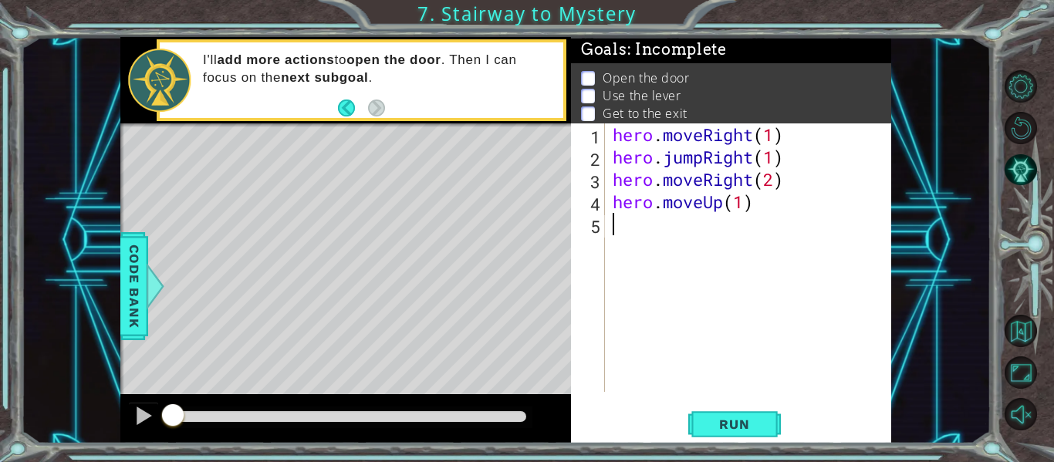
click at [623, 234] on div "hero . moveRight ( 1 ) hero . jumpRight ( 1 ) hero . moveRight ( 2 ) hero . mov…" at bounding box center [752, 279] width 286 height 313
click at [704, 224] on div "hero . moveRight ( 1 ) hero . jumpRight ( 1 ) hero . moveRight ( 2 ) hero . mov…" at bounding box center [752, 279] width 286 height 313
click at [755, 228] on div "hero . moveRight ( 1 ) hero . jumpRight ( 1 ) hero . moveRight ( 2 ) hero . mov…" at bounding box center [752, 279] width 286 height 313
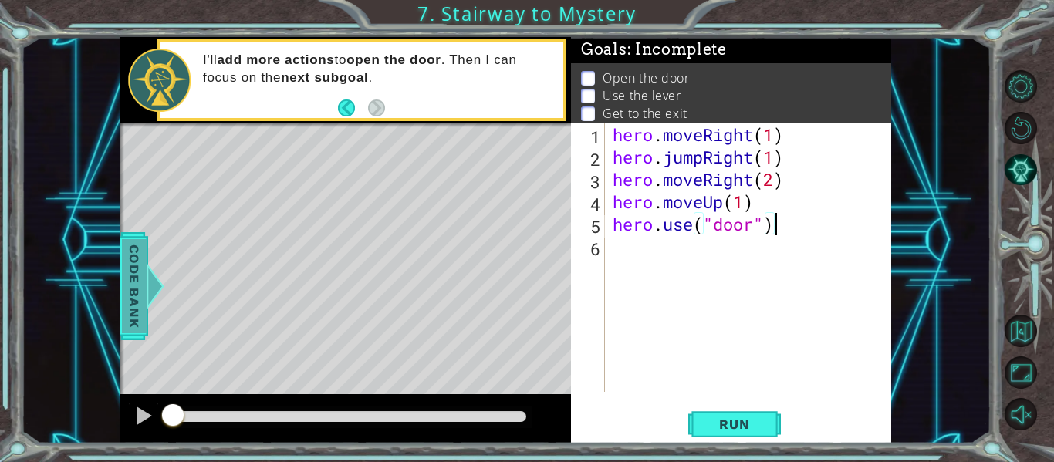
type textarea "hero.use("door")"
click at [127, 326] on span "Code Bank" at bounding box center [134, 286] width 25 height 94
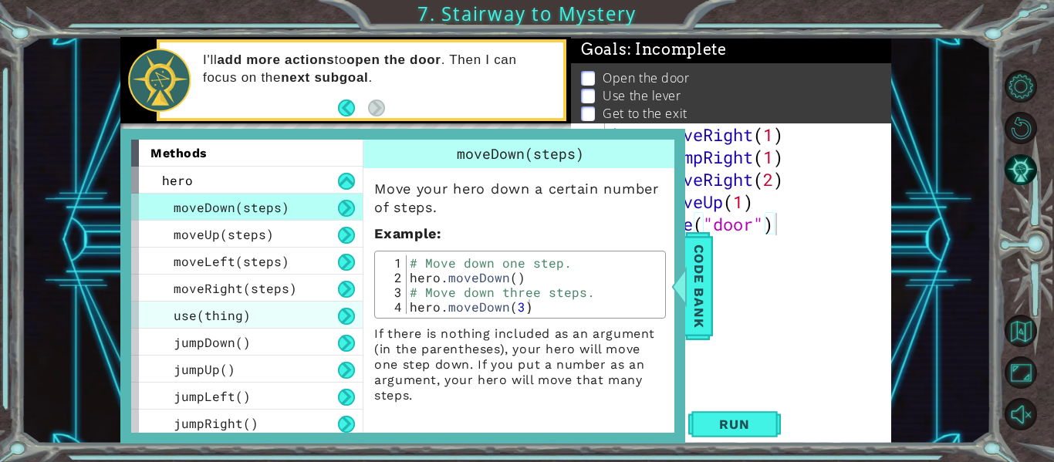
scroll to position [4, 0]
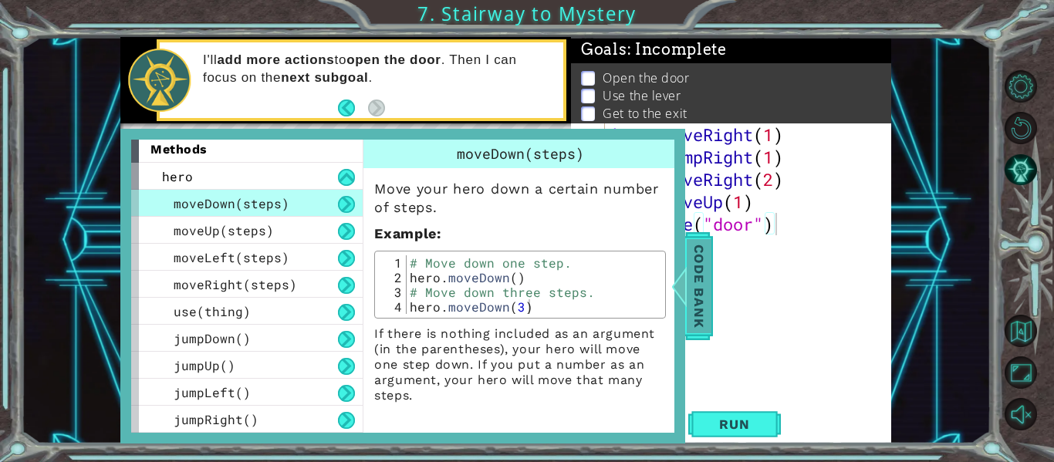
click at [701, 303] on span "Code Bank" at bounding box center [699, 286] width 25 height 94
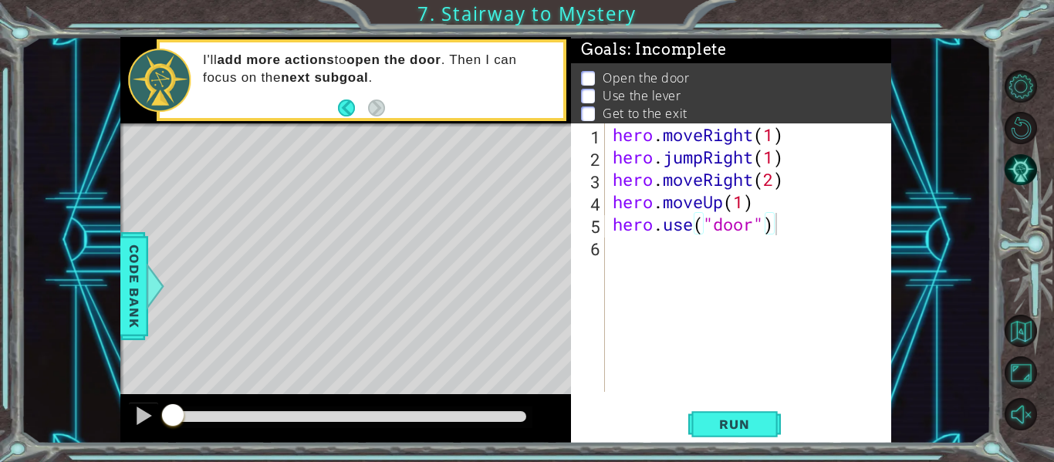
scroll to position [0, 0]
click at [650, 252] on div "hero . moveRight ( 1 ) hero . jumpRight ( 1 ) hero . moveRight ( 2 ) hero . mov…" at bounding box center [752, 279] width 286 height 313
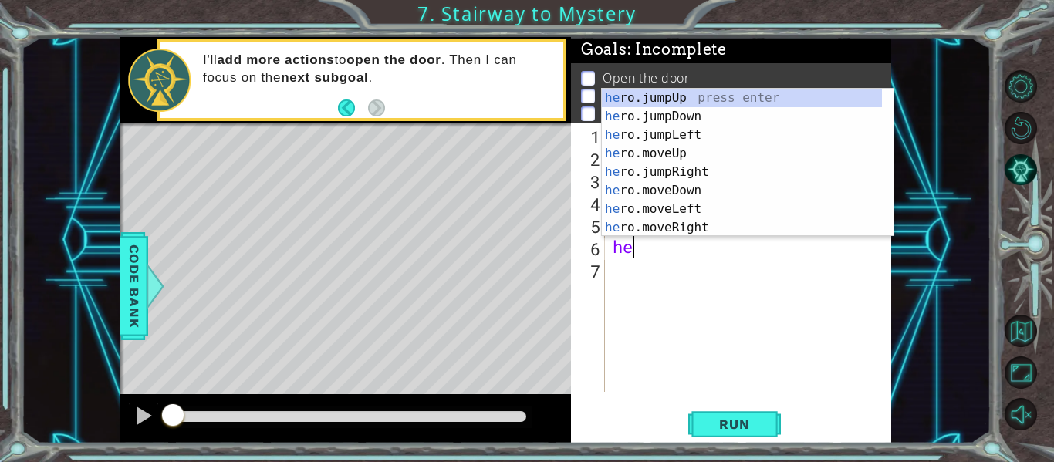
scroll to position [0, 1]
click at [701, 173] on div "hero .jumpUp press enter hero .jumpDown press enter hero .jumpLeft press enter …" at bounding box center [742, 181] width 280 height 185
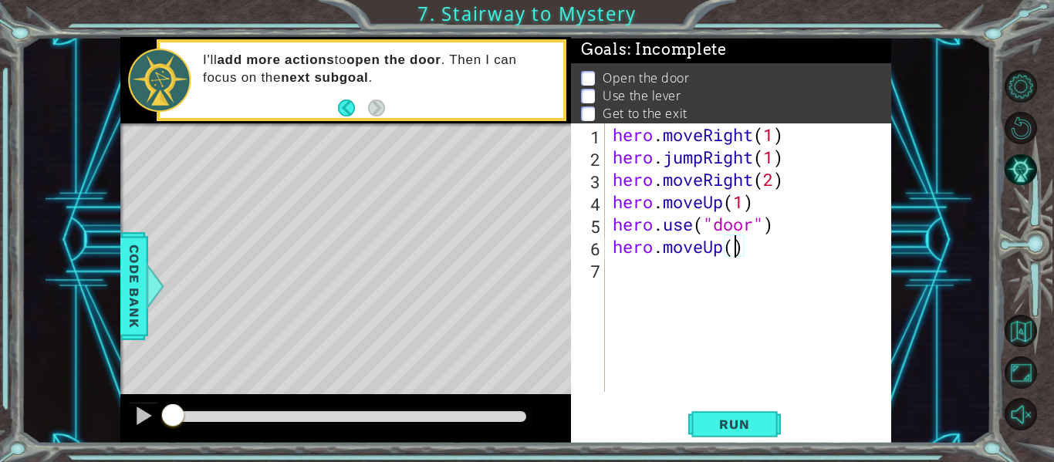
type textarea "hero.moveUp(2)"
click at [636, 285] on div "hero . moveRight ( 1 ) hero . jumpRight ( 1 ) hero . moveRight ( 2 ) hero . mov…" at bounding box center [752, 279] width 286 height 313
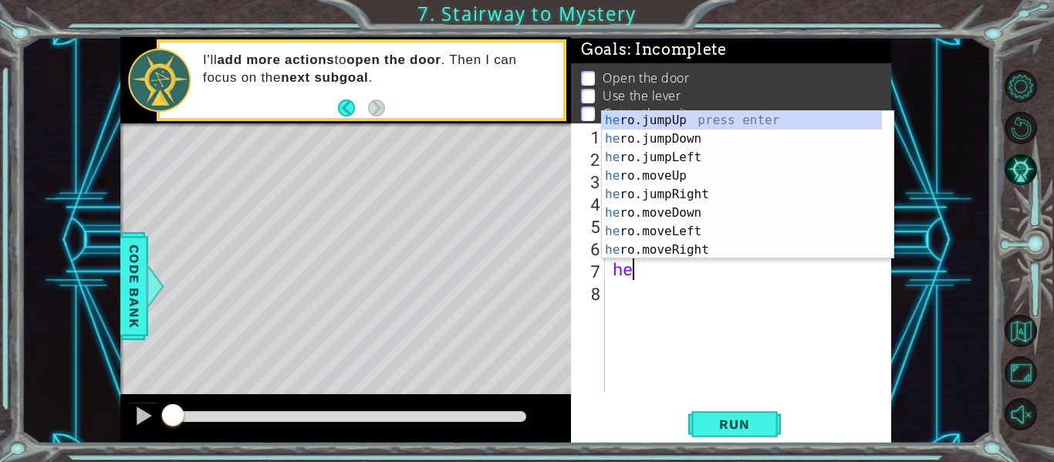
scroll to position [0, 1]
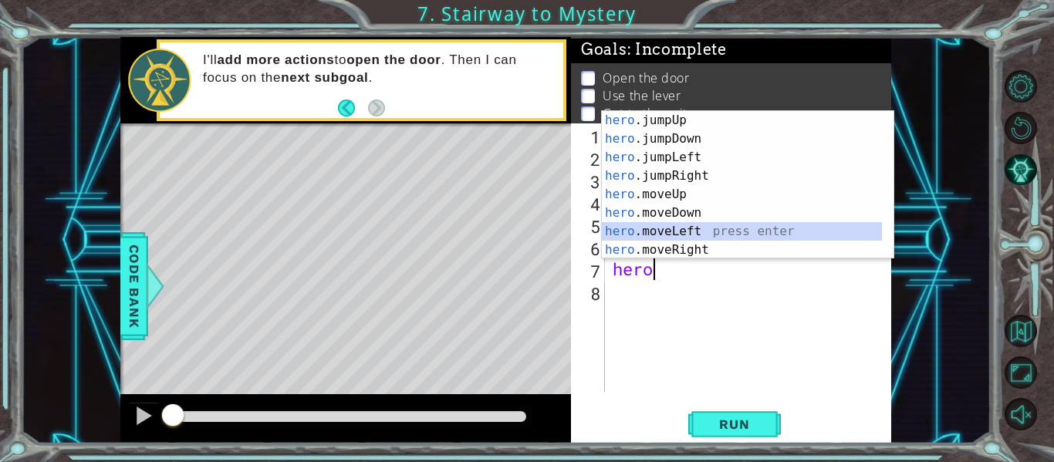
click at [703, 238] on div "hero .jumpUp press enter hero .jumpDown press enter hero .jumpLeft press enter …" at bounding box center [742, 203] width 280 height 185
type textarea "hero.moveLeft(1)"
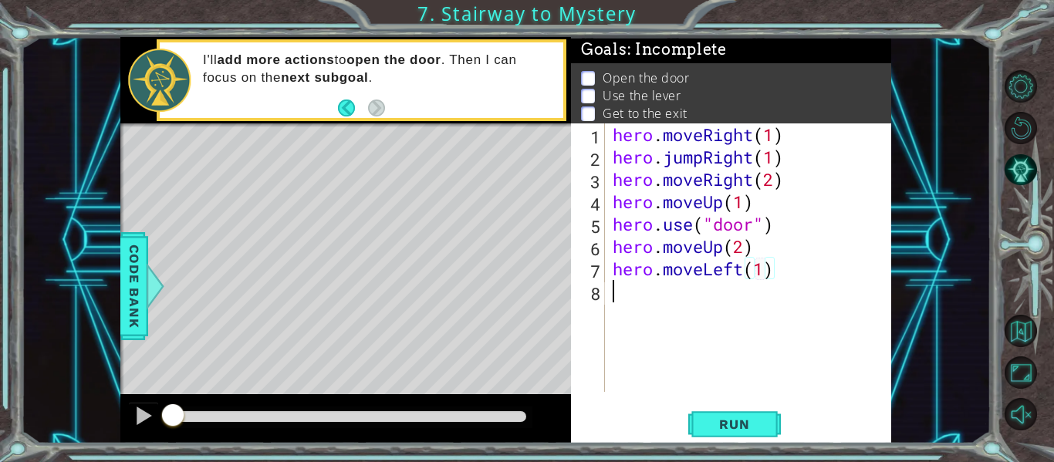
click at [637, 296] on div "hero . moveRight ( 1 ) hero . jumpRight ( 1 ) hero . moveRight ( 2 ) hero . mov…" at bounding box center [752, 279] width 286 height 313
type textarea "hero.use("lever")"
click at [616, 316] on div "hero . moveRight ( 1 ) hero . jumpRight ( 1 ) hero . moveRight ( 2 ) hero . mov…" at bounding box center [752, 279] width 286 height 313
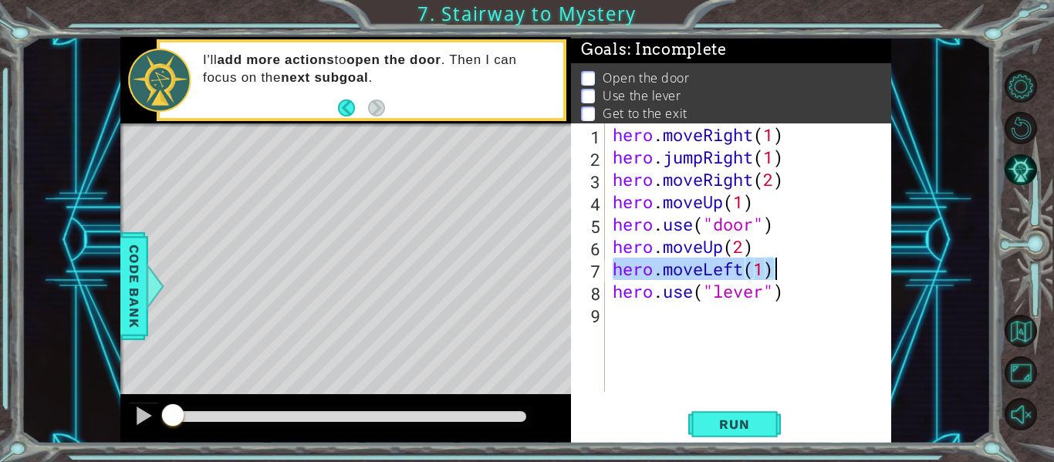
drag, startPoint x: 613, startPoint y: 267, endPoint x: 779, endPoint y: 272, distance: 165.9
click at [779, 272] on div "hero . moveRight ( 1 ) hero . jumpRight ( 1 ) hero . moveRight ( 2 ) hero . mov…" at bounding box center [752, 279] width 286 height 313
type textarea "hero.moveLeft(1)"
click at [627, 322] on div "hero . moveRight ( 1 ) hero . jumpRight ( 1 ) hero . moveRight ( 2 ) hero . mov…" at bounding box center [752, 279] width 286 height 313
paste textarea "hero.moveLeft(1)"
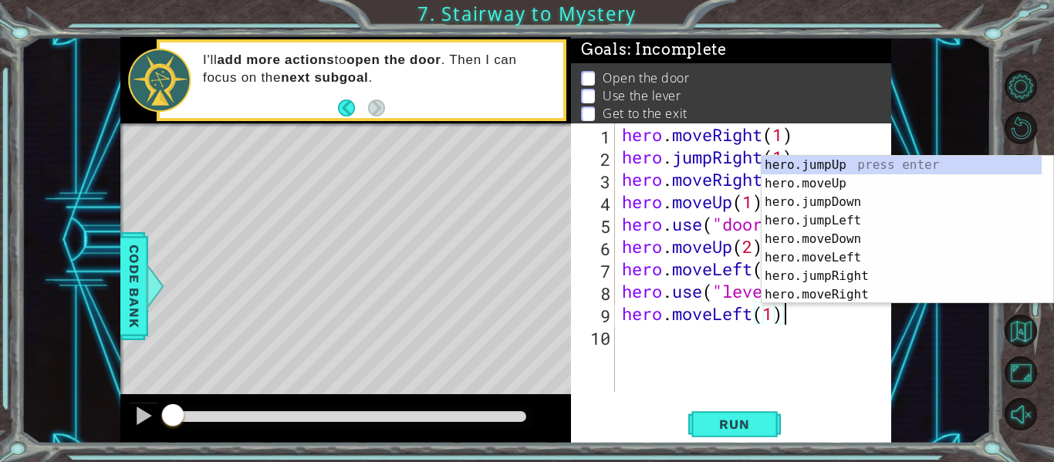
click at [777, 316] on div "hero . moveRight ( 1 ) hero . jumpRight ( 1 ) hero . moveRight ( 2 ) hero . mov…" at bounding box center [757, 279] width 277 height 313
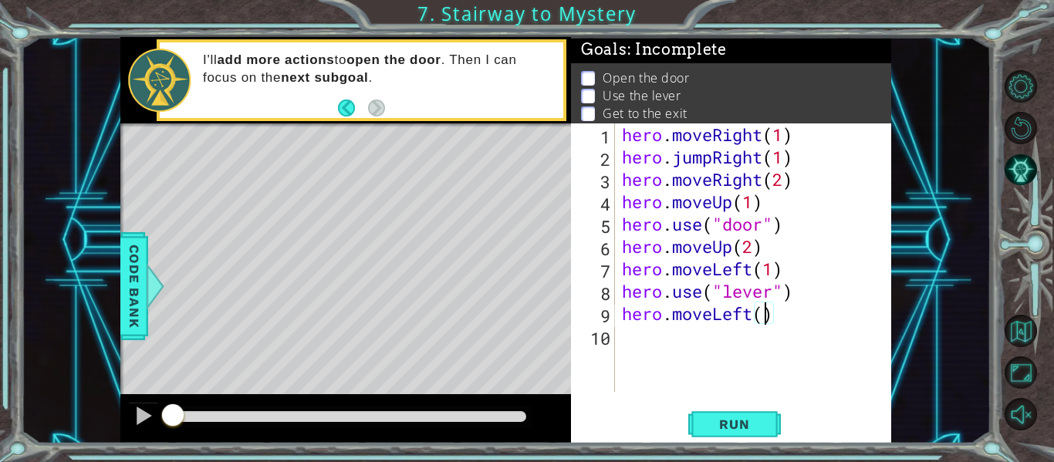
scroll to position [0, 7]
click at [764, 432] on span "Run" at bounding box center [734, 424] width 61 height 15
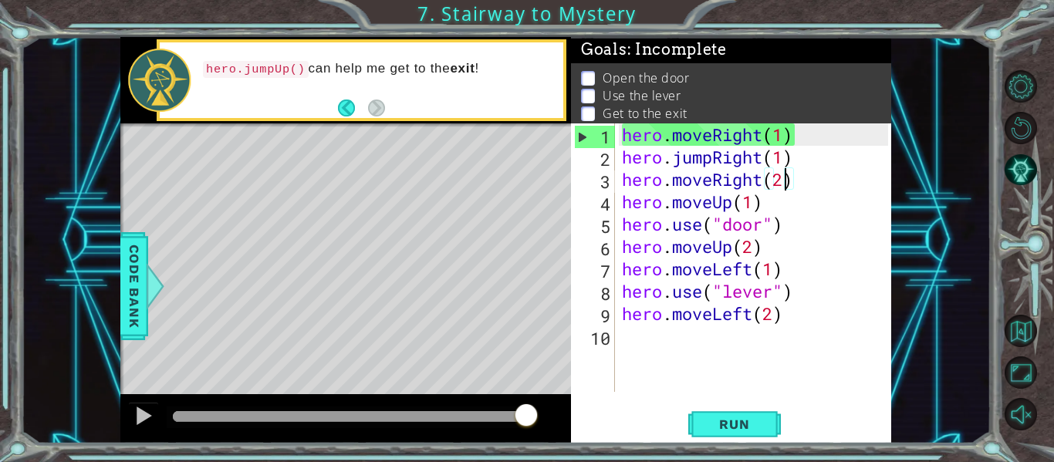
click at [788, 182] on div "hero . moveRight ( 1 ) hero . jumpRight ( 1 ) hero . moveRight ( 2 ) hero . mov…" at bounding box center [757, 279] width 277 height 313
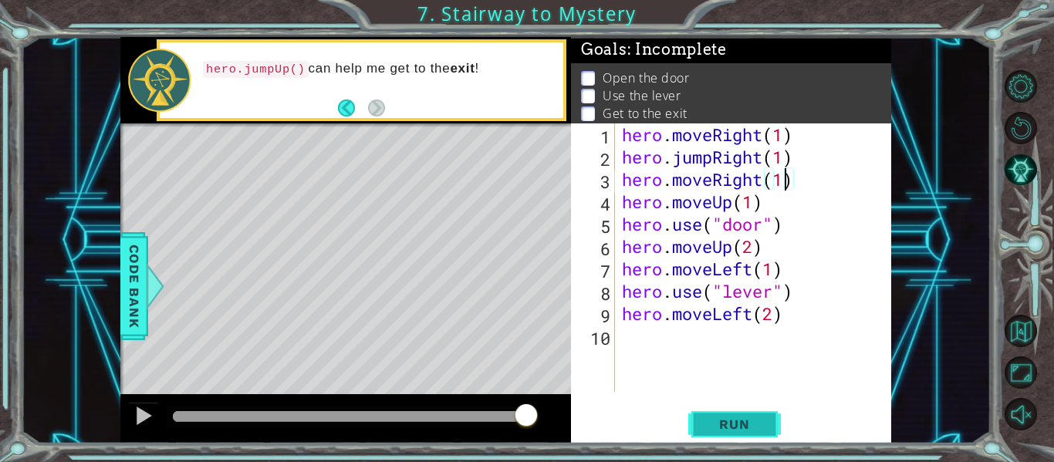
type textarea "hero.moveRight(1)"
click at [720, 422] on span "Run" at bounding box center [734, 424] width 61 height 15
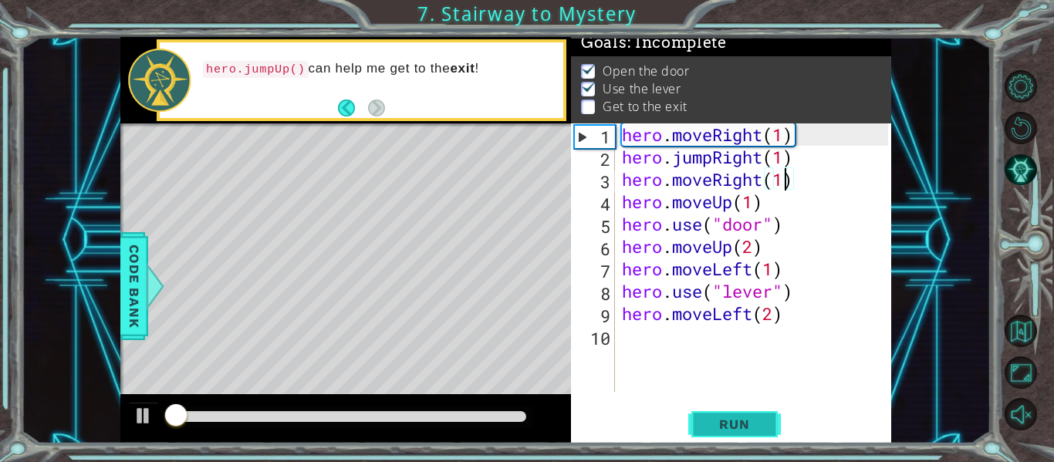
scroll to position [13, 0]
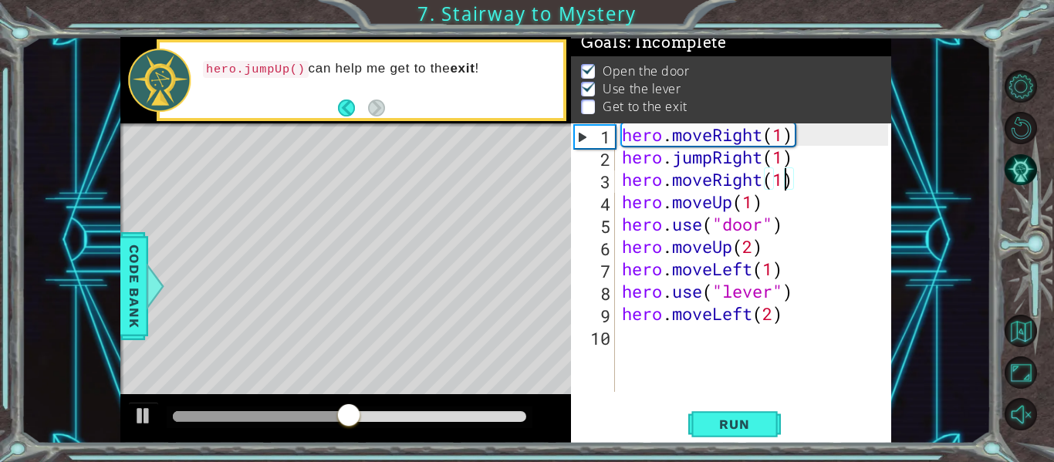
click at [639, 335] on div "hero . moveRight ( 1 ) hero . jumpRight ( 1 ) hero . moveRight ( 1 ) hero . mov…" at bounding box center [757, 279] width 277 height 313
type textarea "h"
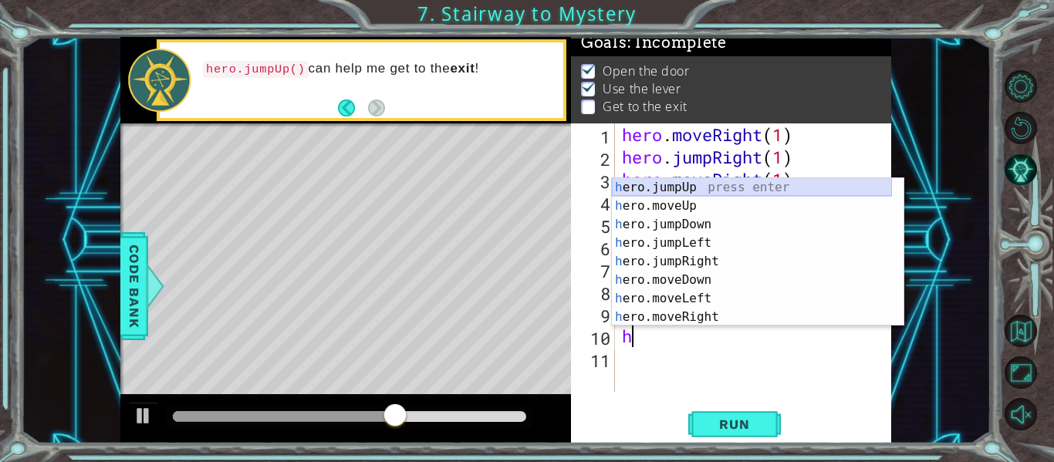
click at [697, 189] on div "h ero.jumpUp press enter h ero.moveUp press enter h ero.jumpDown press enter h …" at bounding box center [752, 270] width 280 height 185
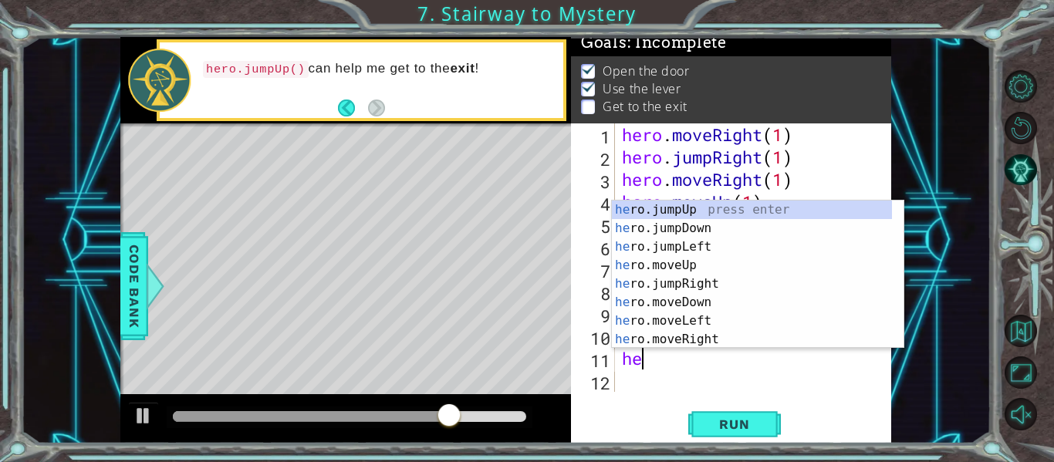
scroll to position [0, 1]
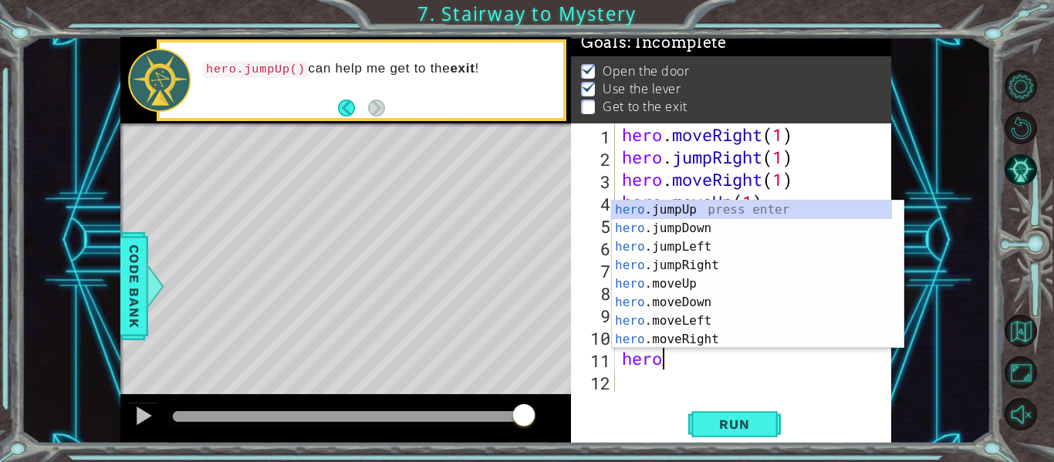
type textarea "hero."
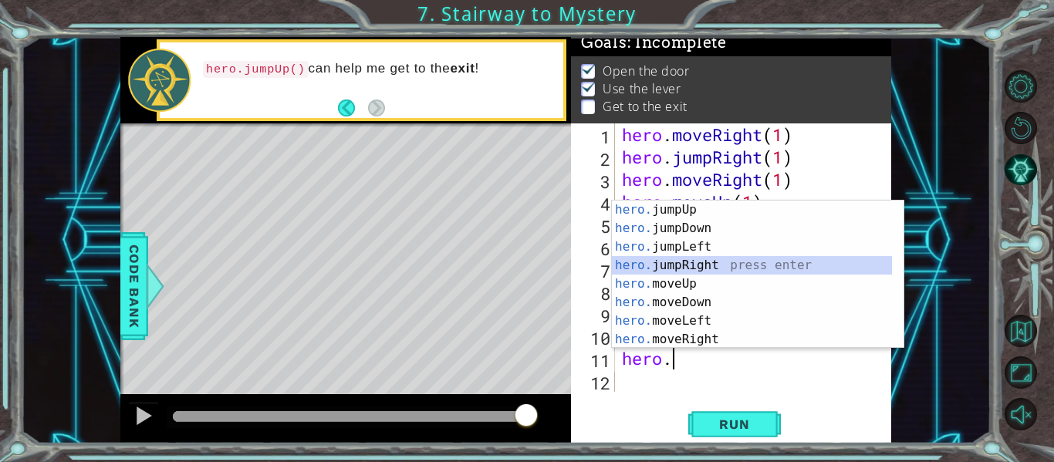
click at [695, 264] on div "hero. jumpUp press enter hero. jumpDown press enter hero. jumpLeft press enter …" at bounding box center [752, 293] width 280 height 185
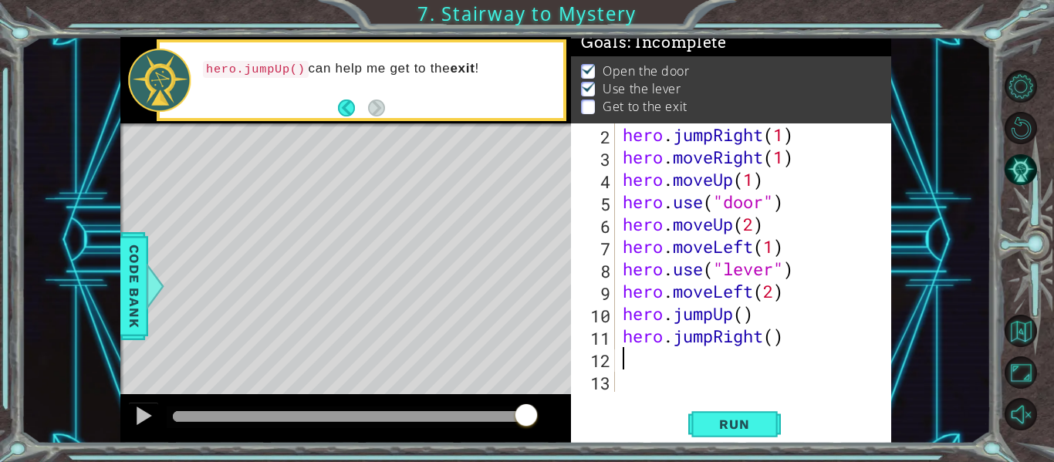
scroll to position [22, 0]
click at [775, 339] on div "hero . jumpRight ( 1 ) hero . moveRight ( 1 ) hero . moveUp ( 1 ) hero . use ( …" at bounding box center [751, 279] width 265 height 313
type textarea "hero.jumpRight(2)"
click at [720, 410] on button "Run" at bounding box center [734, 425] width 93 height 32
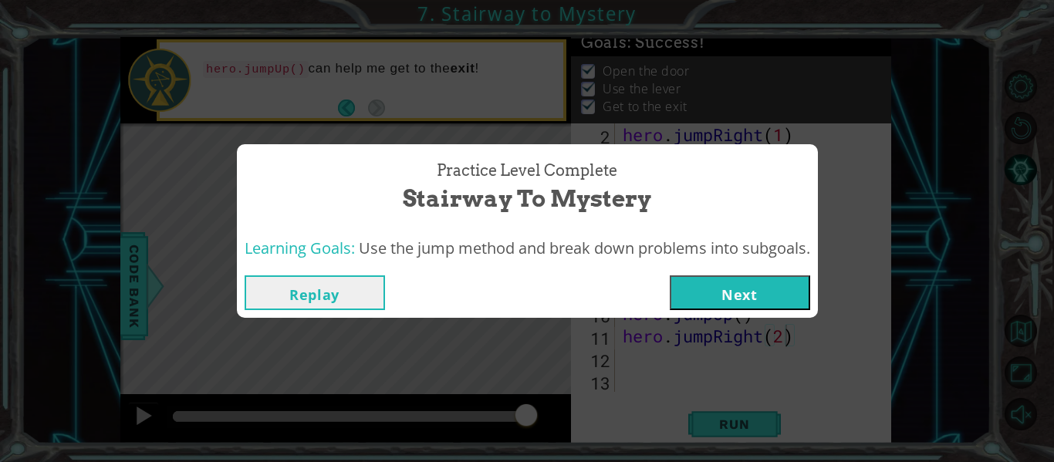
click at [726, 300] on button "Next" at bounding box center [740, 292] width 140 height 35
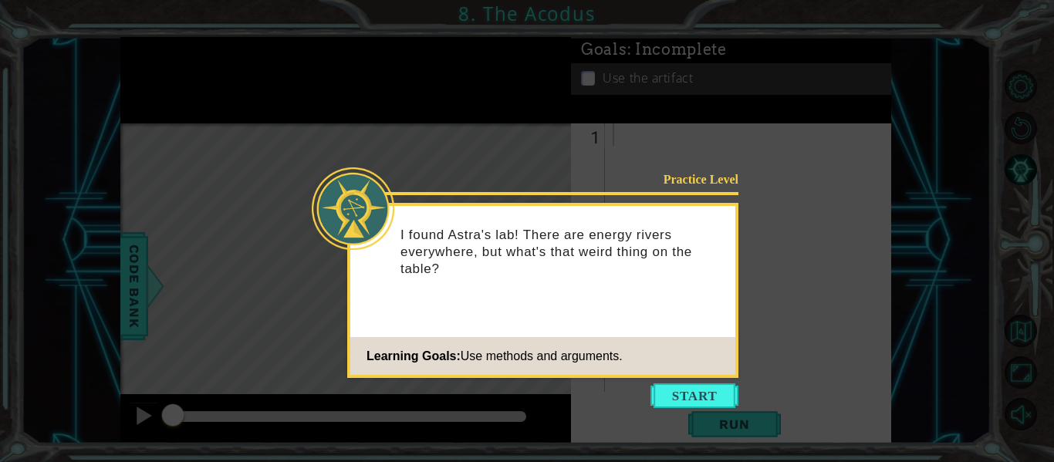
click at [692, 383] on icon at bounding box center [527, 231] width 1054 height 462
click at [687, 388] on button "Start" at bounding box center [694, 395] width 88 height 25
